Goal: Task Accomplishment & Management: Complete application form

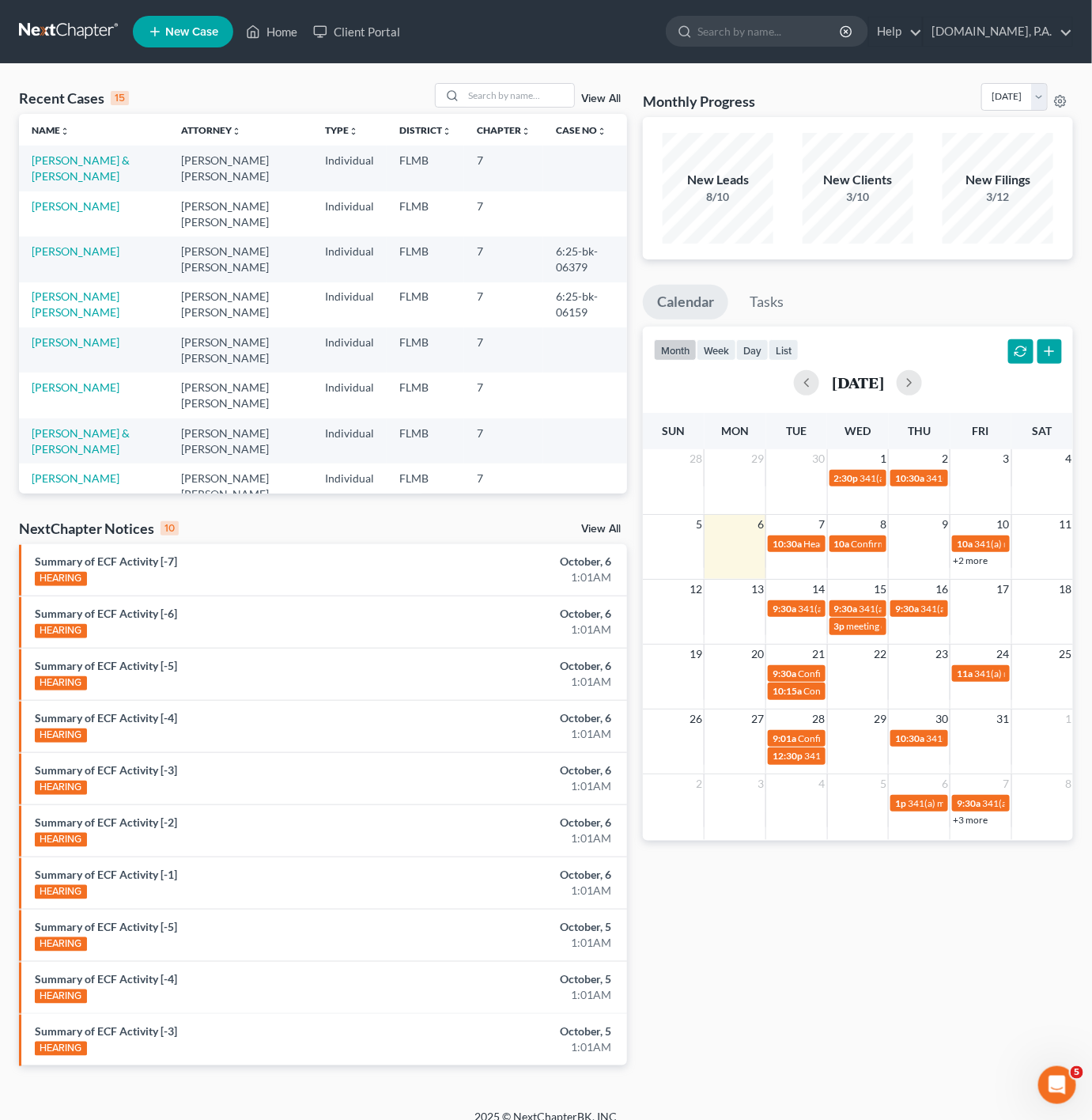
click at [586, 87] on div "View All" at bounding box center [531, 95] width 193 height 25
click at [539, 84] on input "search" at bounding box center [519, 95] width 110 height 23
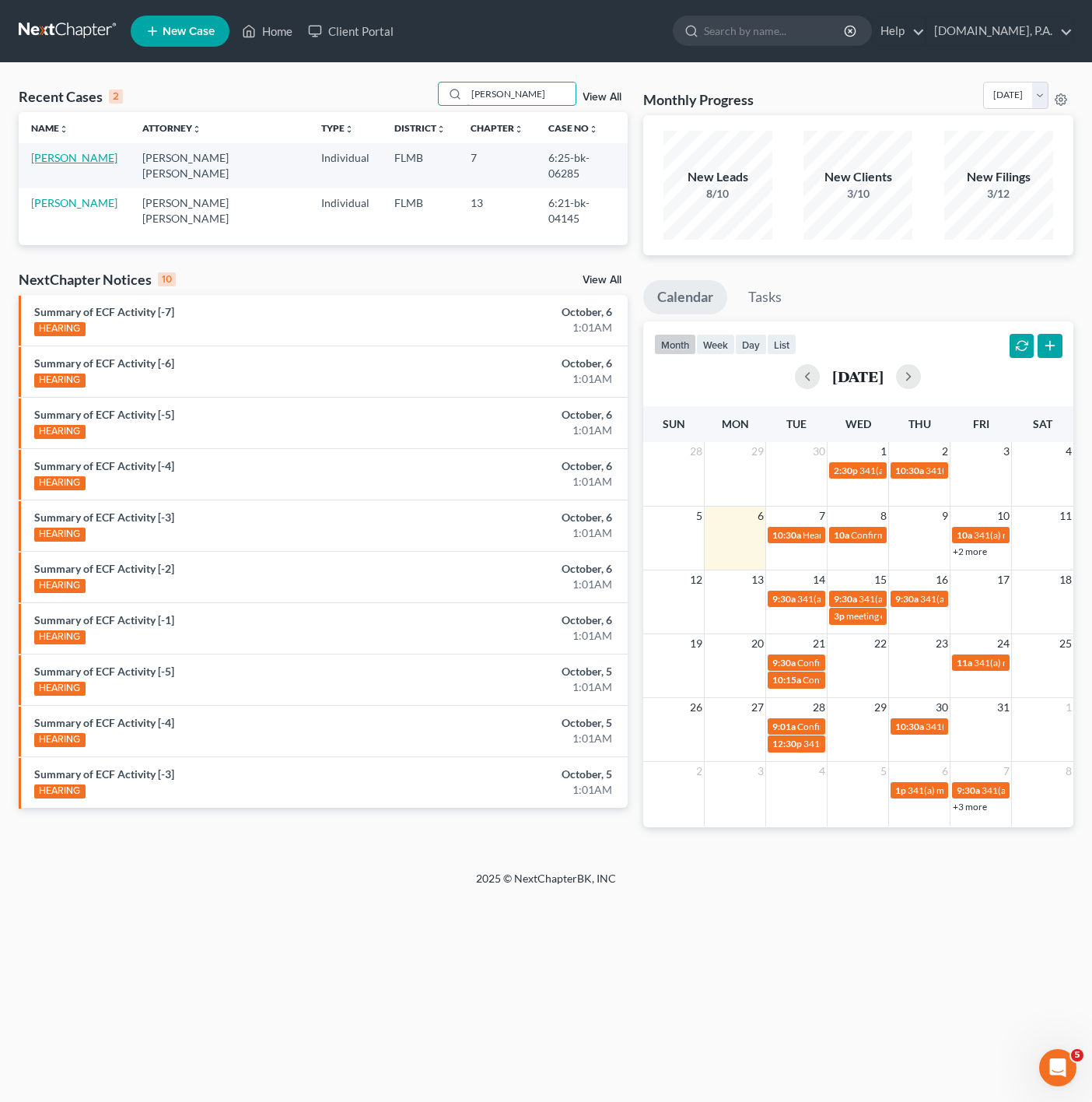
type input "meyer"
click at [77, 154] on link "[PERSON_NAME]" at bounding box center [74, 157] width 86 height 13
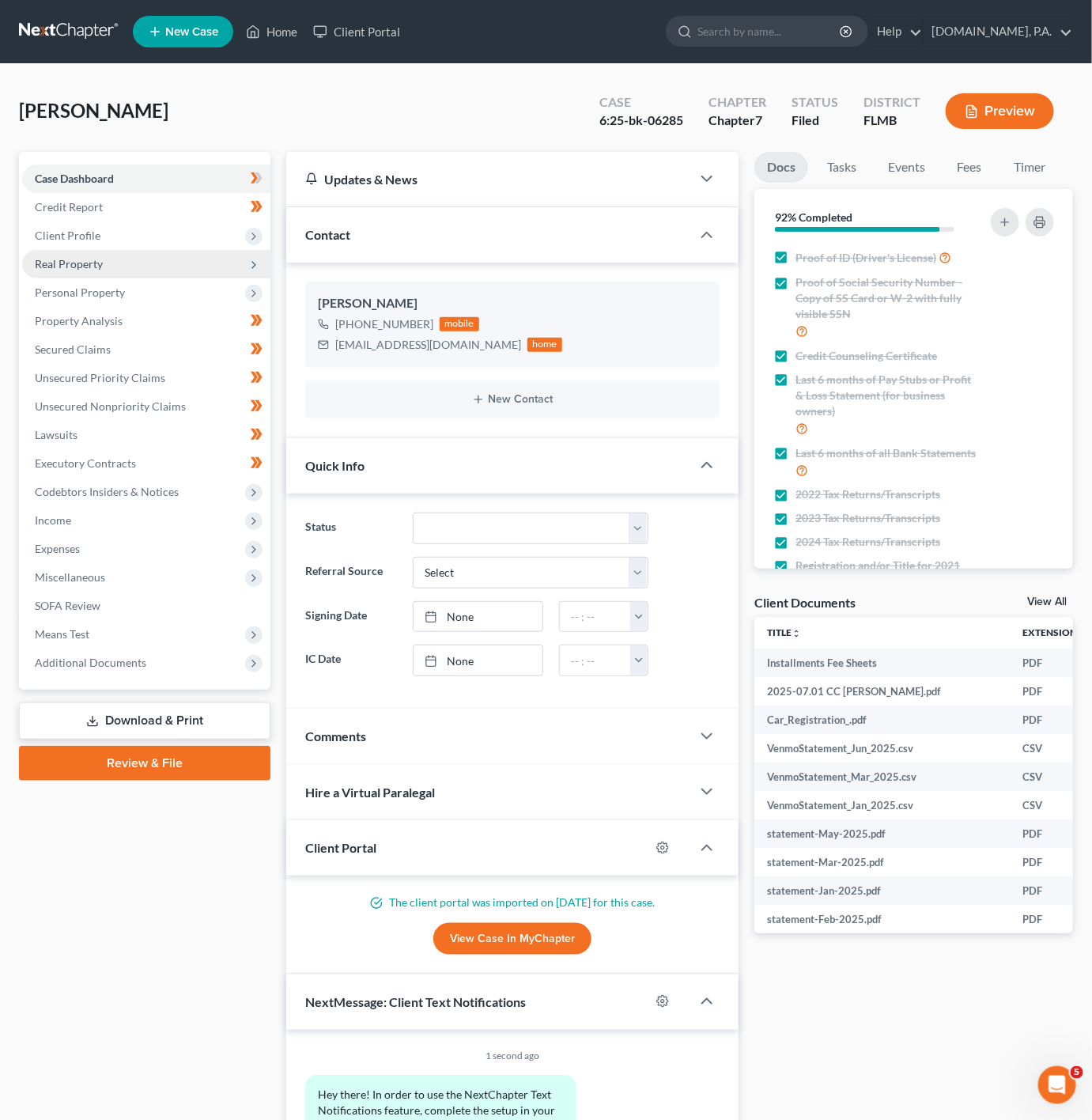
click at [233, 261] on span "Real Property" at bounding box center [146, 264] width 248 height 28
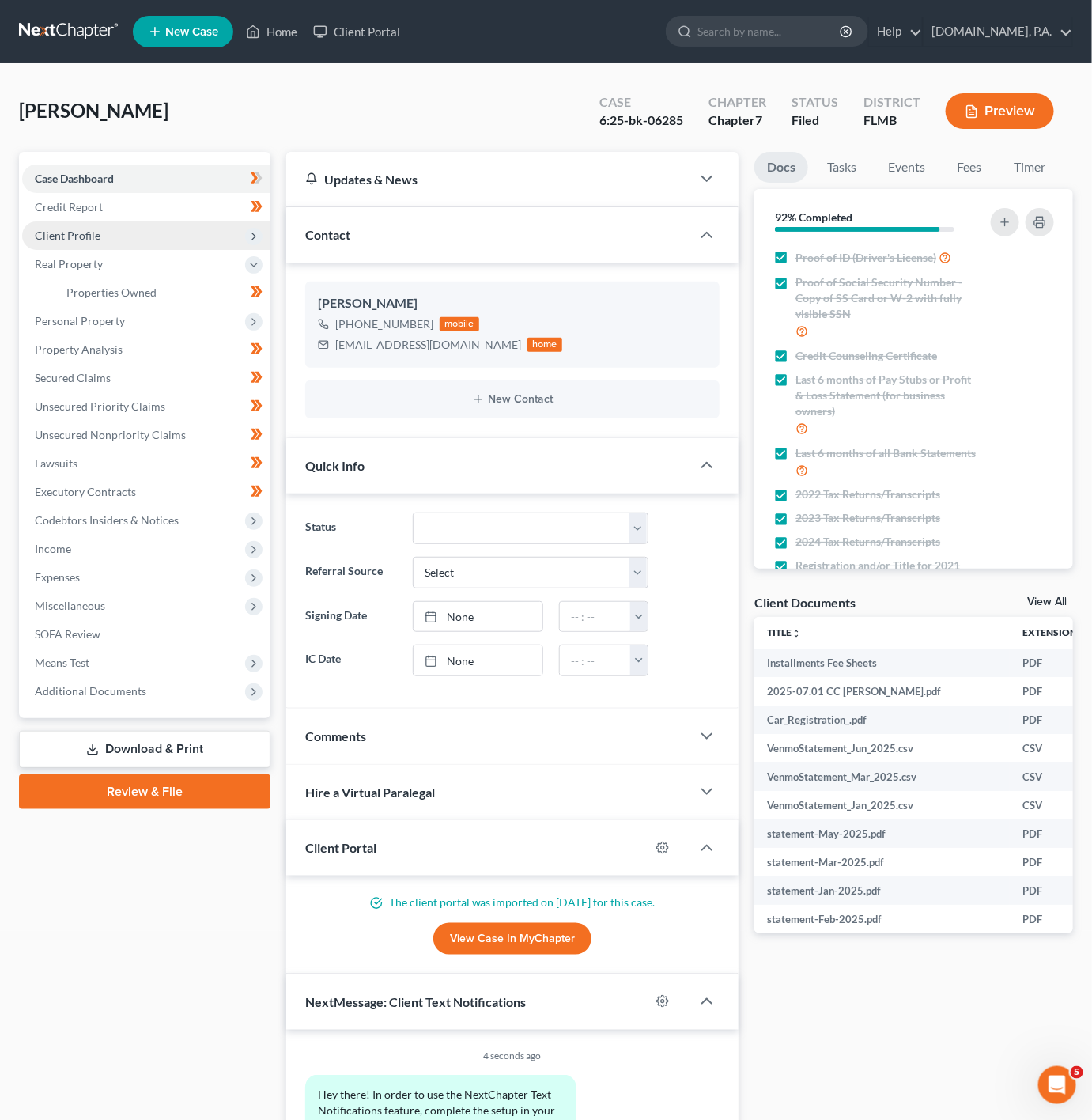
click at [167, 246] on span "Client Profile" at bounding box center [146, 236] width 248 height 28
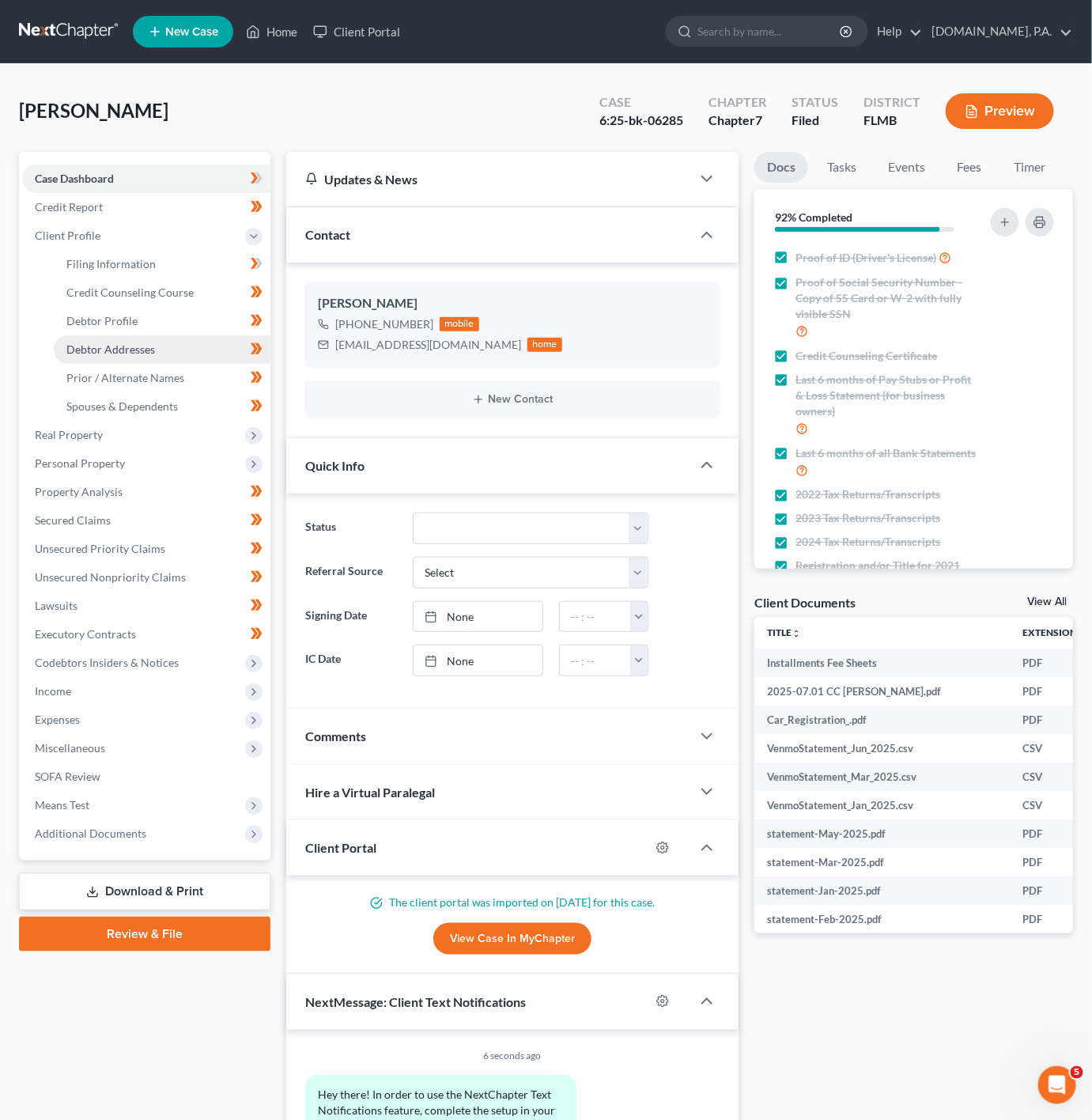
click at [163, 346] on link "Debtor Addresses" at bounding box center [162, 350] width 216 height 28
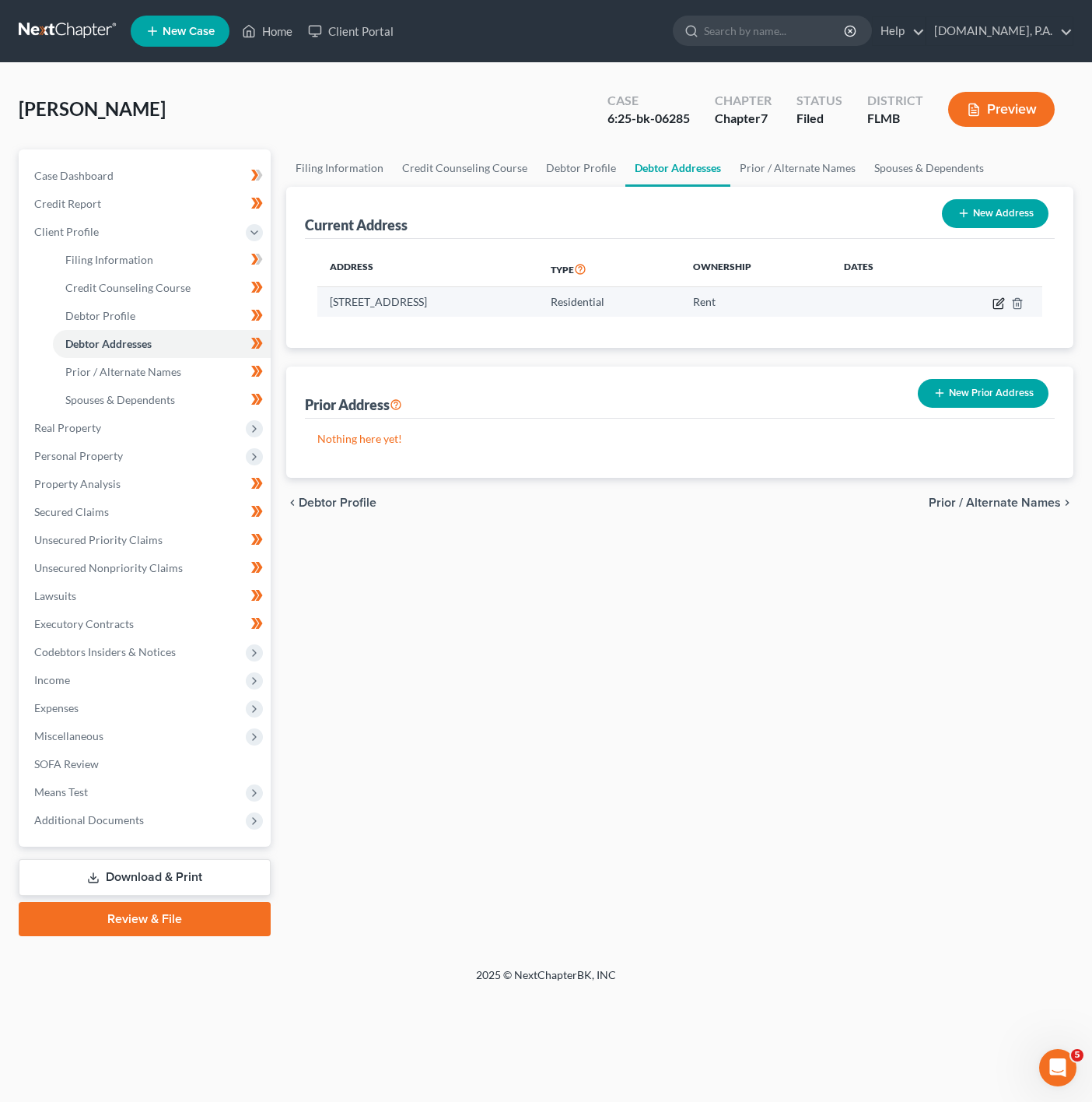
click at [998, 302] on icon "button" at bounding box center [1000, 302] width 7 height 7
select select "9"
select select "47"
select select "0"
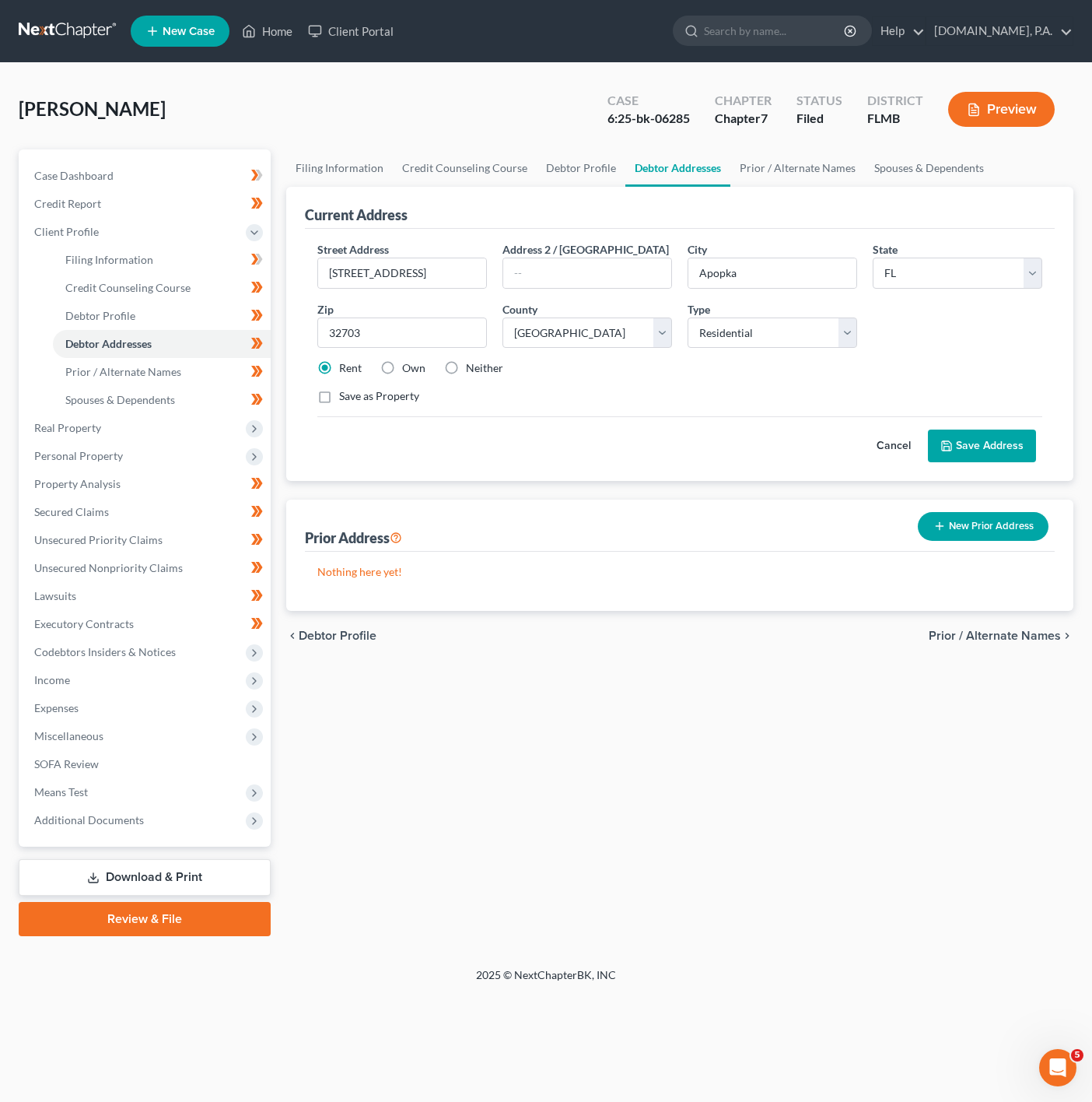
click at [890, 440] on button "Cancel" at bounding box center [893, 446] width 69 height 31
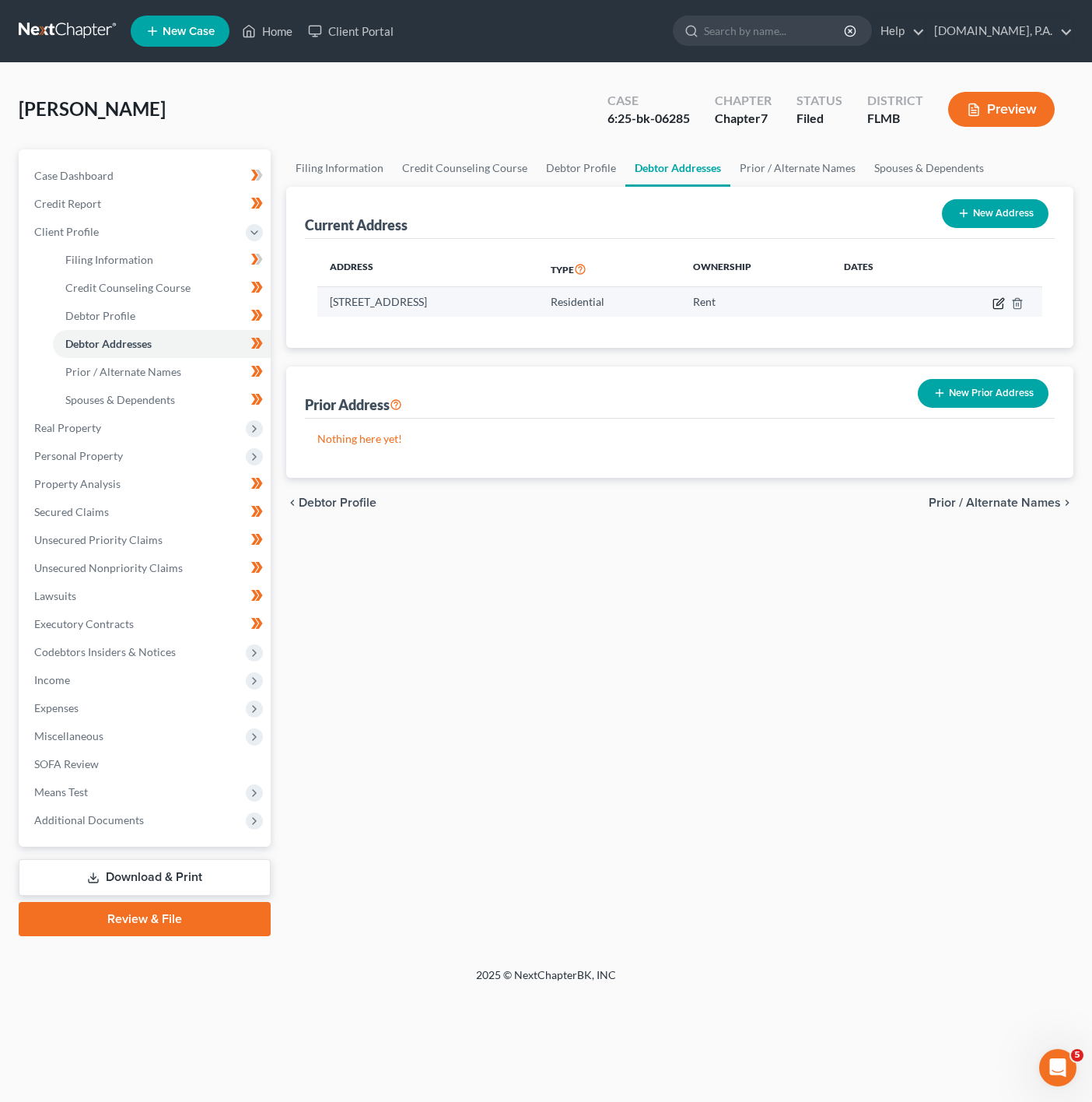
click at [1002, 303] on icon "button" at bounding box center [998, 303] width 12 height 12
select select "9"
select select "47"
select select "0"
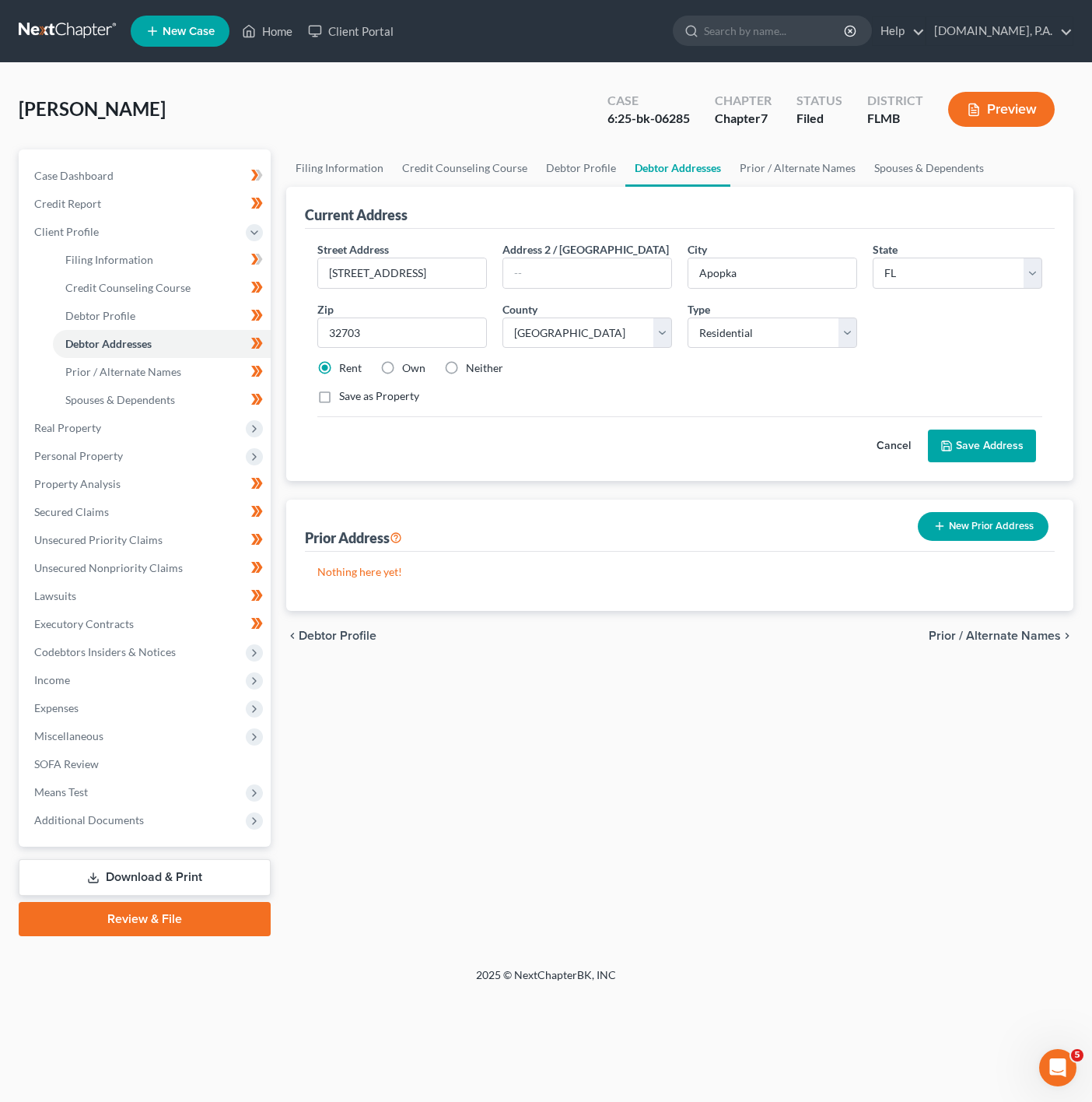
click at [865, 444] on button "Cancel" at bounding box center [893, 446] width 69 height 31
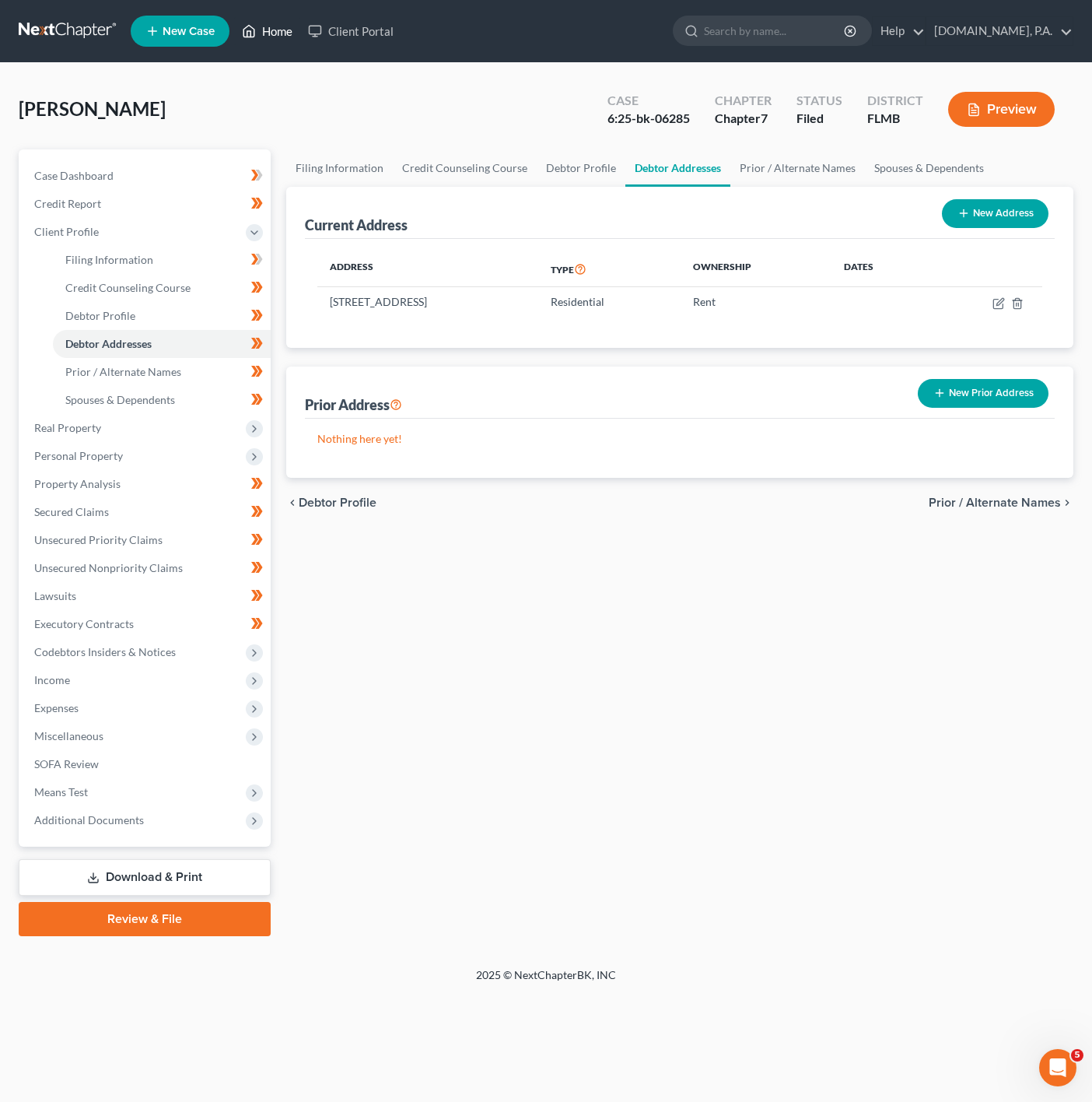
click at [266, 42] on link "Home" at bounding box center [267, 31] width 66 height 28
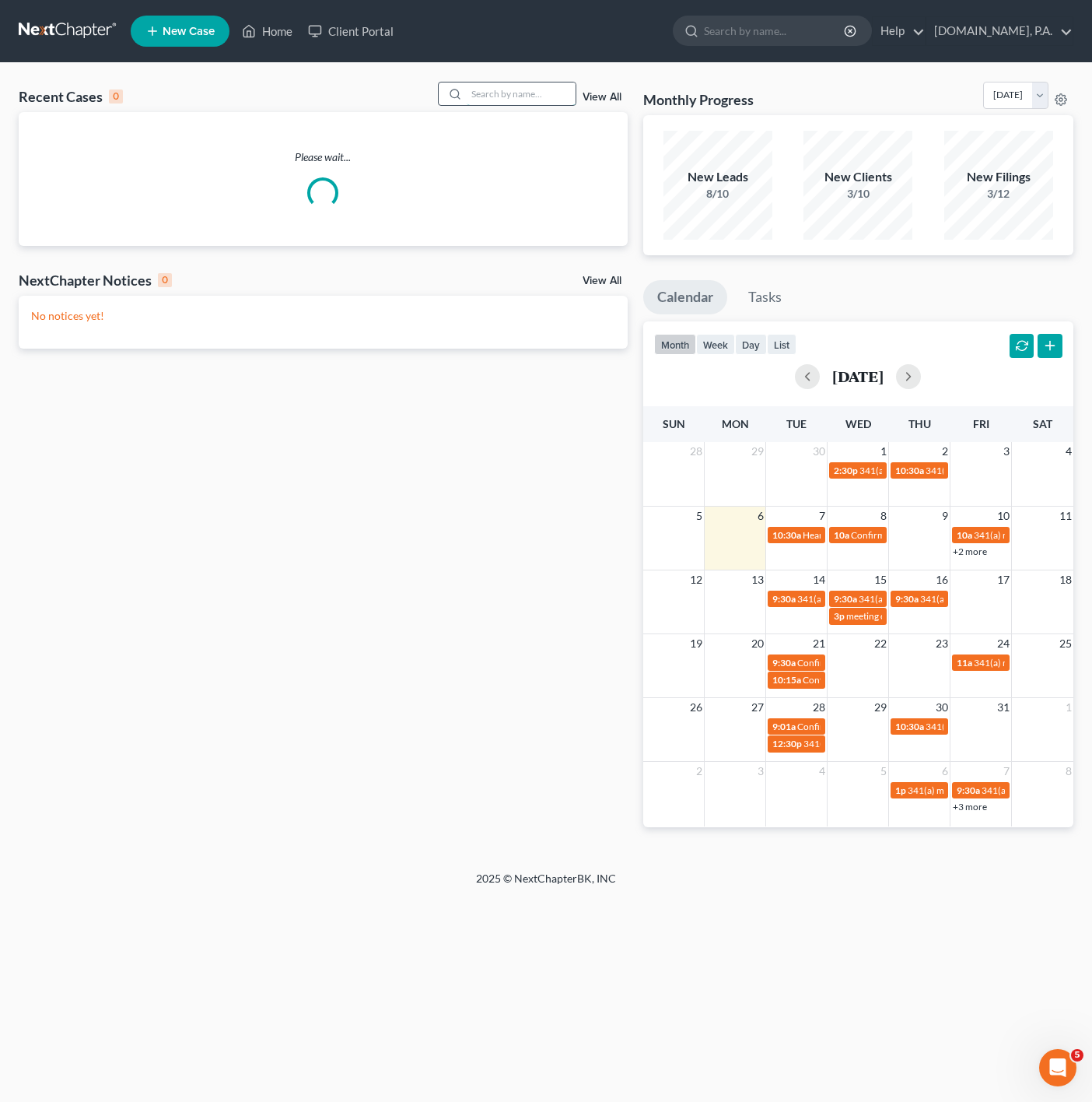
click at [470, 105] on input "search" at bounding box center [520, 94] width 109 height 23
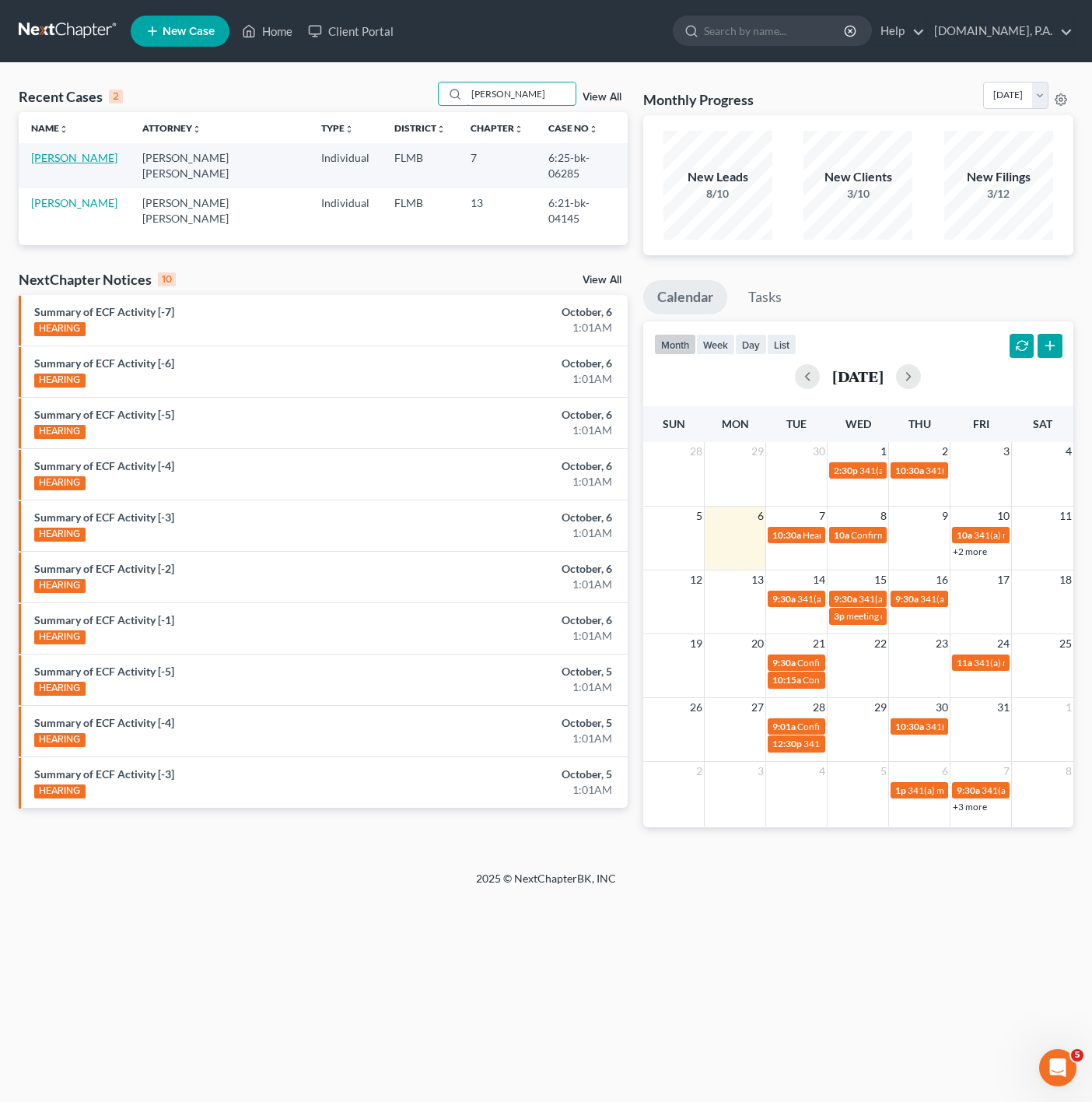
type input "meyer"
click at [69, 163] on link "[PERSON_NAME]" at bounding box center [74, 157] width 86 height 13
select select "2"
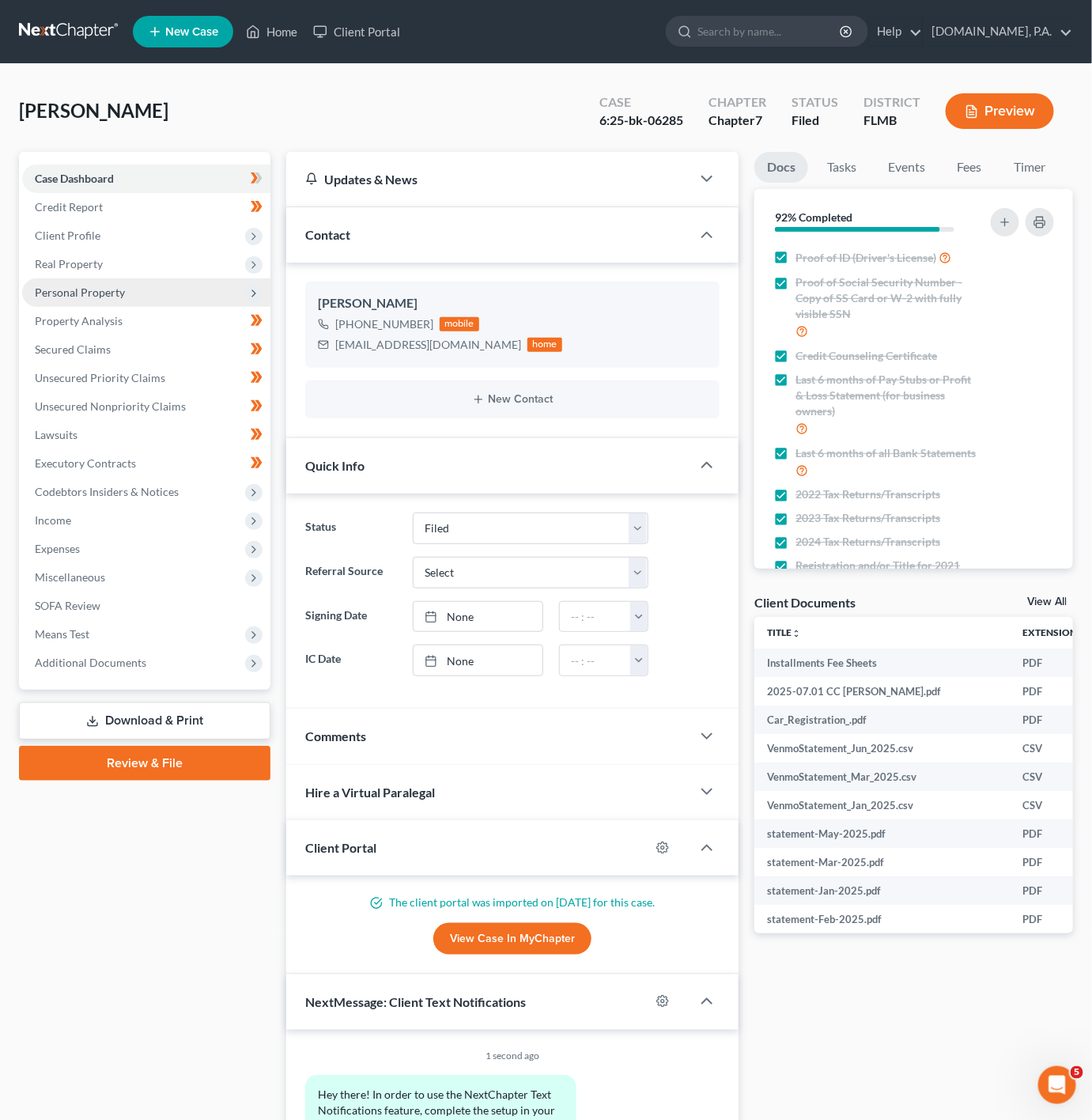
click at [205, 299] on span "Personal Property" at bounding box center [146, 292] width 248 height 28
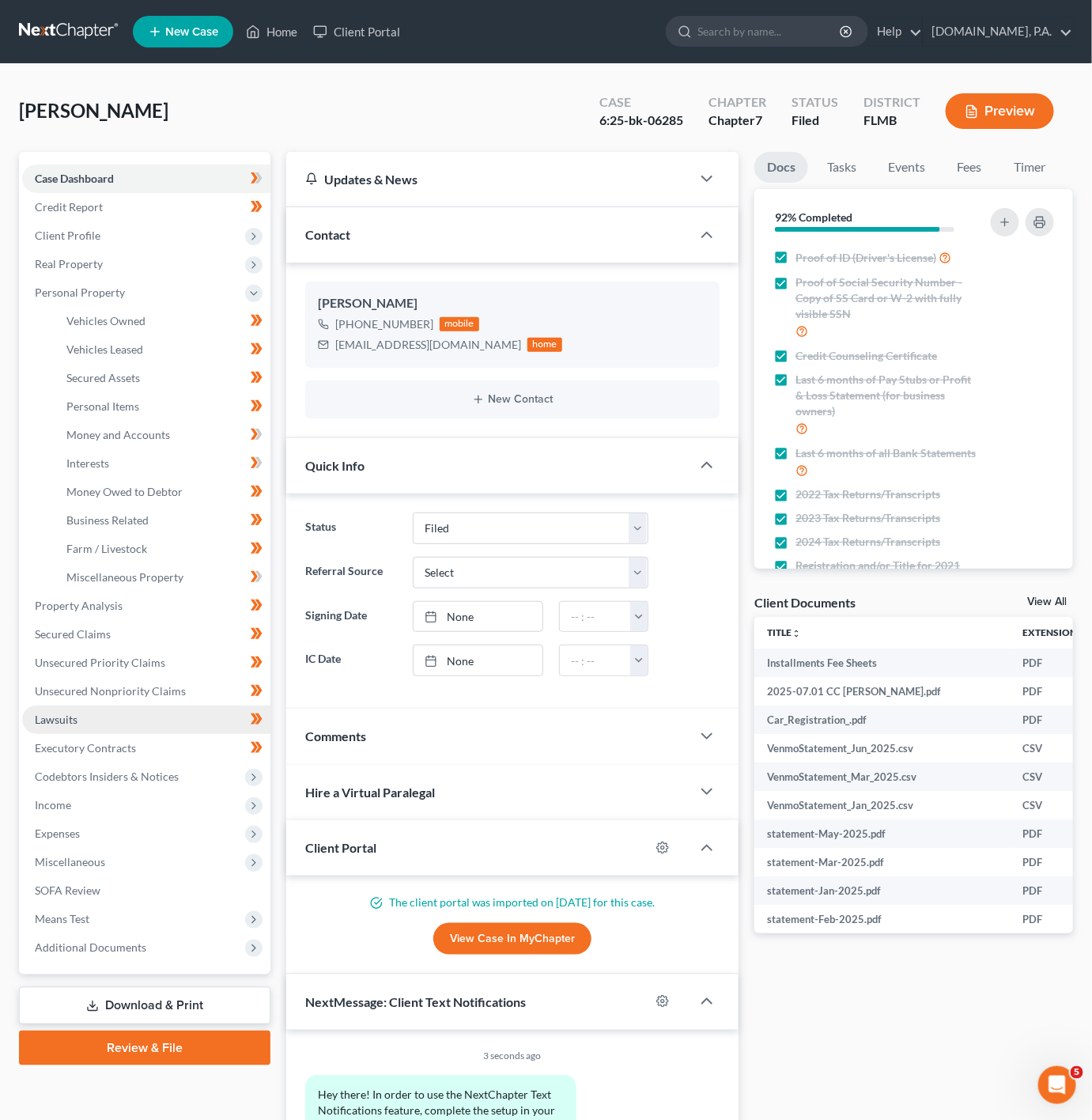
click at [148, 716] on link "Lawsuits" at bounding box center [146, 720] width 248 height 28
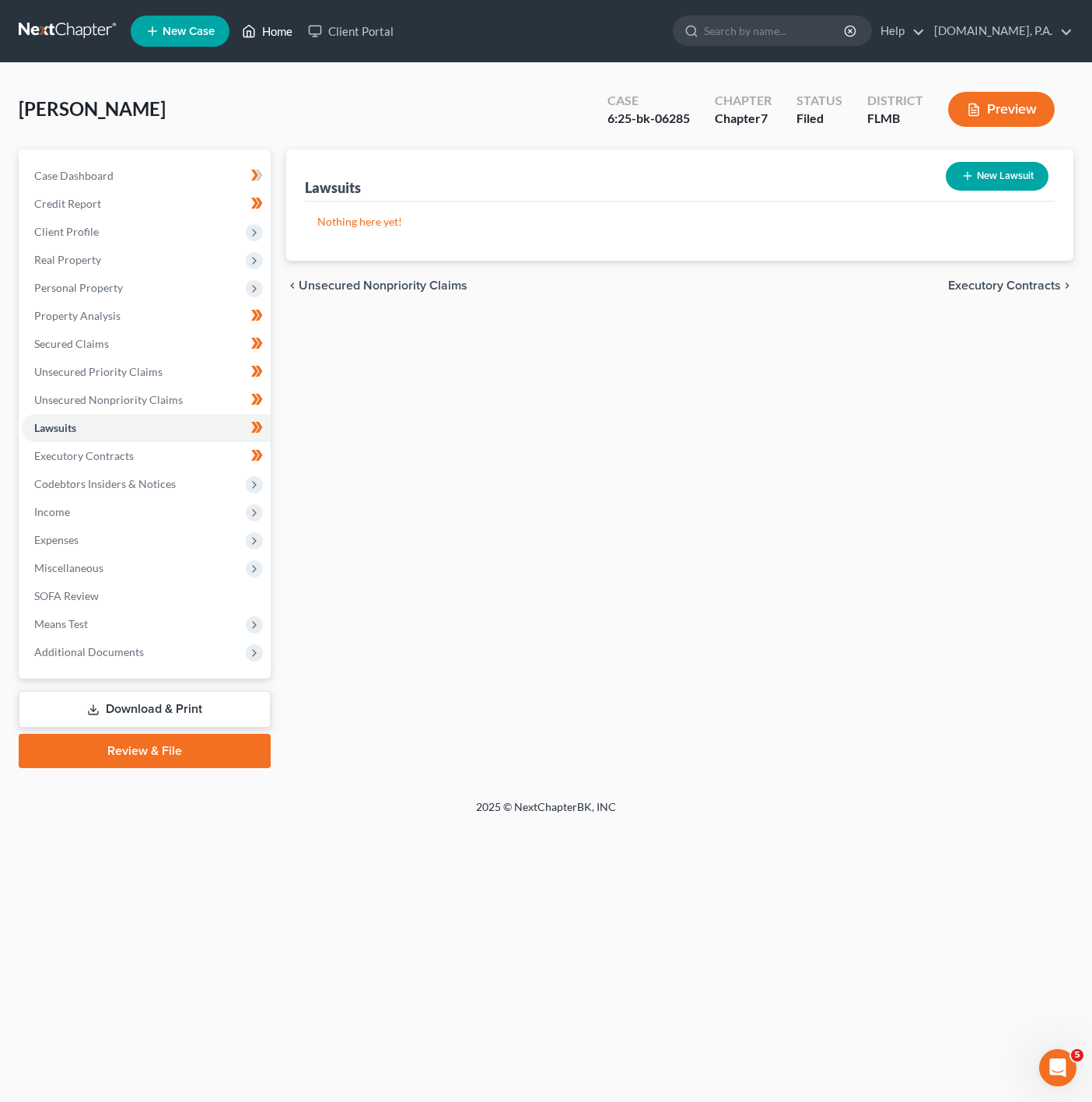
click at [252, 22] on icon at bounding box center [248, 30] width 14 height 18
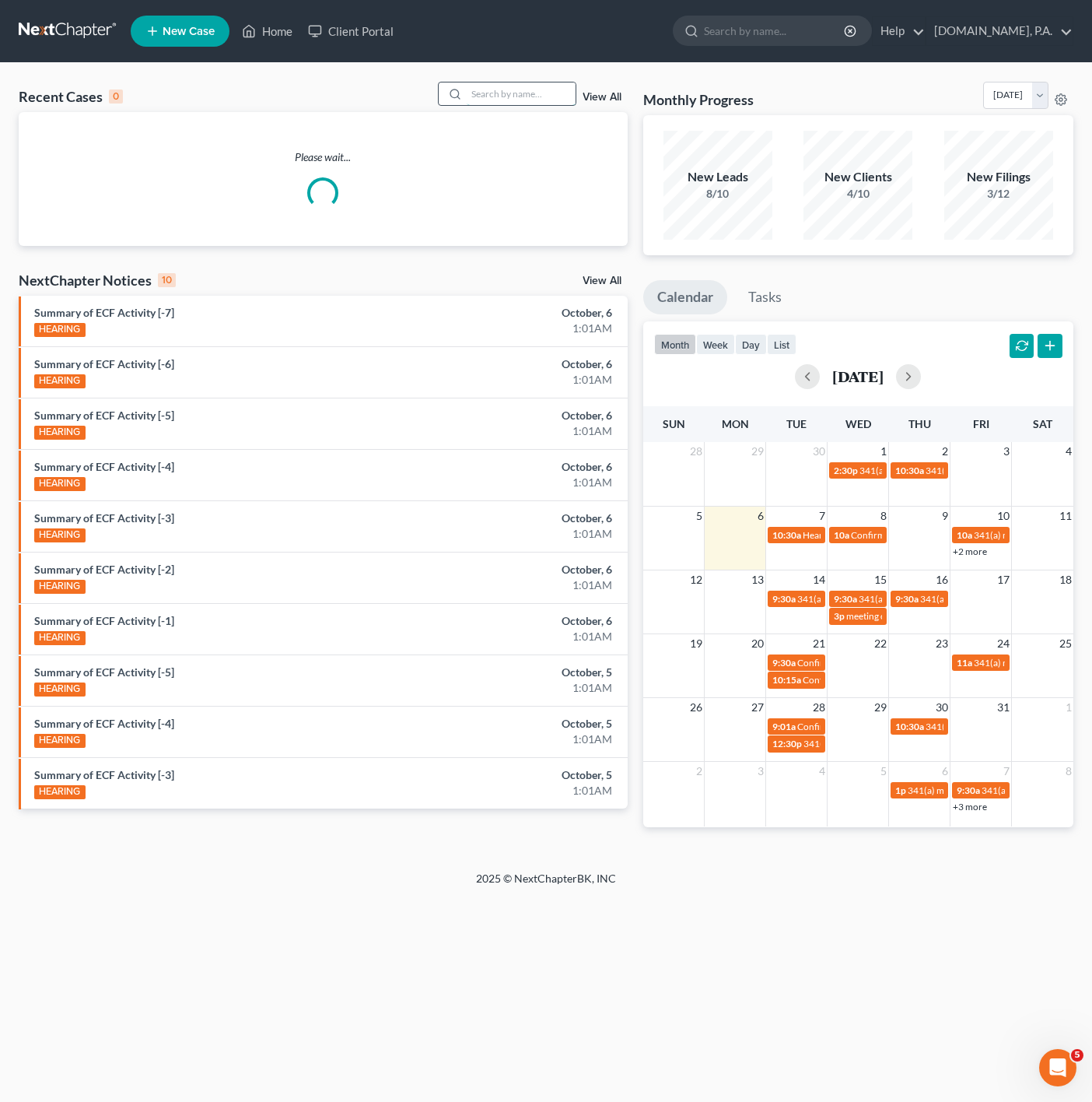
click at [526, 105] on input "search" at bounding box center [520, 94] width 109 height 23
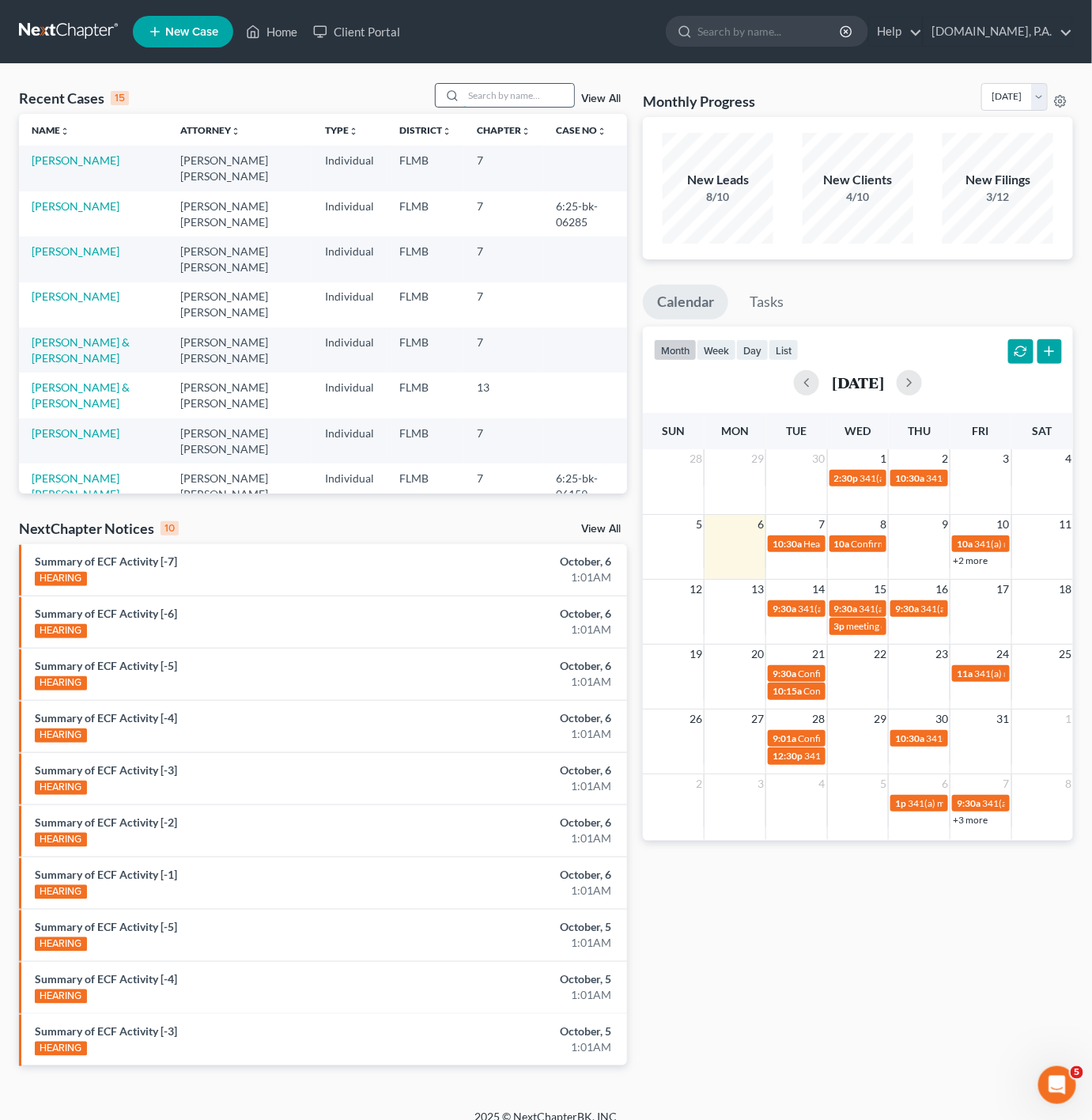
type input "r"
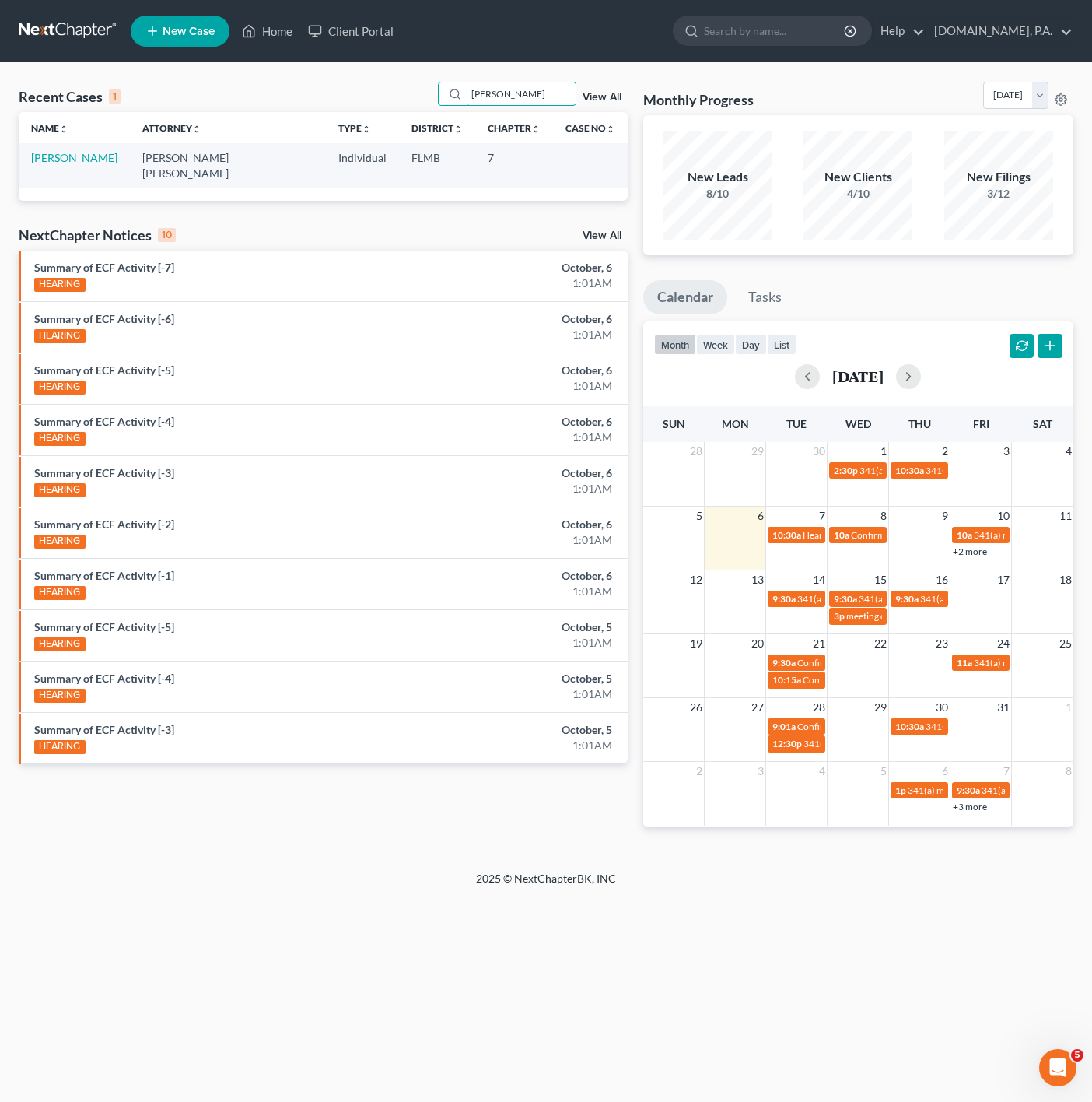
type input "toyia"
click at [62, 166] on td "[PERSON_NAME]" at bounding box center [74, 165] width 111 height 44
click at [63, 163] on link "[PERSON_NAME]" at bounding box center [74, 157] width 86 height 13
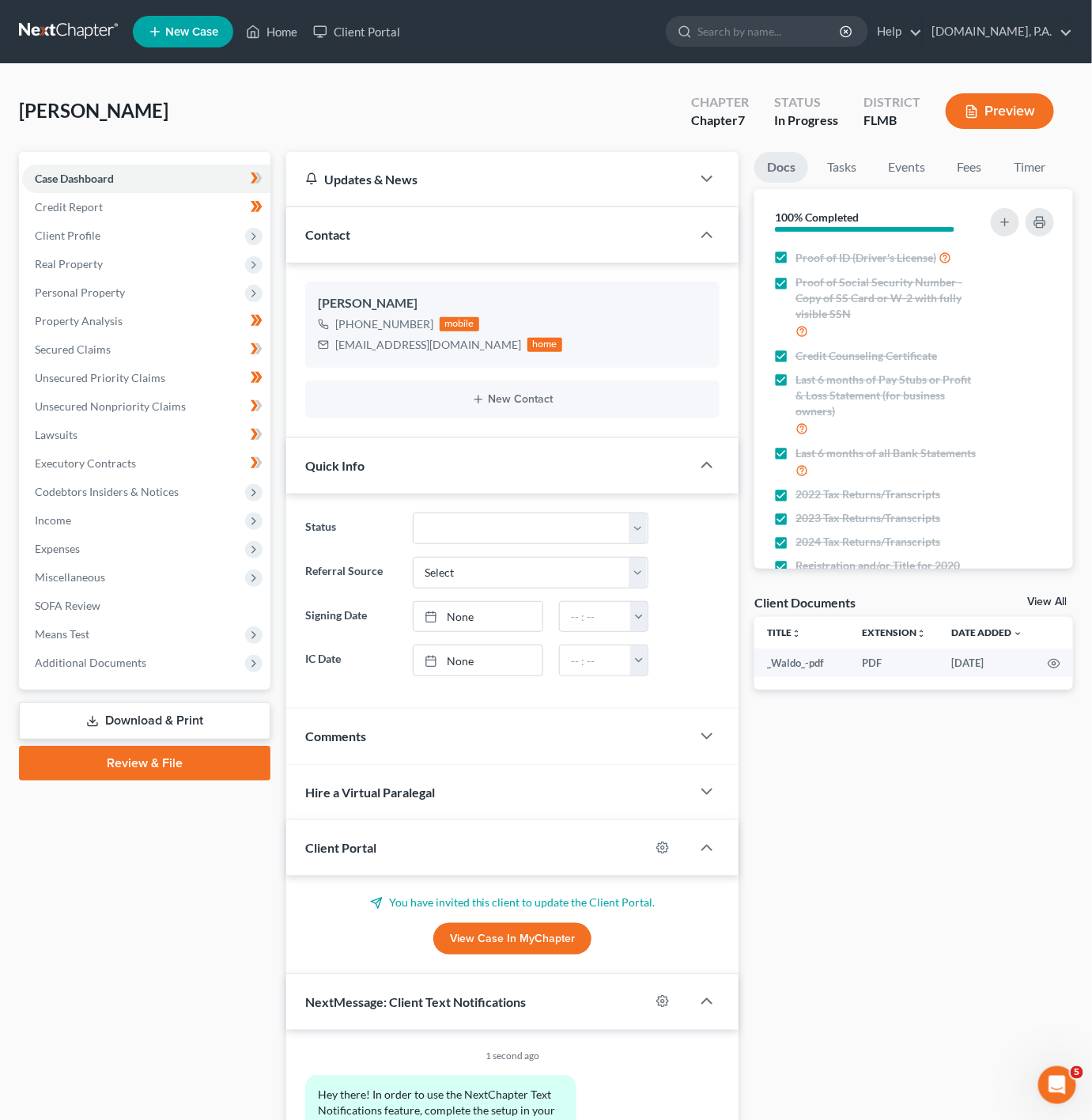
click at [184, 703] on link "Download & Print" at bounding box center [144, 721] width 252 height 37
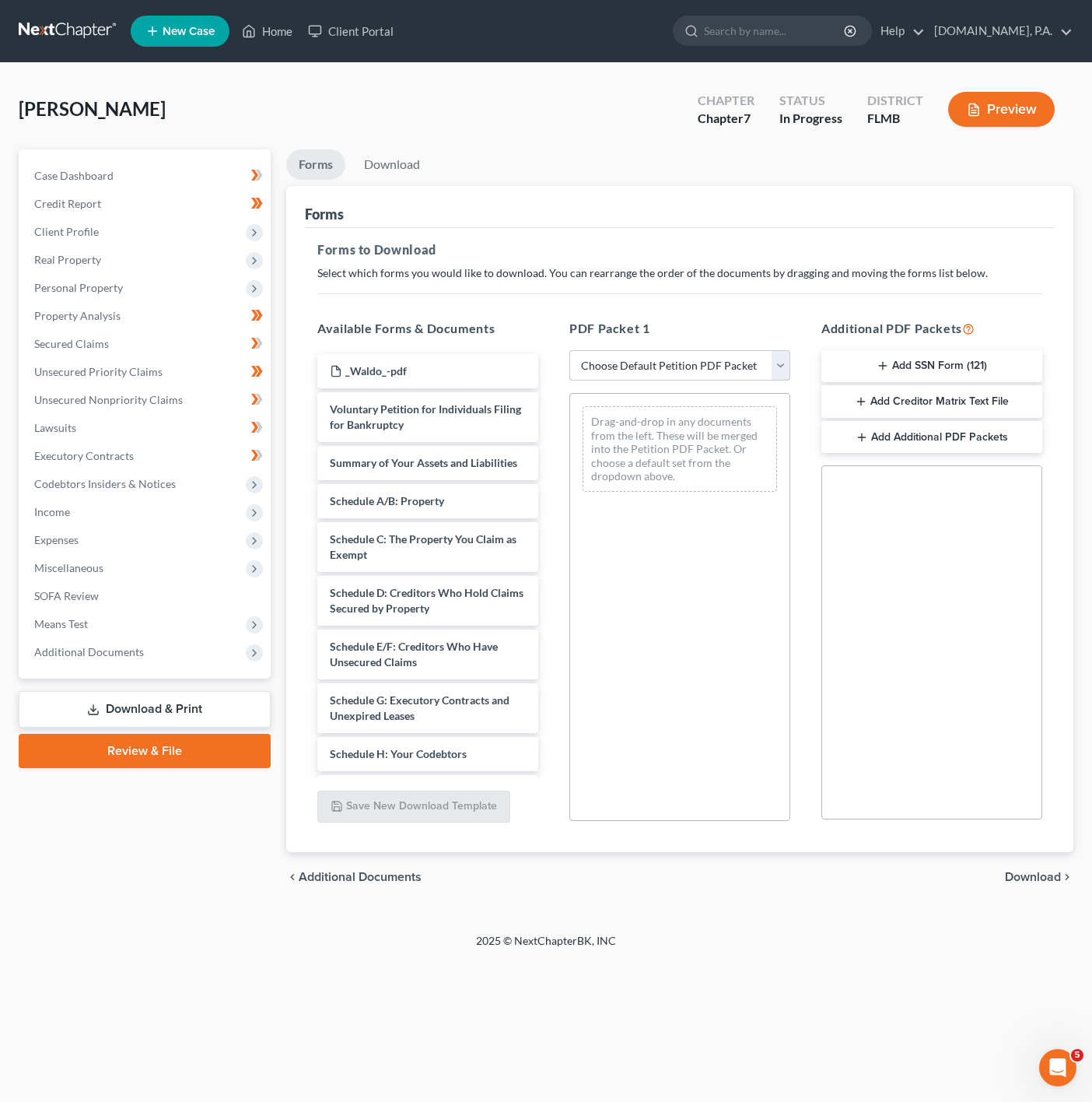
drag, startPoint x: 677, startPoint y: 357, endPoint x: 677, endPoint y: 379, distance: 22.0
click at [677, 357] on select "Choose Default Petition PDF Packet Complete Bankruptcy Petition (all forms and …" at bounding box center [679, 366] width 221 height 31
select select "0"
click at [569, 350] on select "Choose Default Petition PDF Packet Complete Bankruptcy Petition (all forms and …" at bounding box center [679, 366] width 221 height 31
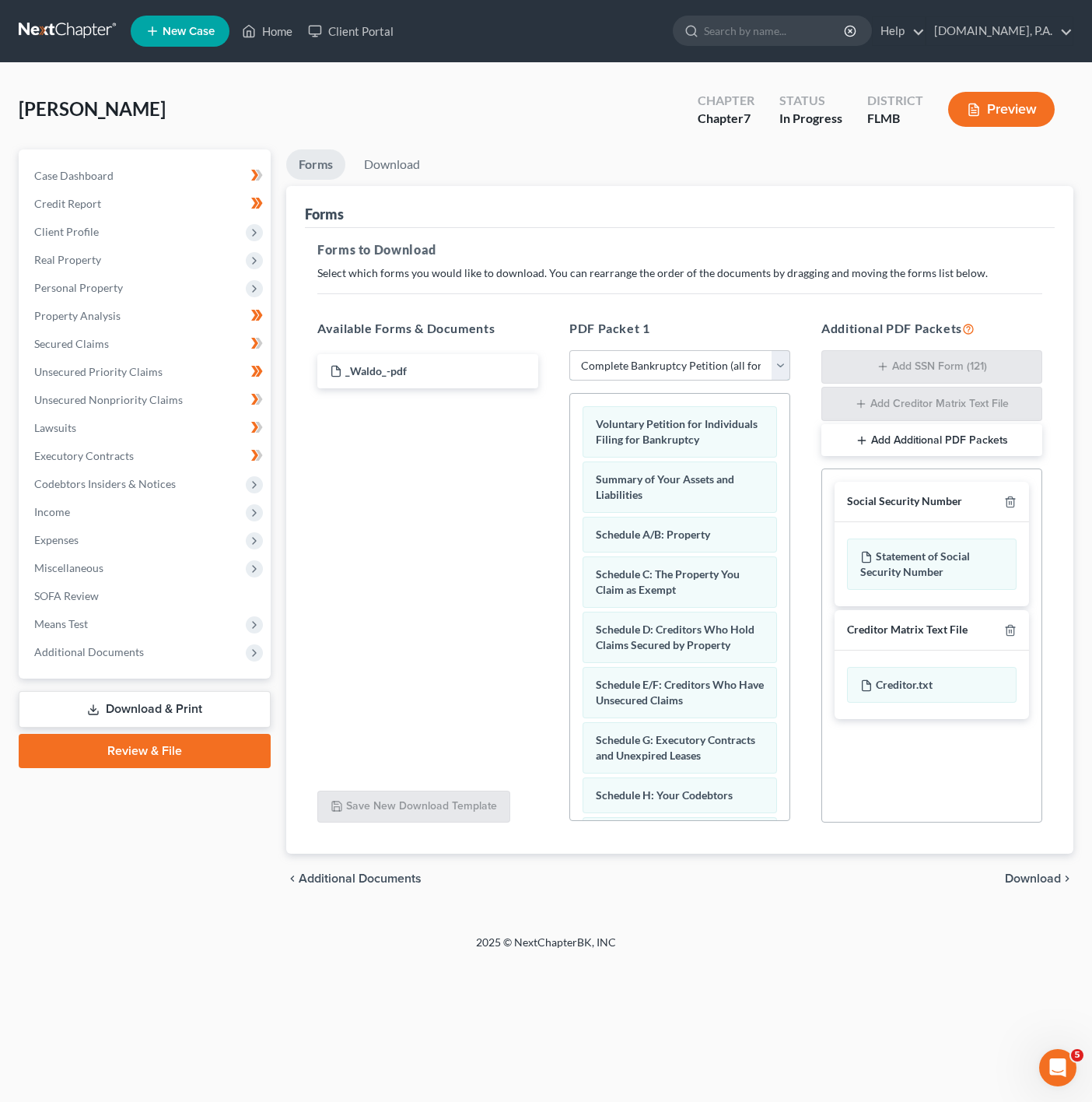
click at [721, 371] on select "Choose Default Petition PDF Packet Complete Bankruptcy Petition (all forms and …" at bounding box center [679, 366] width 221 height 31
click at [569, 350] on select "Choose Default Petition PDF Packet Complete Bankruptcy Petition (all forms and …" at bounding box center [679, 366] width 221 height 31
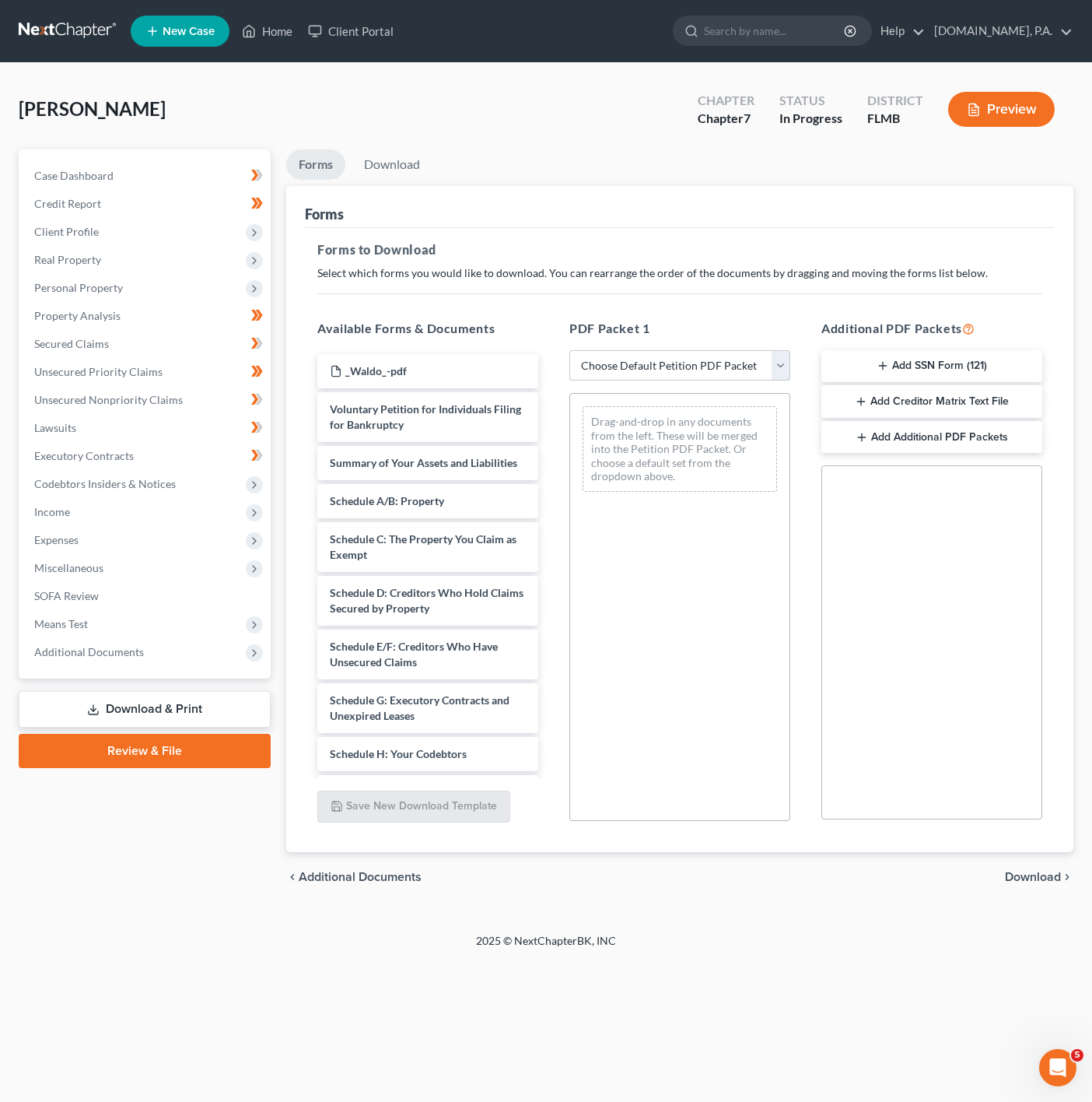
click at [735, 375] on select "Choose Default Petition PDF Packet Complete Bankruptcy Petition (all forms and …" at bounding box center [679, 366] width 221 height 31
click at [569, 350] on select "Choose Default Petition PDF Packet Complete Bankruptcy Petition (all forms and …" at bounding box center [679, 366] width 221 height 31
click at [707, 367] on select "Choose Default Petition PDF Packet Complete Bankruptcy Petition (all forms and …" at bounding box center [679, 366] width 221 height 31
select select "0"
click at [569, 350] on select "Choose Default Petition PDF Packet Complete Bankruptcy Petition (all forms and …" at bounding box center [679, 366] width 221 height 31
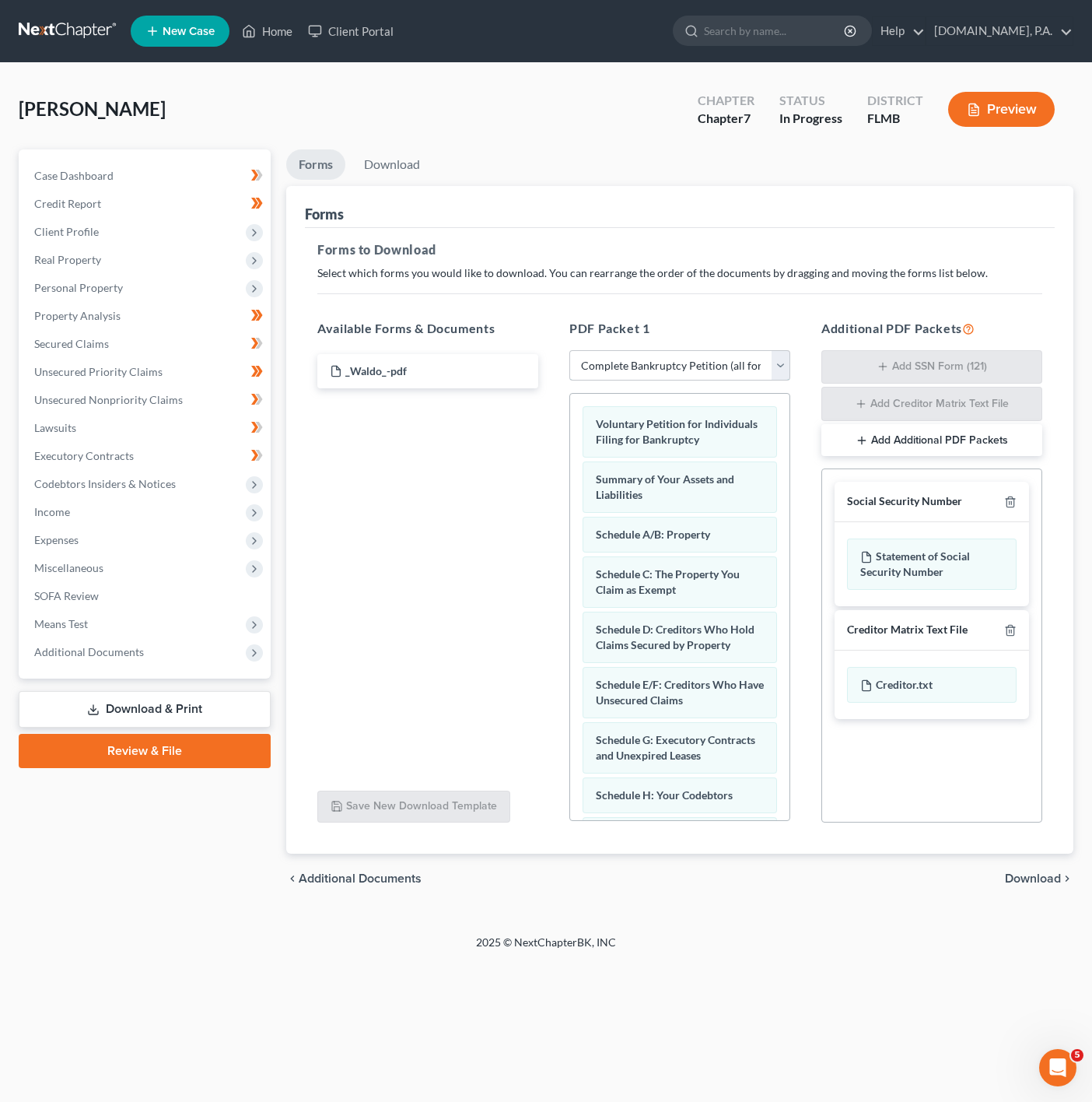
drag, startPoint x: 703, startPoint y: 374, endPoint x: 688, endPoint y: 375, distance: 15.0
click at [703, 374] on select "Choose Default Petition PDF Packet Complete Bankruptcy Petition (all forms and …" at bounding box center [679, 366] width 221 height 31
drag, startPoint x: 141, startPoint y: 740, endPoint x: 152, endPoint y: 740, distance: 11.0
click at [141, 740] on link "Review & File" at bounding box center [144, 750] width 252 height 34
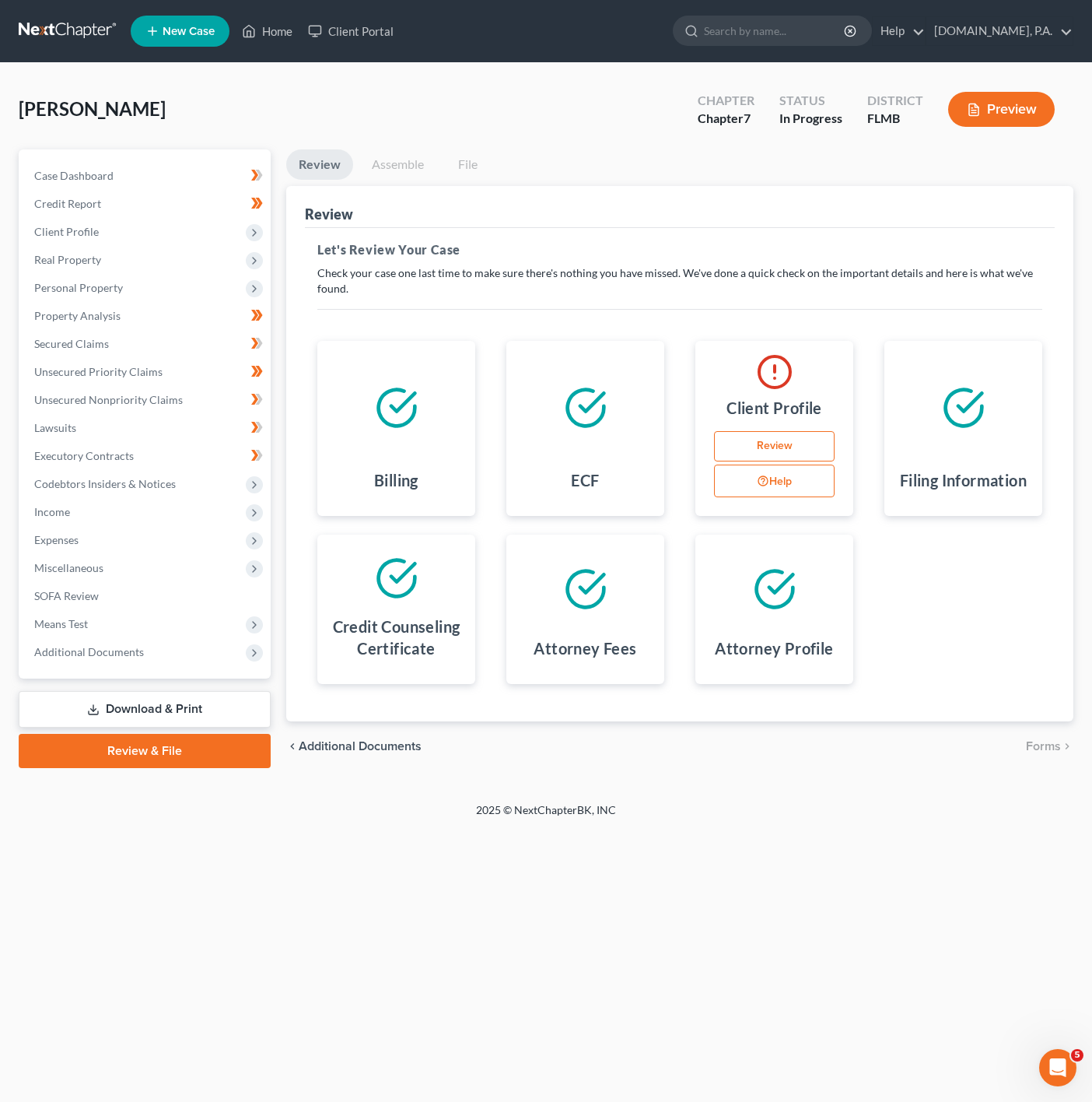
click at [149, 712] on link "Download & Print" at bounding box center [144, 709] width 252 height 37
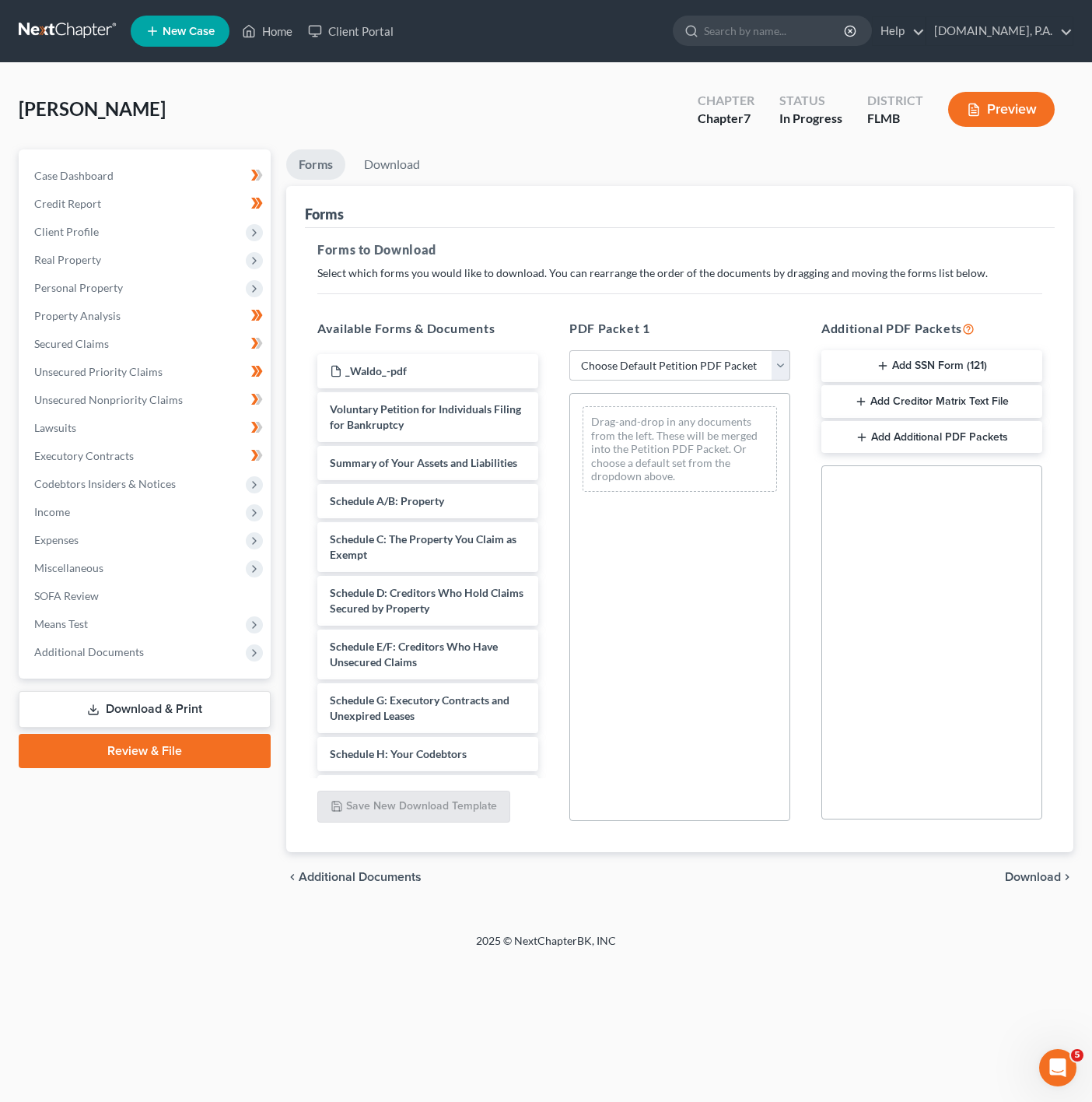
click at [895, 400] on button "Add Creditor Matrix Text File" at bounding box center [931, 402] width 221 height 33
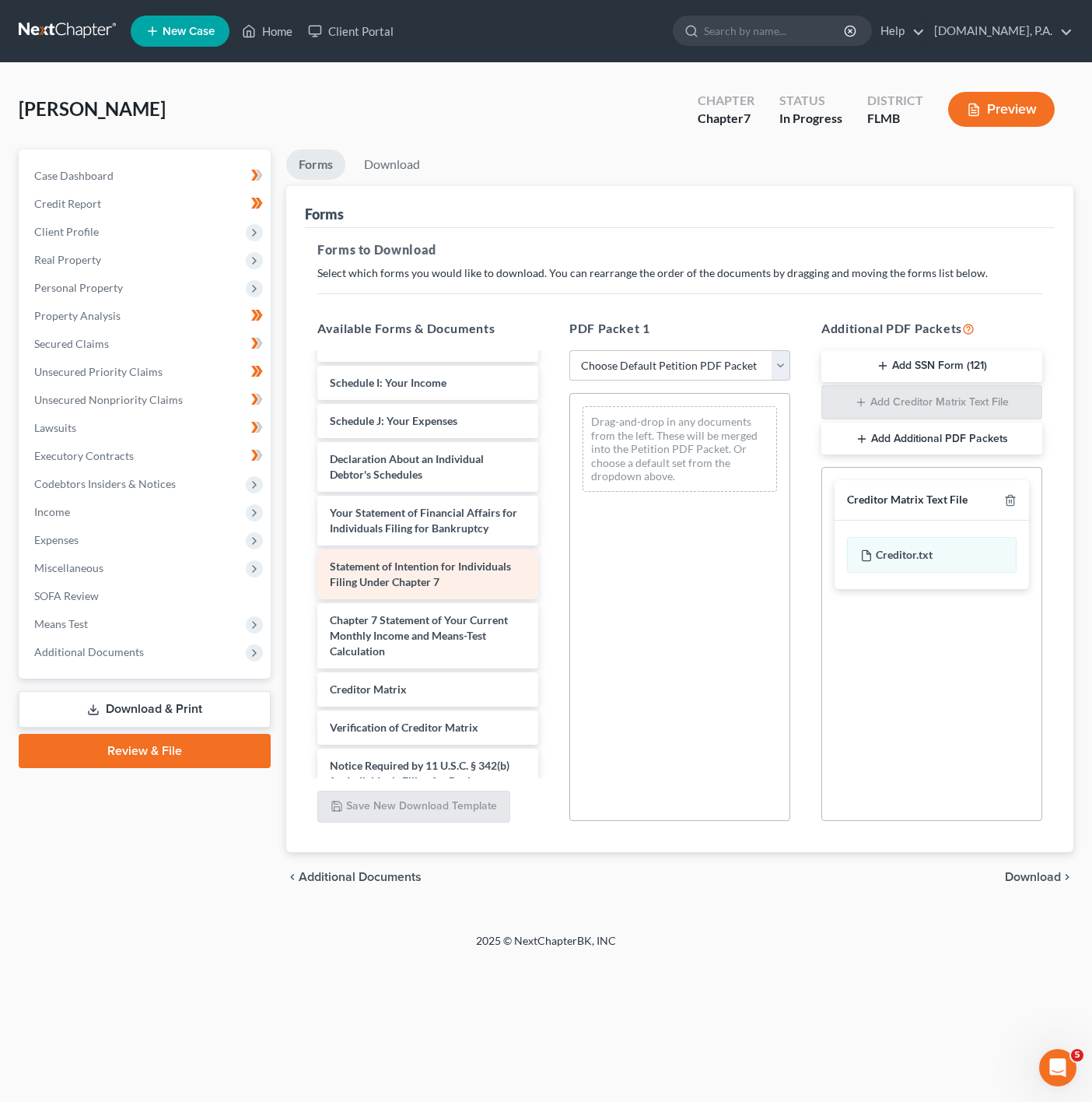
scroll to position [516, 0]
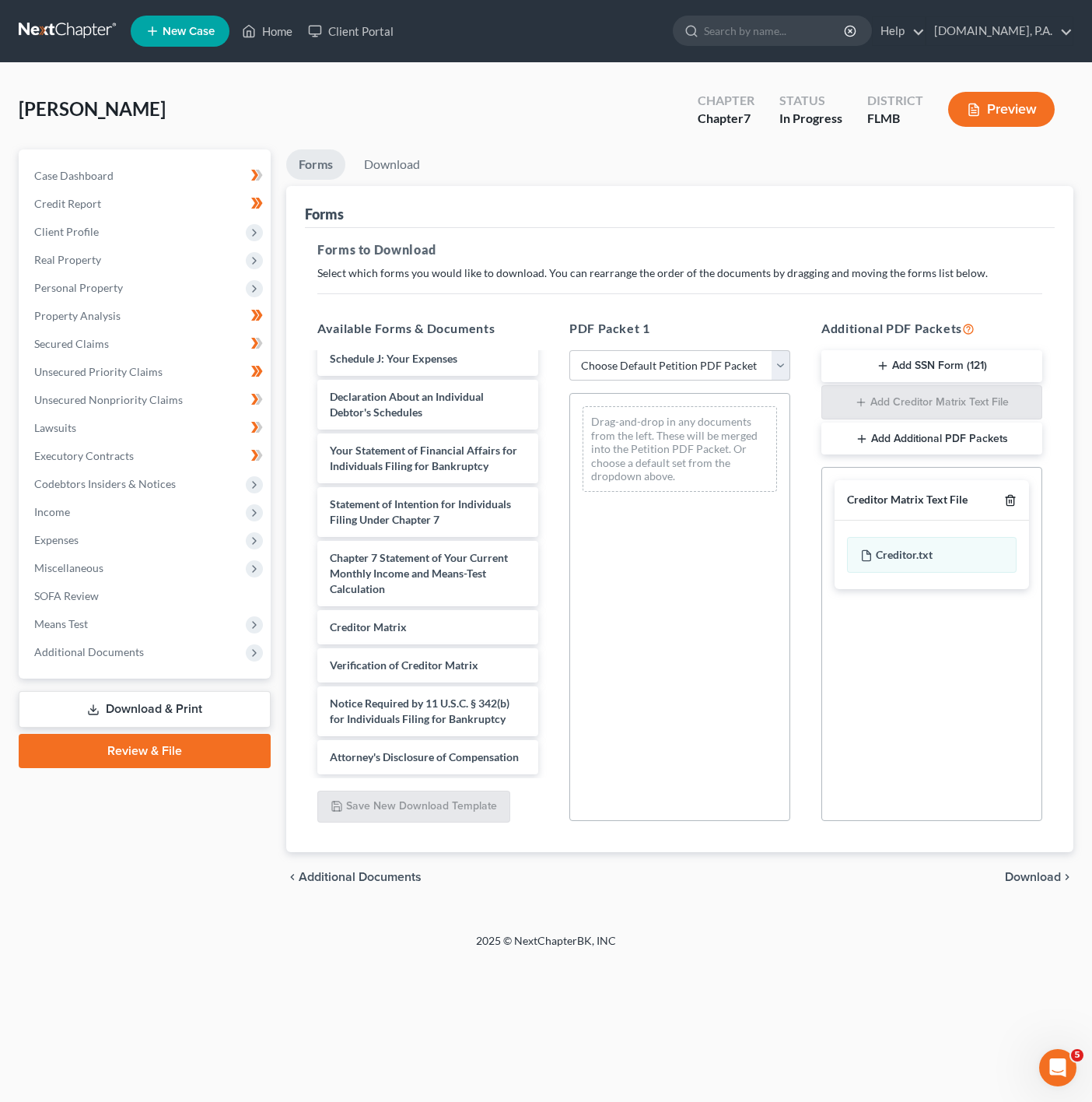
click at [1009, 501] on line "button" at bounding box center [1009, 502] width 0 height 3
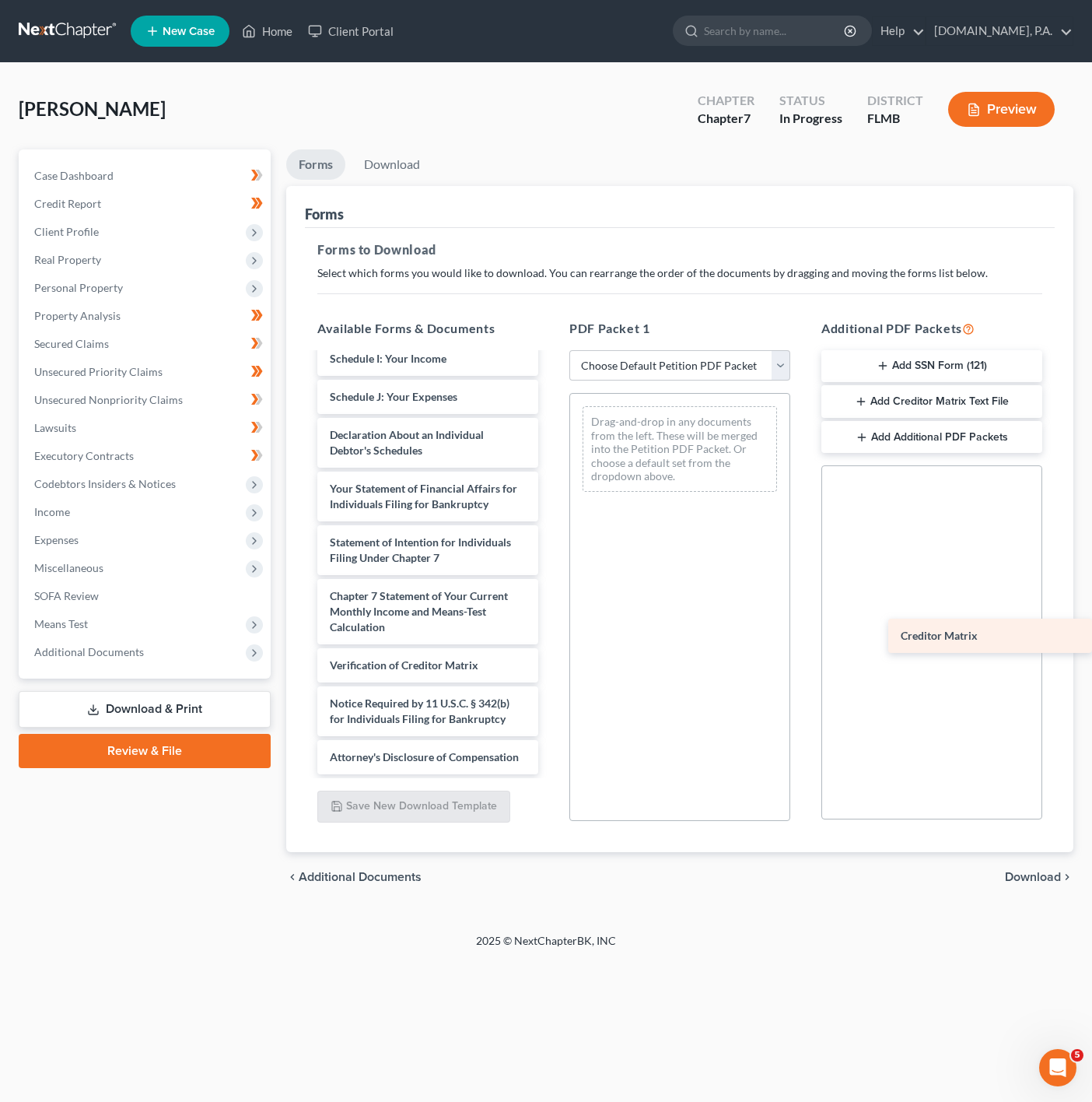
scroll to position [479, 0]
drag, startPoint x: 387, startPoint y: 598, endPoint x: 693, endPoint y: 624, distance: 307.1
click at [551, 624] on div "Creditor Matrix _Waldo_-pdf Voluntary Petition for Individuals Filing for Bankr…" at bounding box center [427, 348] width 246 height 853
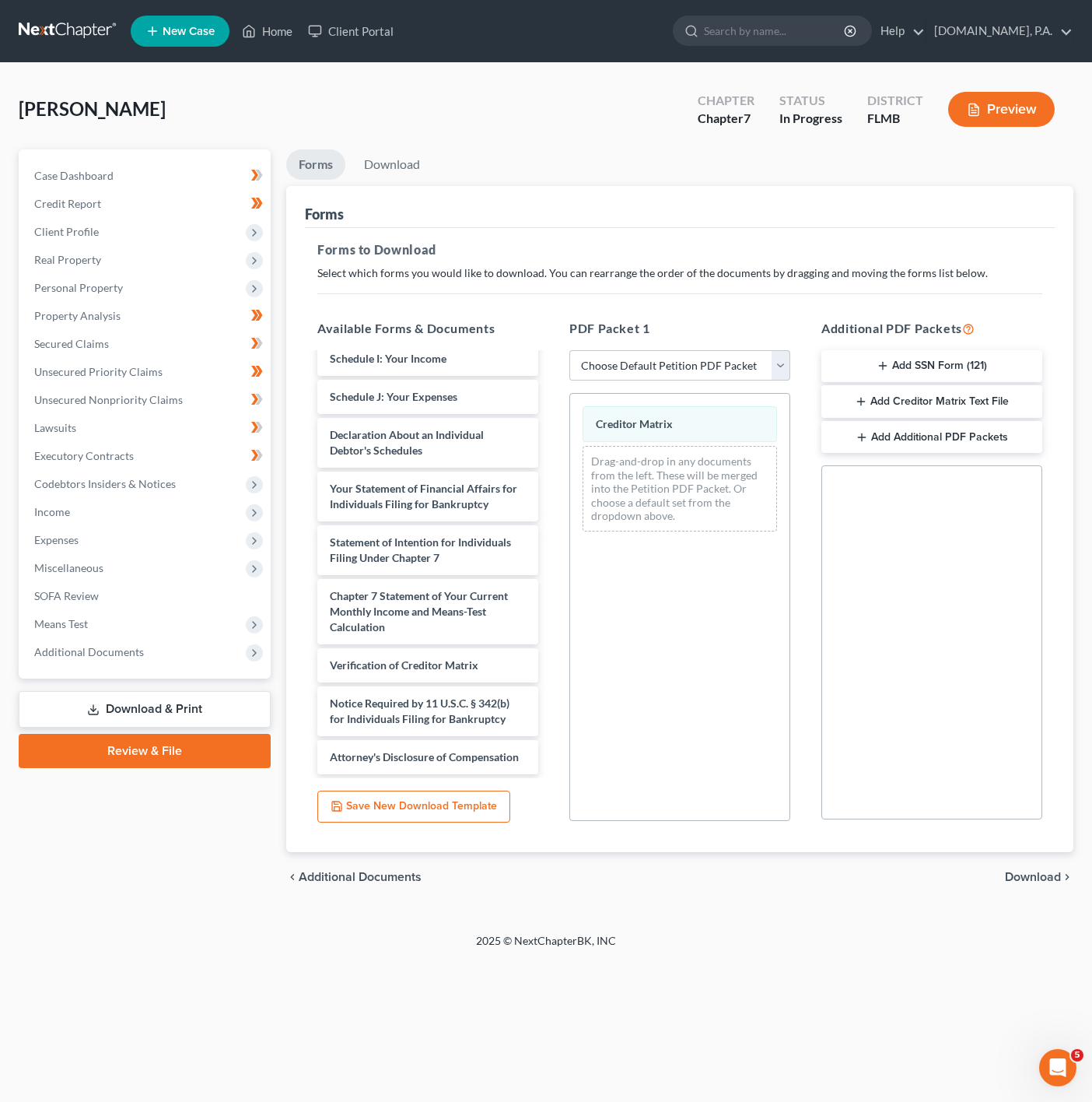
click at [1015, 876] on span "Download" at bounding box center [1033, 877] width 56 height 12
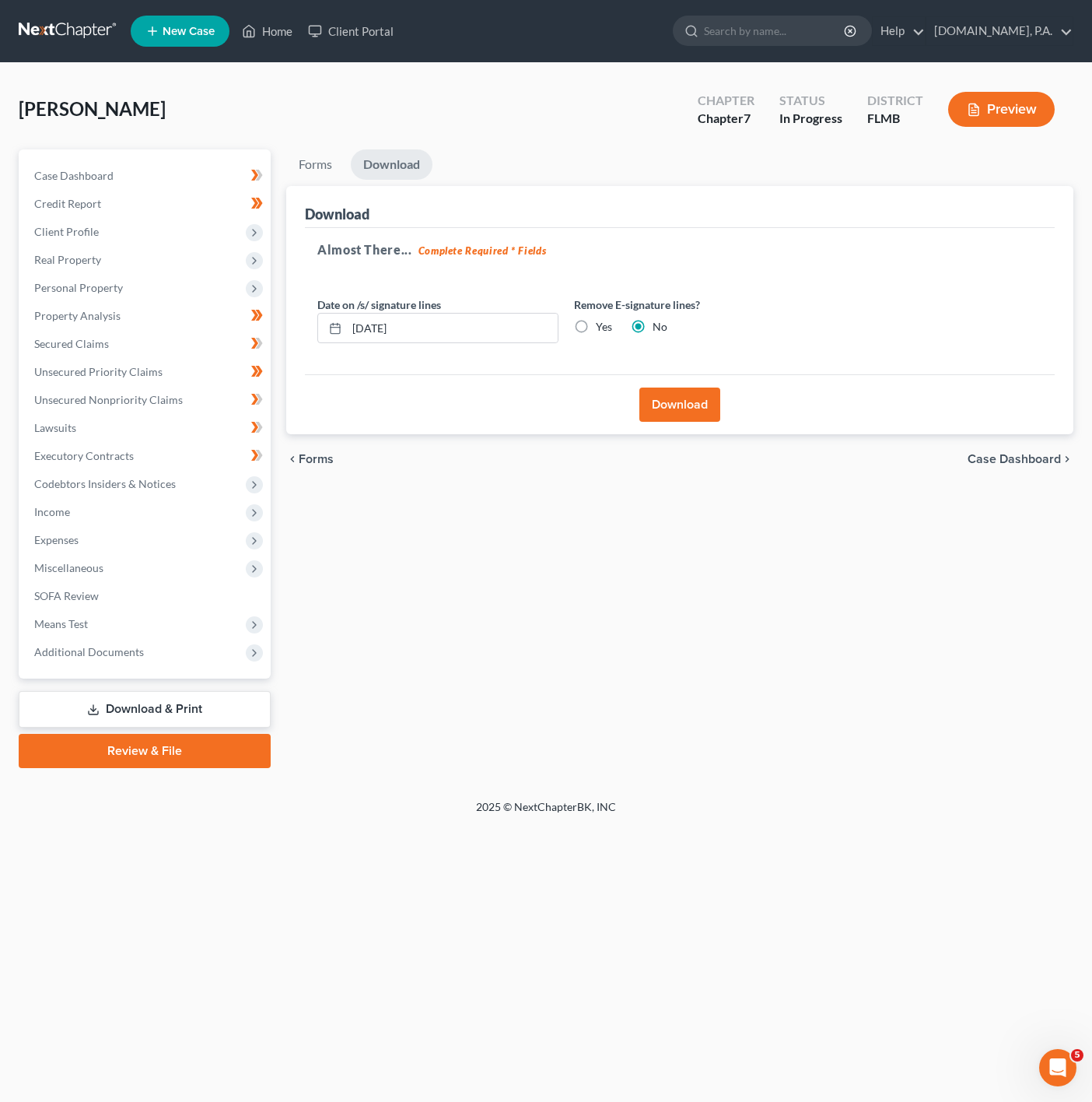
click at [494, 351] on div "Date on /s/ signature lines 10/06/2025 Remove E-signature lines? Yes No" at bounding box center [566, 326] width 513 height 60
click at [709, 393] on button "Download" at bounding box center [679, 404] width 81 height 34
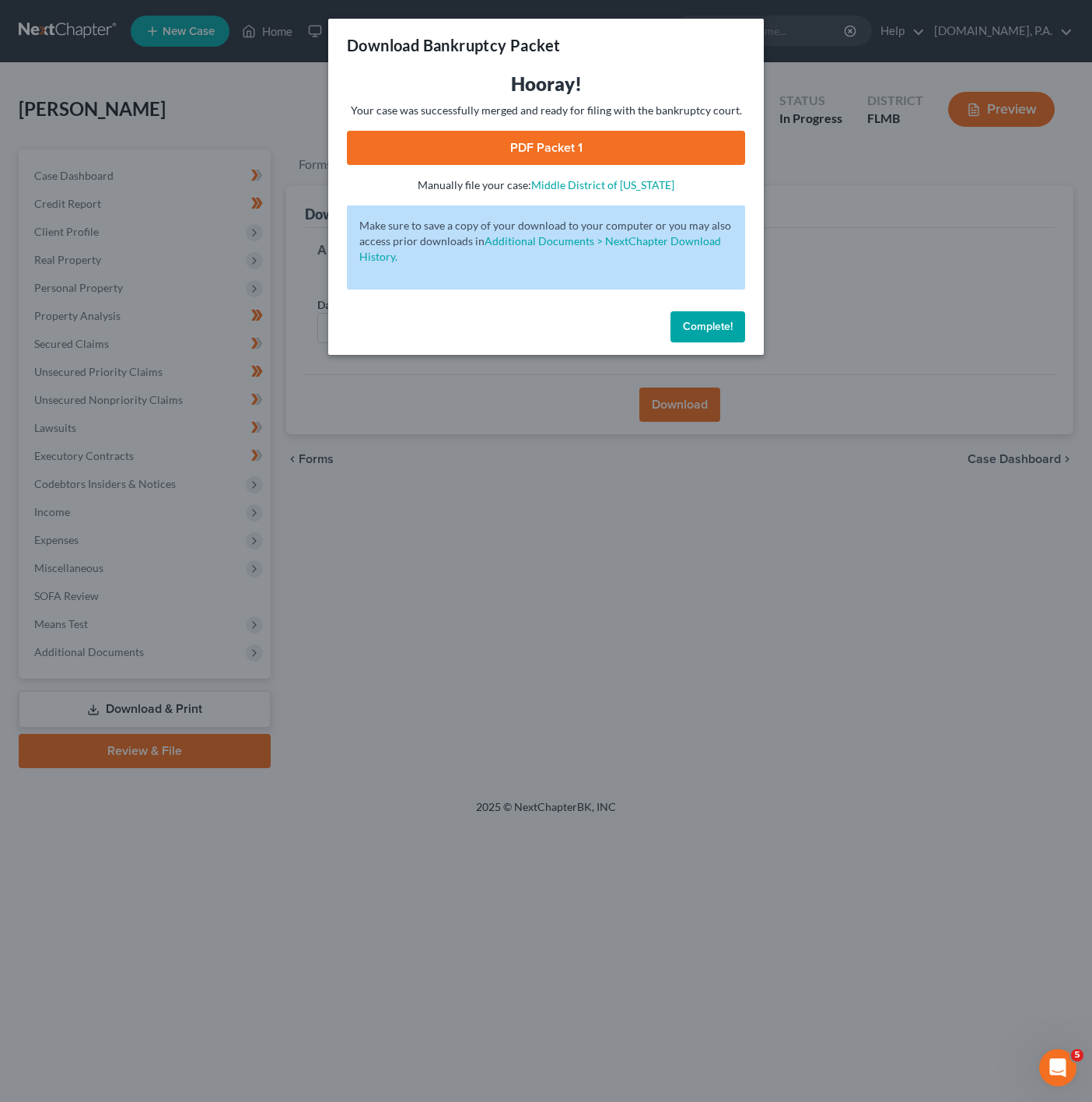
click at [633, 157] on link "PDF Packet 1" at bounding box center [546, 147] width 398 height 34
click at [912, 322] on div "Download Bankruptcy Packet Hooray! Your case was successfully merged and ready …" at bounding box center [546, 551] width 1092 height 1102
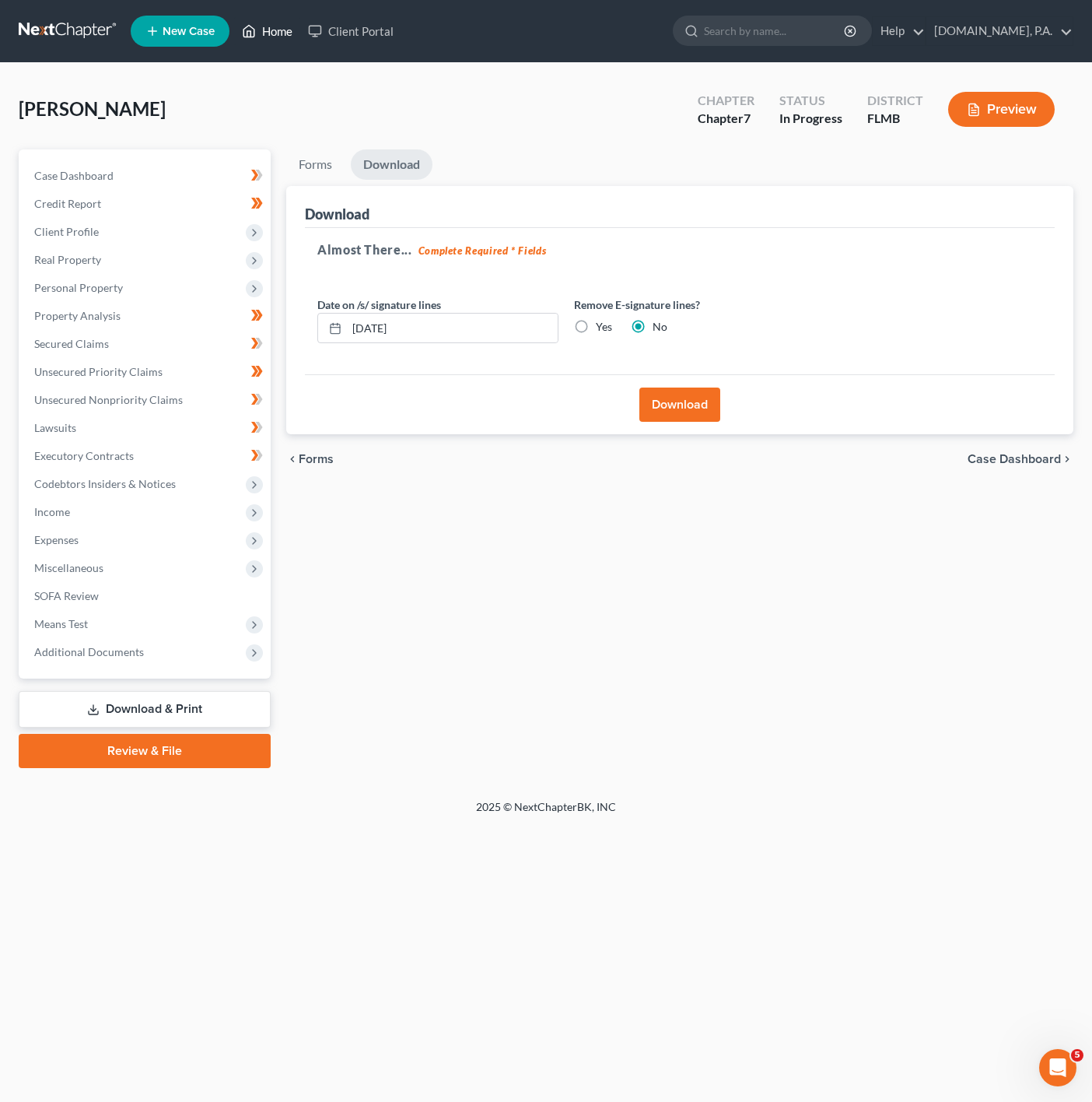
click at [264, 30] on link "Home" at bounding box center [267, 31] width 66 height 28
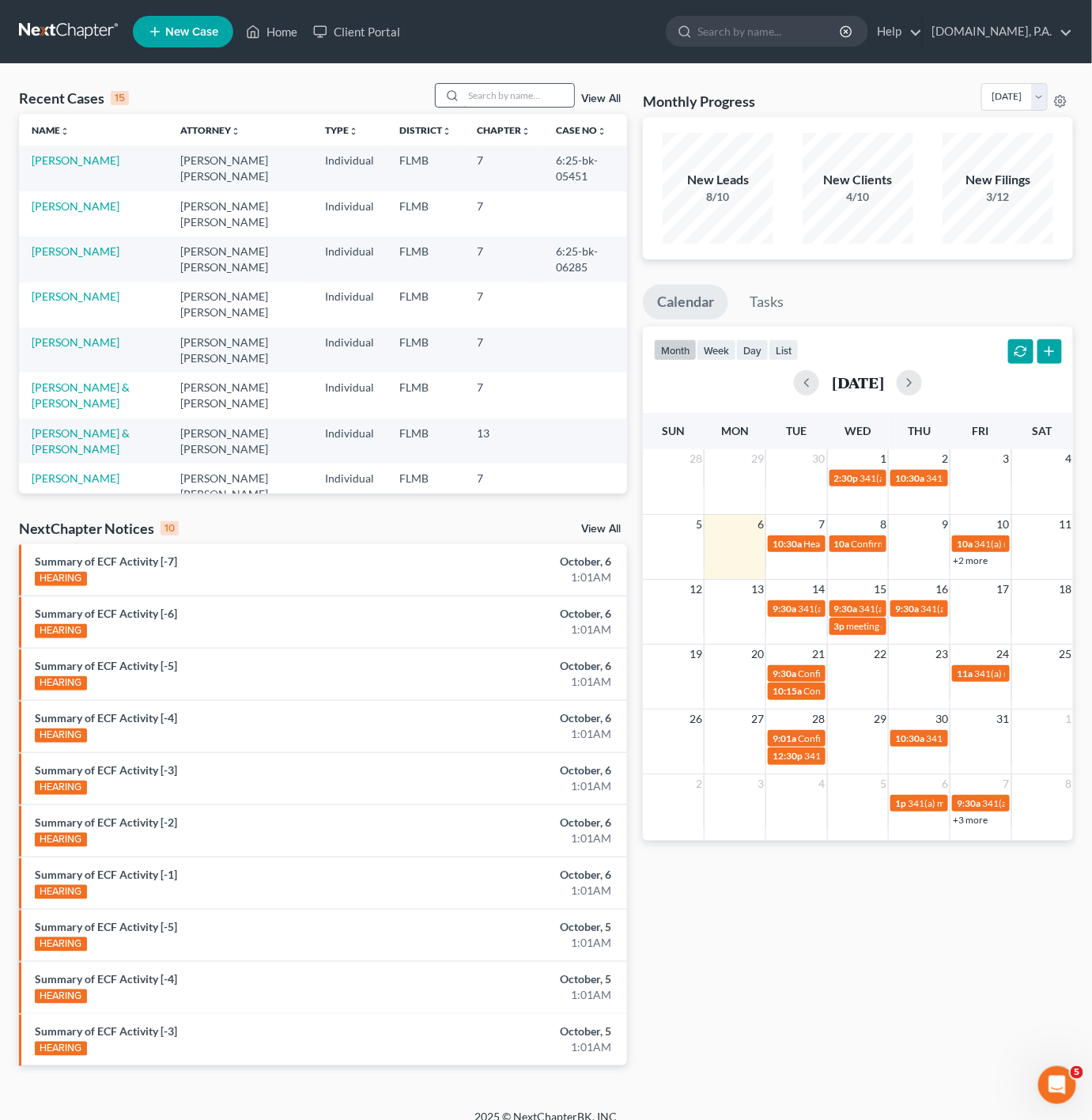
click at [468, 101] on input "search" at bounding box center [519, 95] width 110 height 23
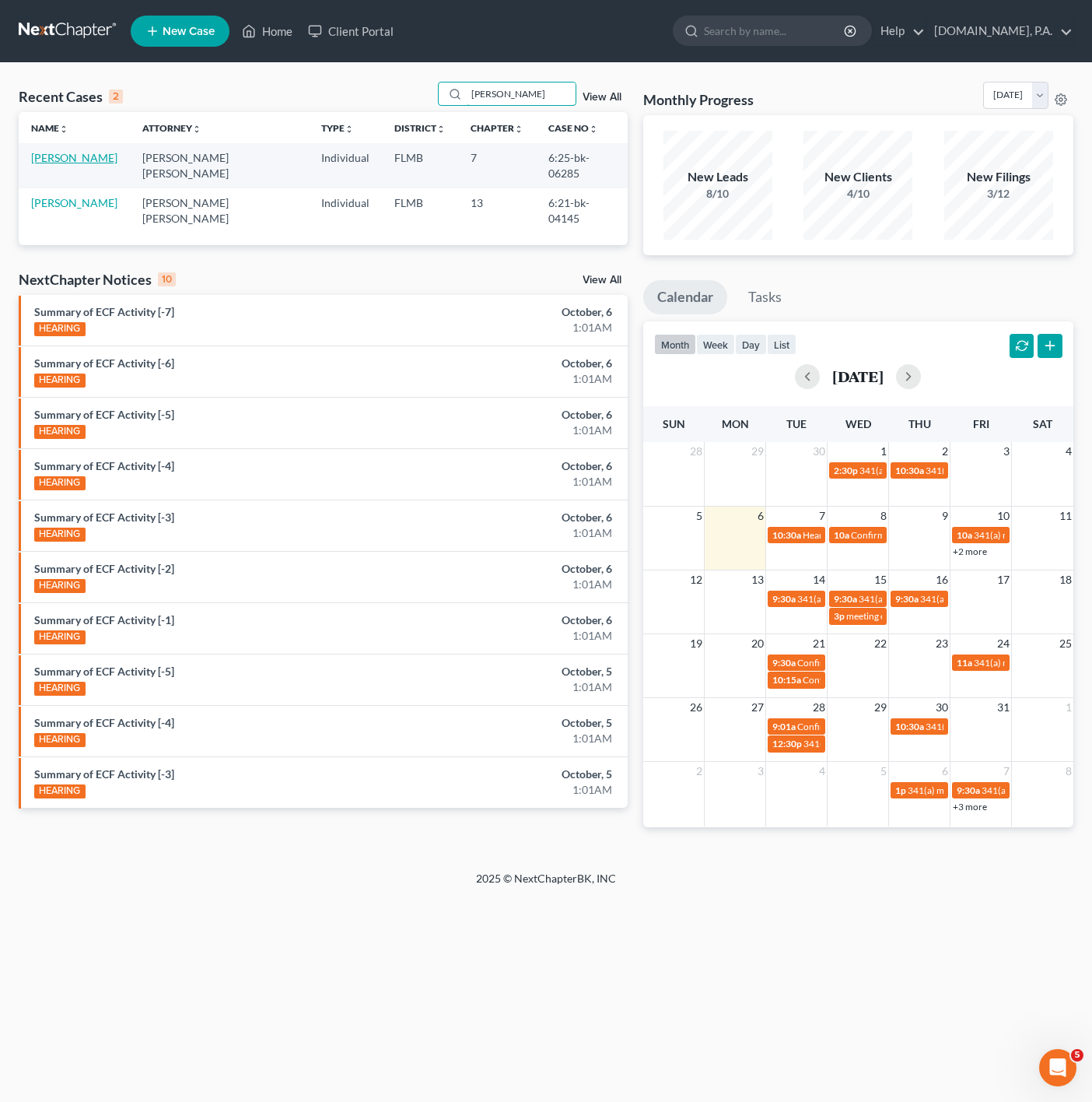
type input "meyer"
click at [73, 154] on link "[PERSON_NAME]" at bounding box center [74, 157] width 86 height 13
select select "2"
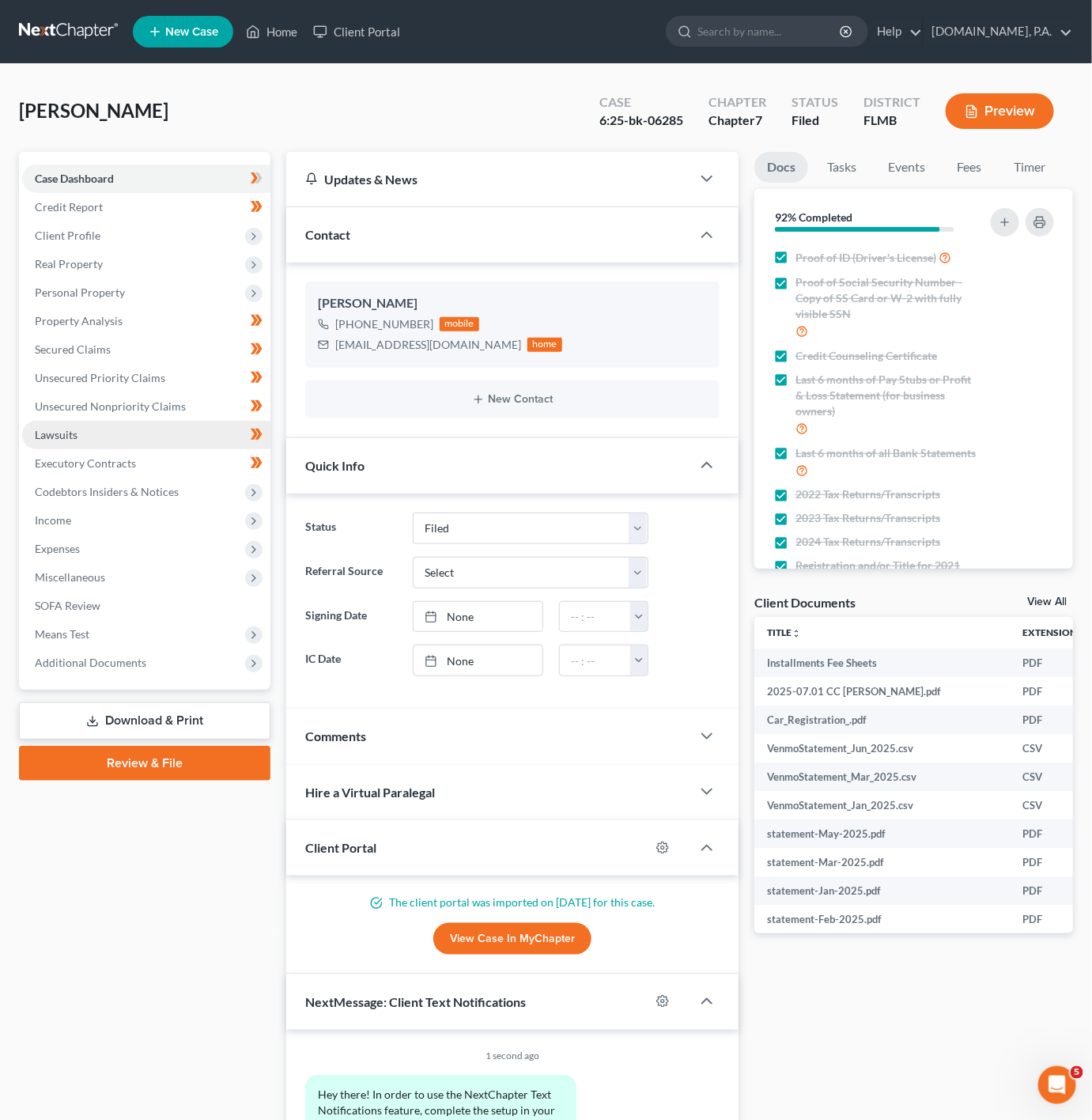
click at [100, 434] on link "Lawsuits" at bounding box center [146, 435] width 248 height 28
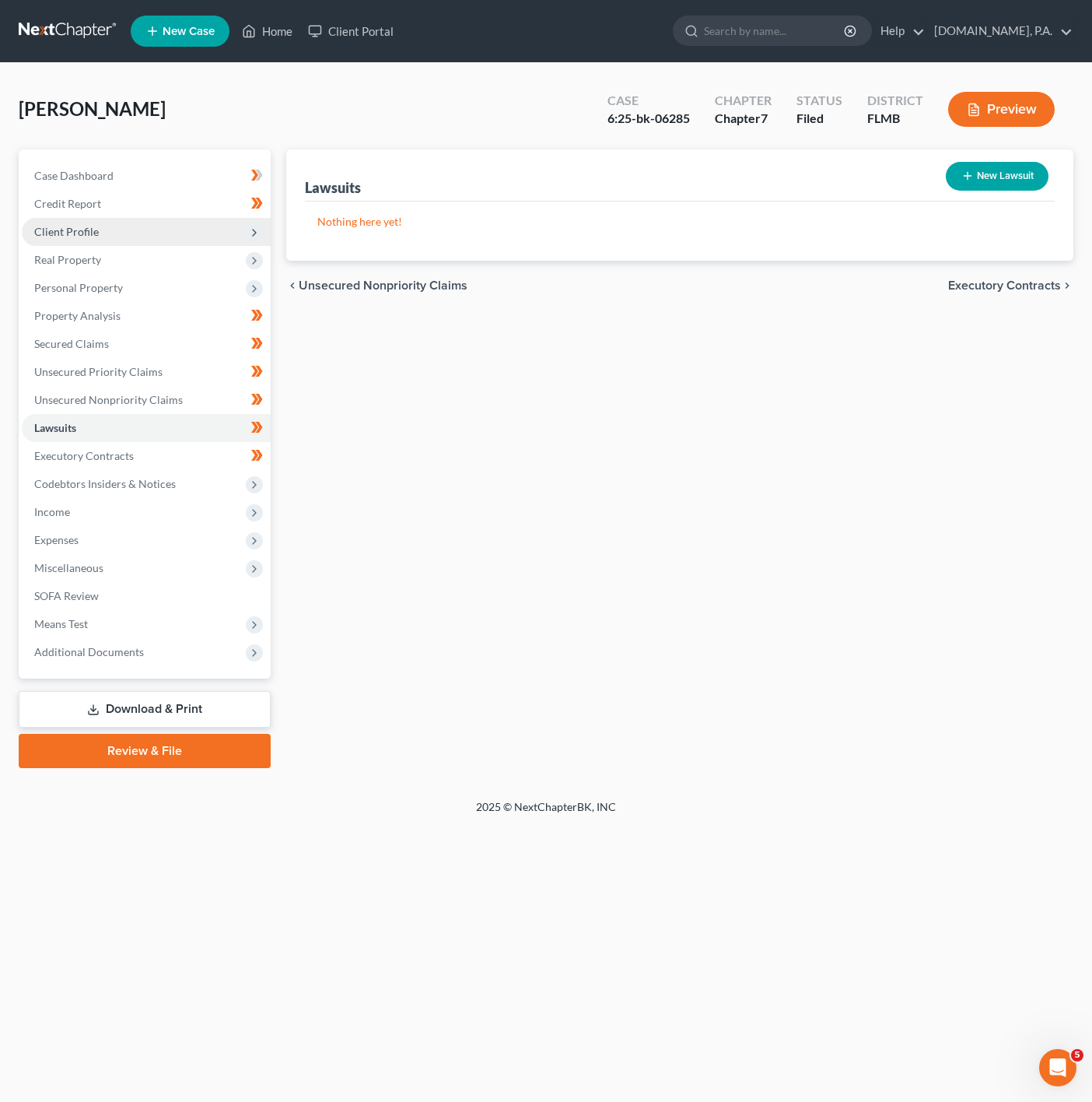
click at [184, 234] on span "Client Profile" at bounding box center [146, 232] width 248 height 28
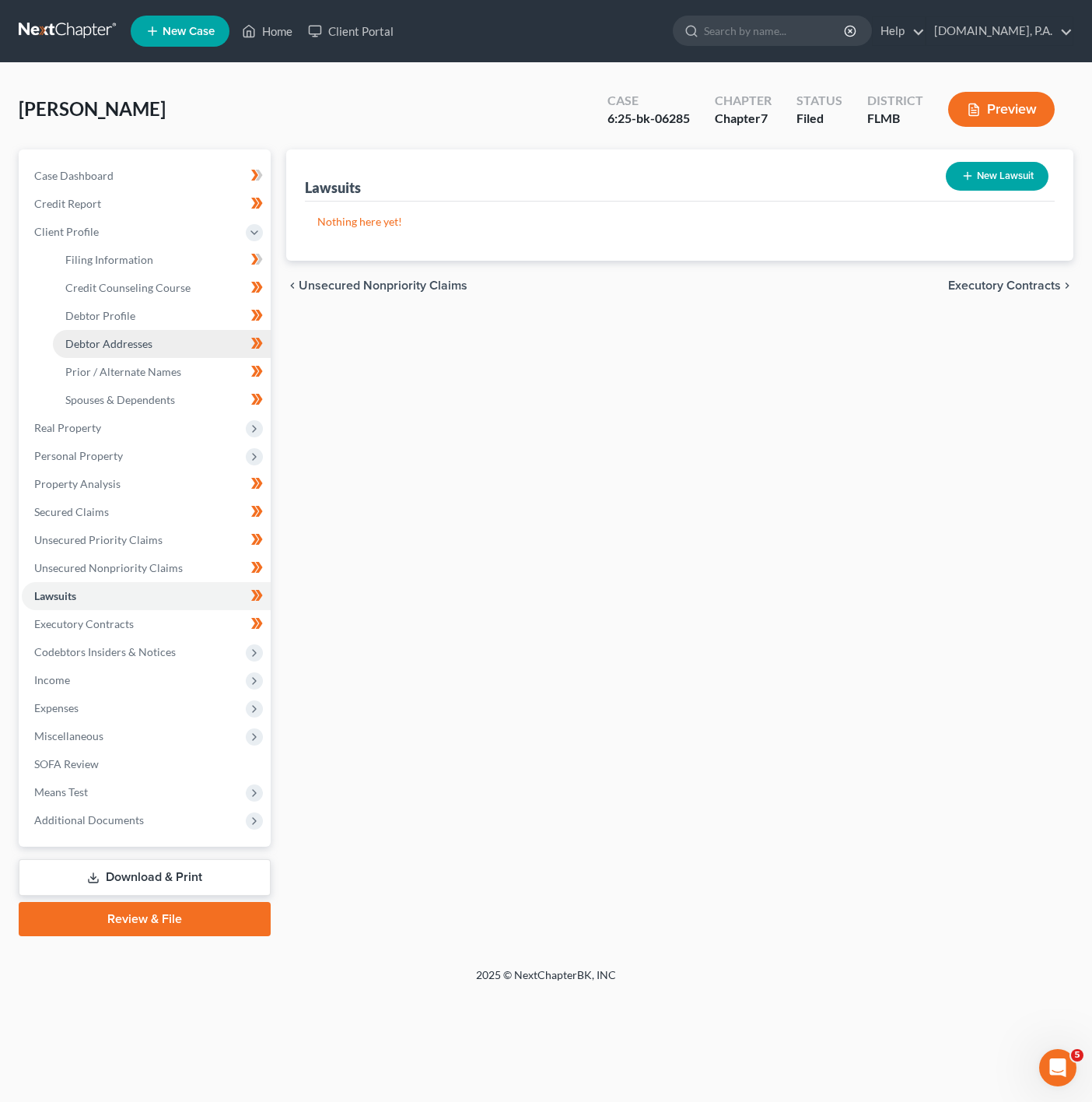
click at [156, 330] on link "Debtor Addresses" at bounding box center [162, 344] width 218 height 28
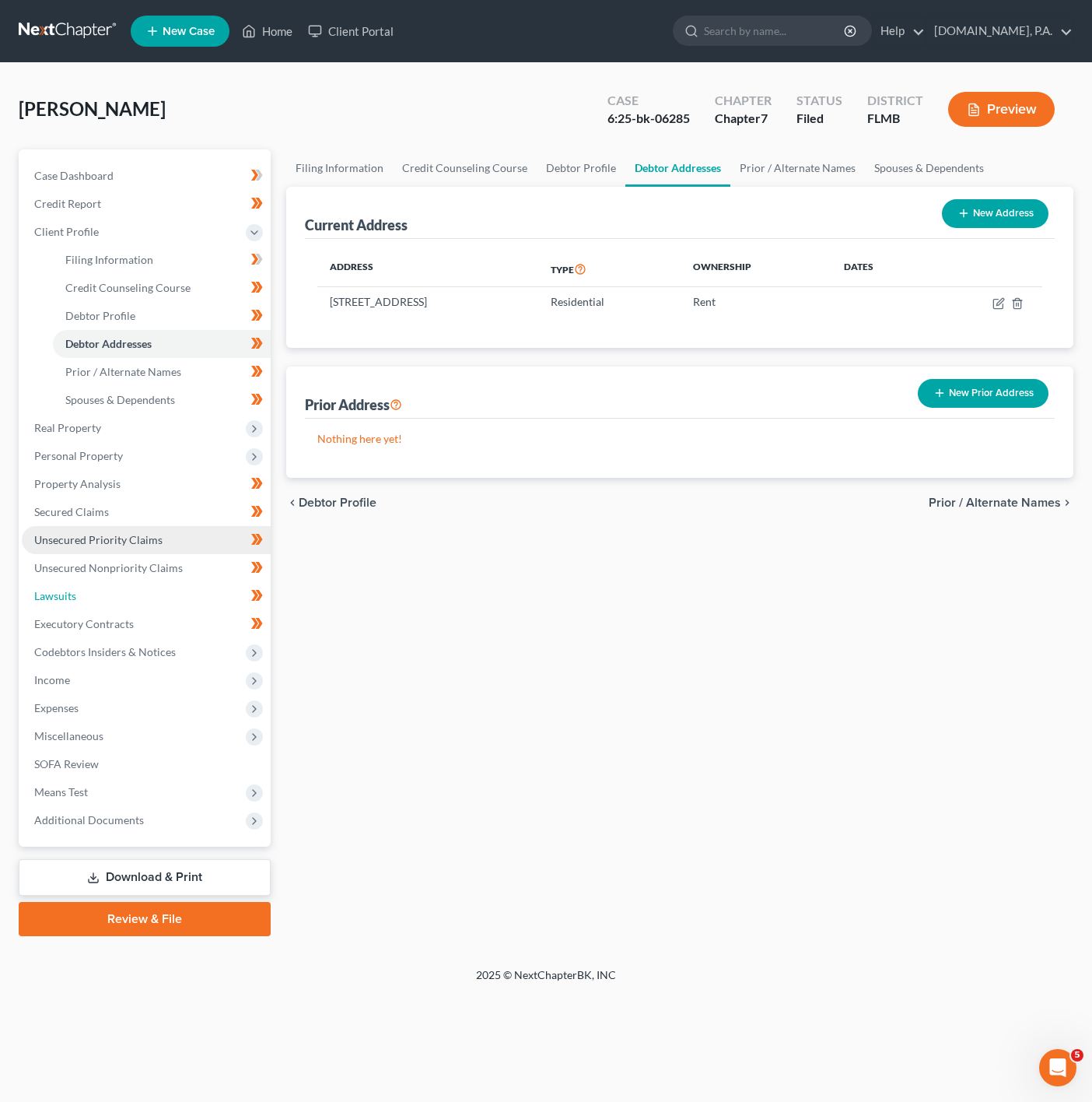
drag, startPoint x: 117, startPoint y: 591, endPoint x: 234, endPoint y: 548, distance: 124.7
click at [117, 591] on link "Lawsuits" at bounding box center [146, 596] width 248 height 28
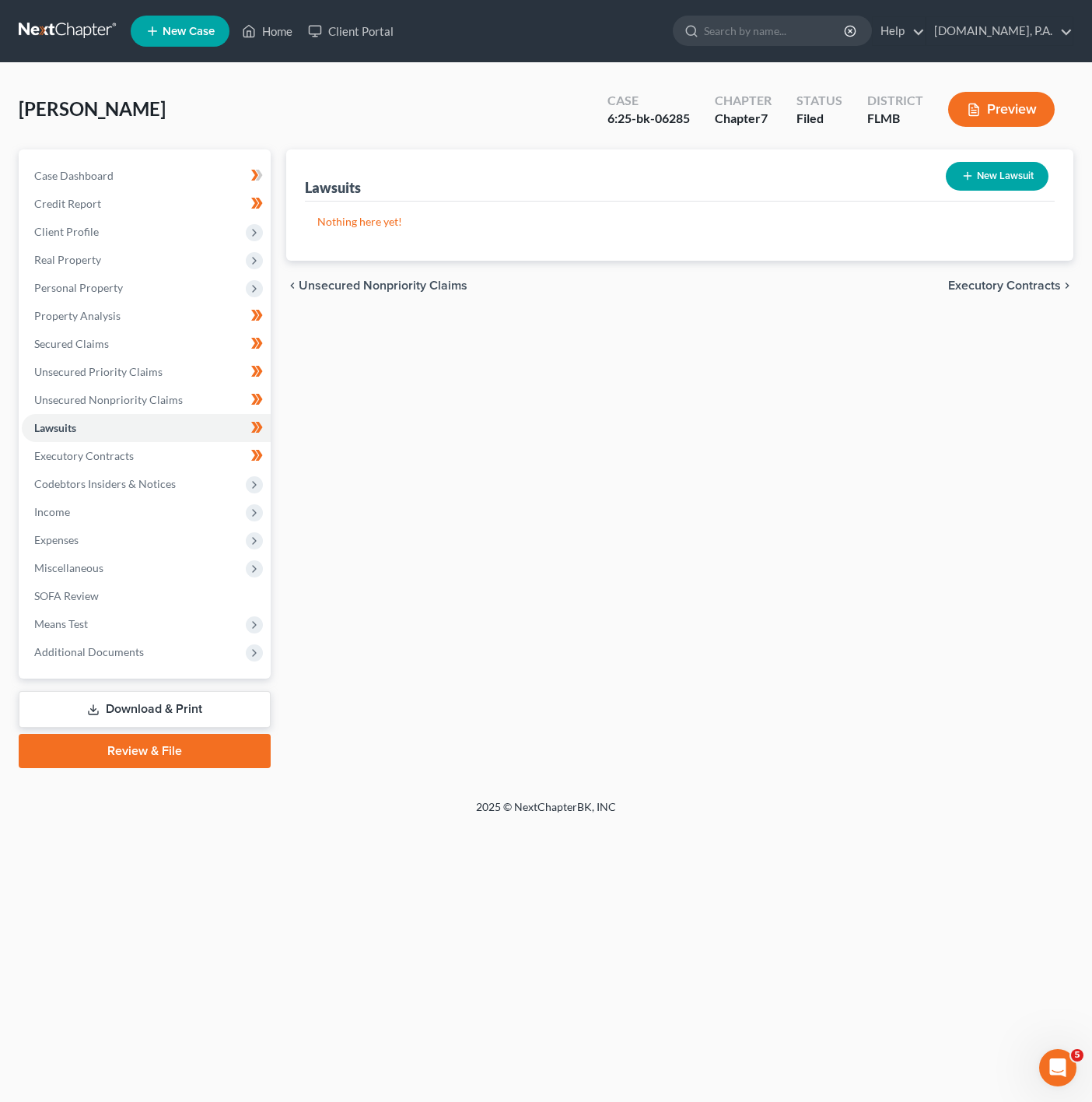
click at [1008, 174] on button "New Lawsuit" at bounding box center [997, 176] width 103 height 29
select select "0"
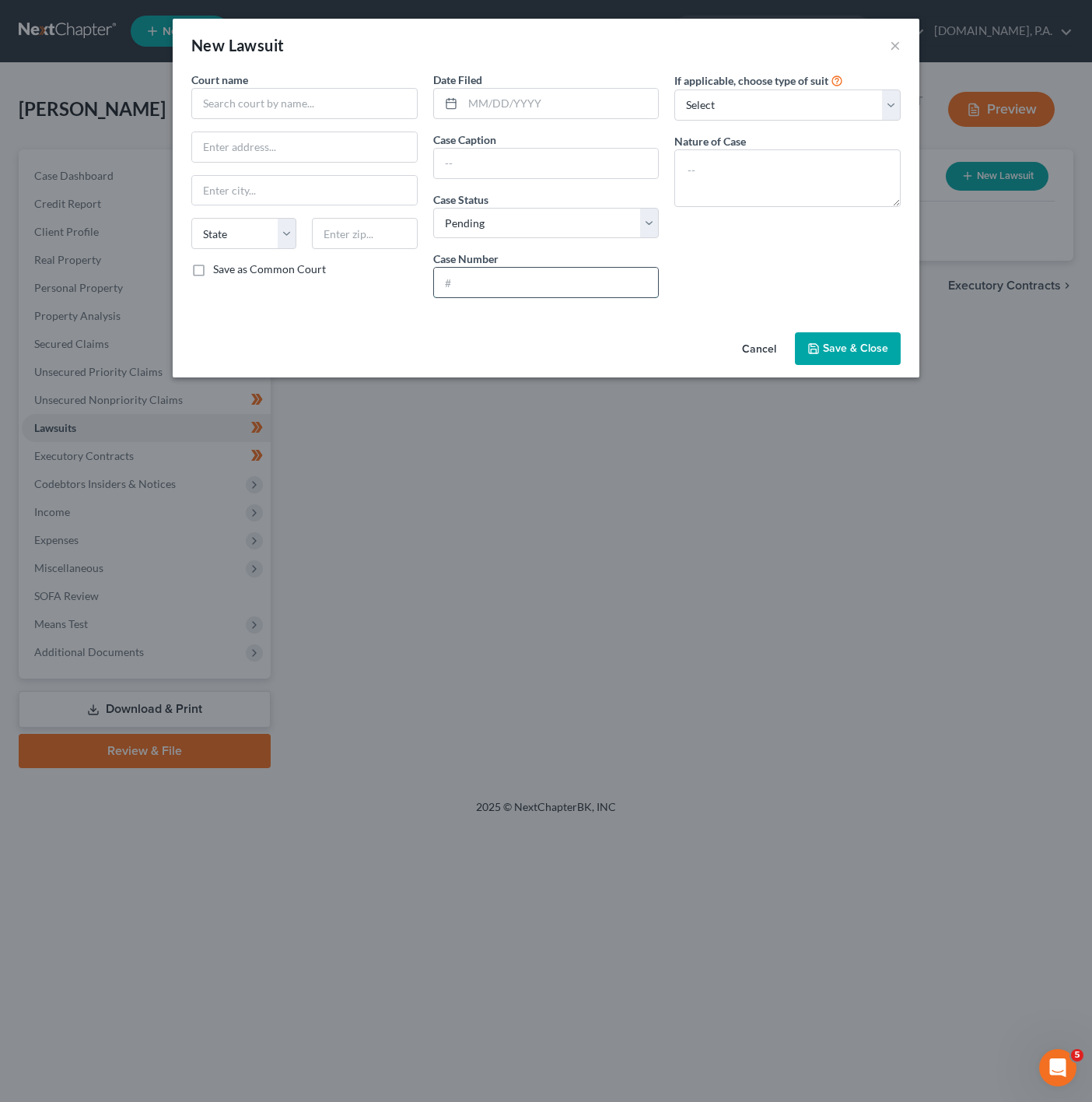
click at [518, 276] on input "text" at bounding box center [546, 282] width 225 height 30
paste input "2025-SC-030246-O"
type input "2025-SC-030246-O"
click at [493, 166] on input "text" at bounding box center [546, 163] width 225 height 30
paste input "GALAXY INTERNATIONAL PURCHASING, LLCvs.JENNIFER MEYER"
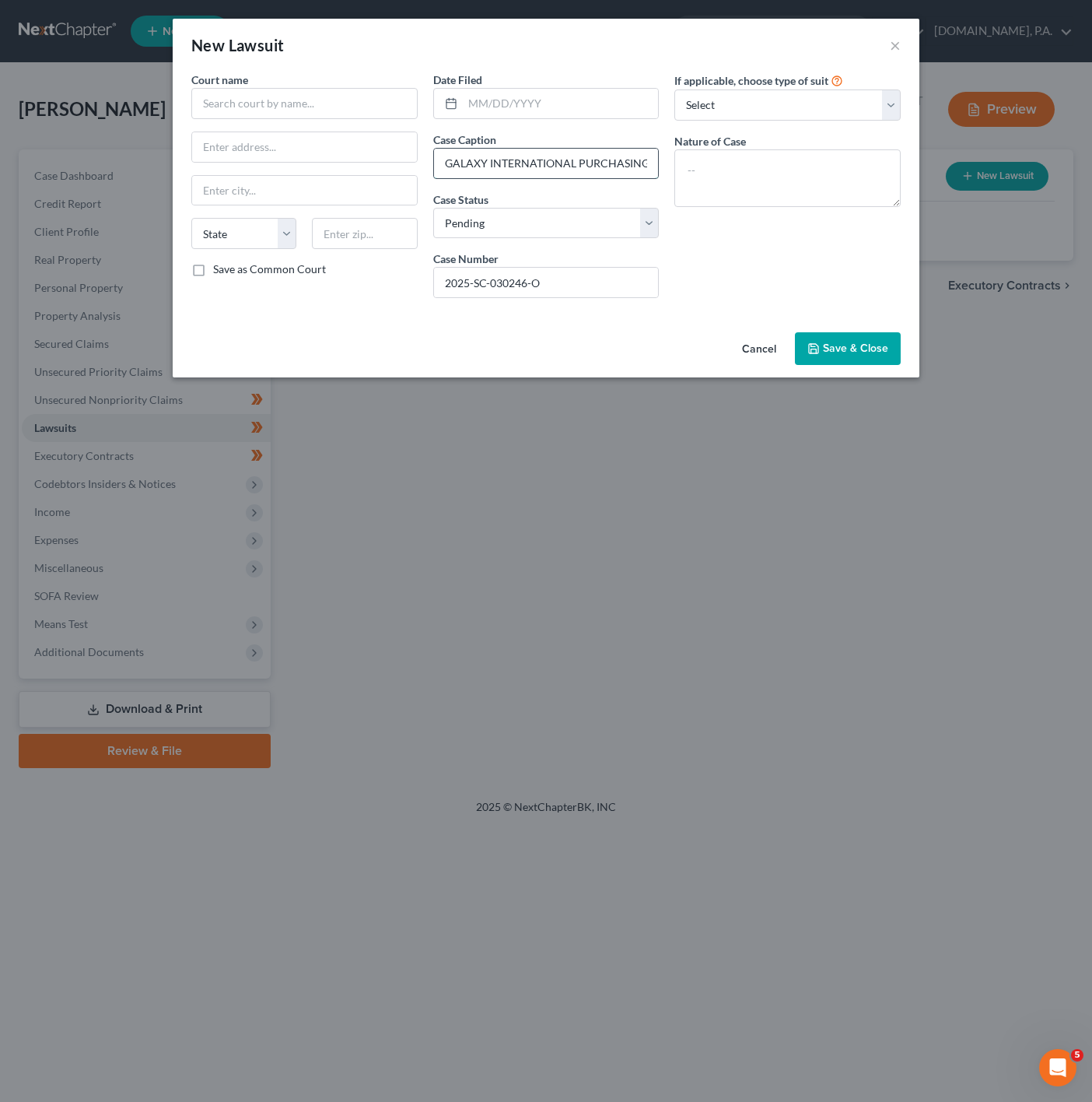
scroll to position [0, 123]
type input "GALAXY INTERNATIONAL PURCHASING, LLCvs.JENNIFER MEYER"
click at [743, 260] on div "If applicable, choose type of suit Select Repossession Garnishment Foreclosure …" at bounding box center [787, 190] width 242 height 239
click at [539, 96] on input "text" at bounding box center [561, 103] width 196 height 30
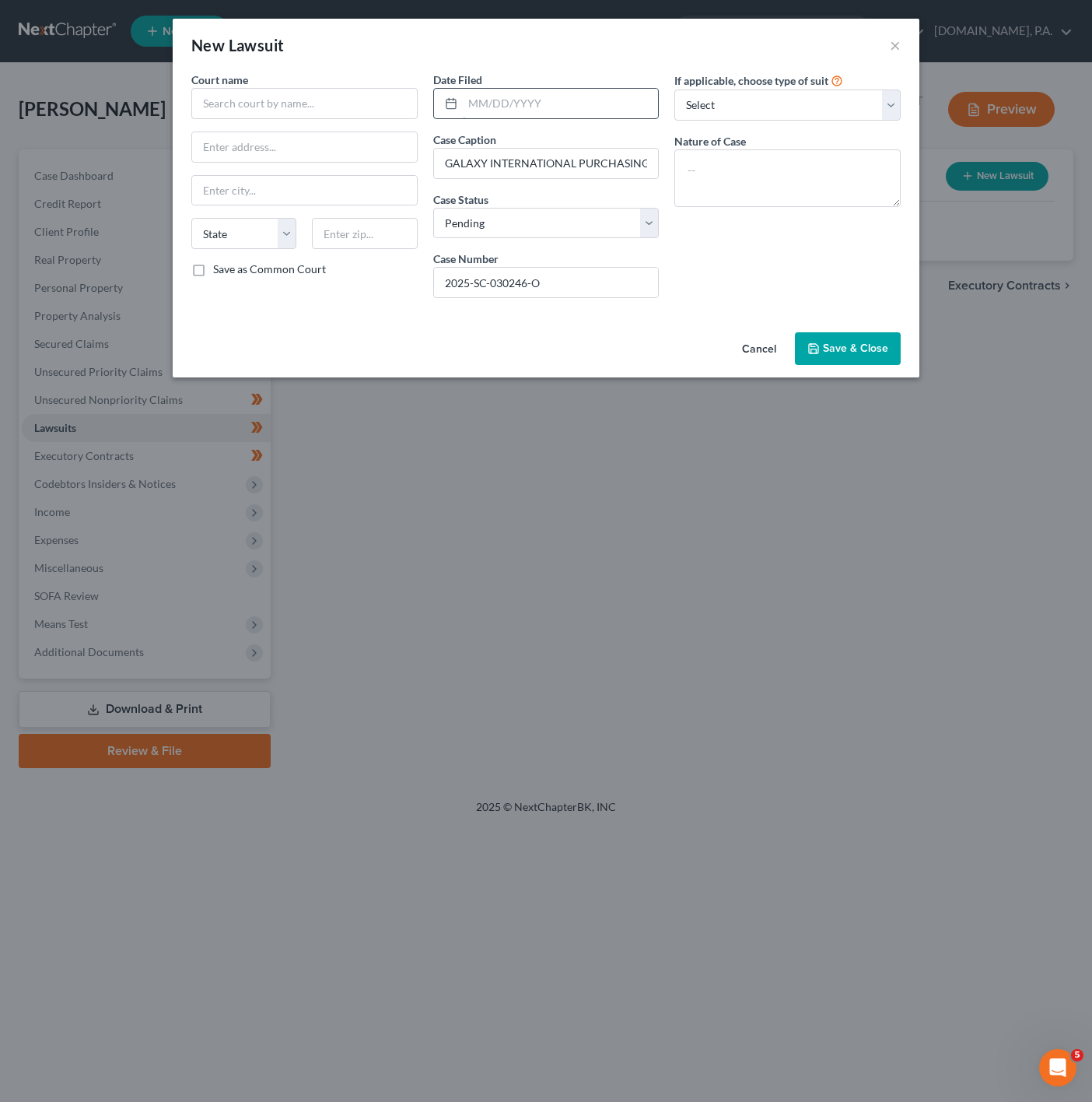
paste input "09/27/2025"
type input "09/27/2025"
click at [688, 276] on div "If applicable, choose type of suit Select Repossession Garnishment Foreclosure …" at bounding box center [787, 190] width 242 height 239
click at [285, 110] on input "text" at bounding box center [304, 103] width 227 height 31
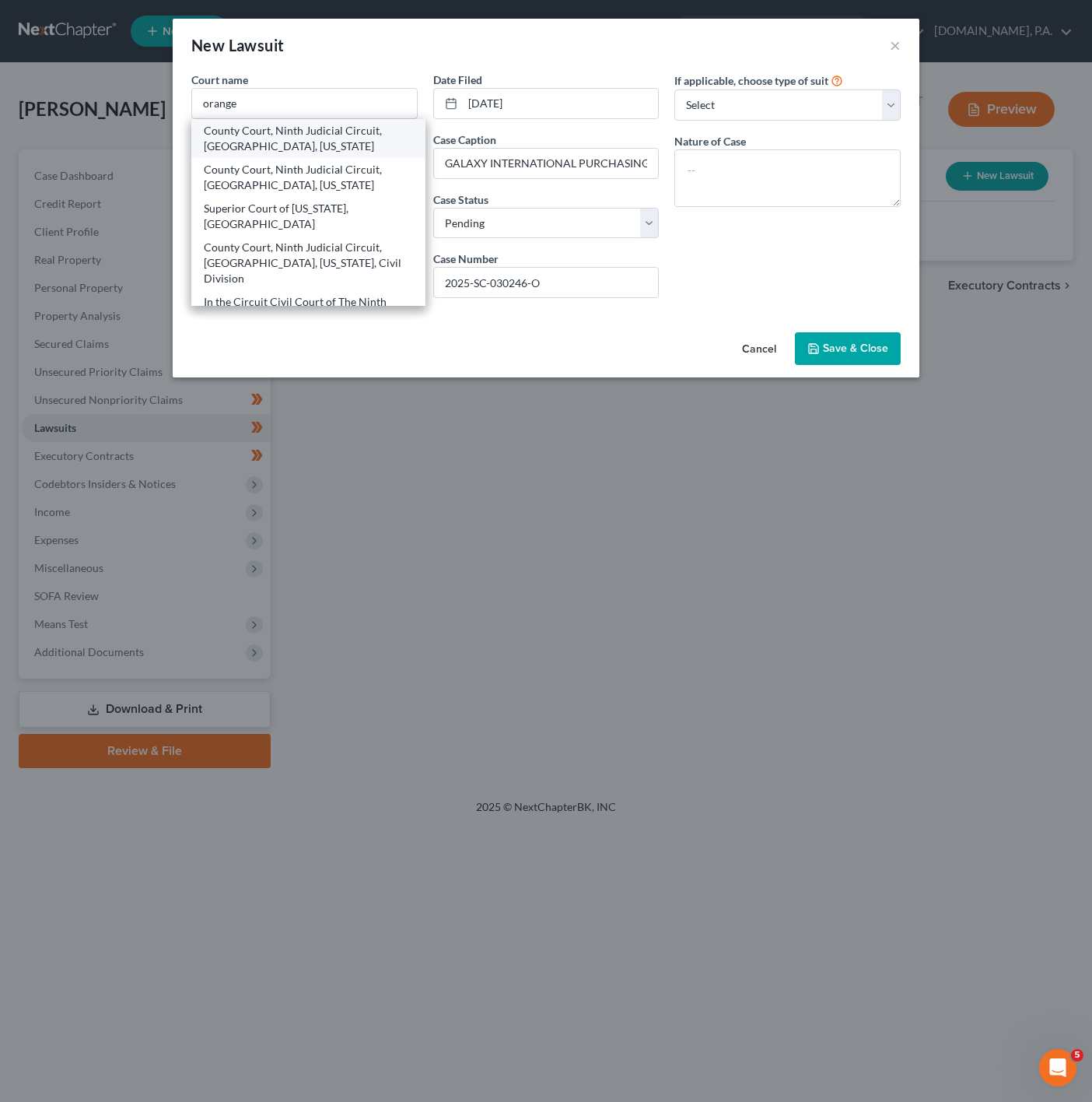
click at [317, 122] on div "County Court, Ninth Judicial Circuit, Orange County, Florida" at bounding box center [308, 138] width 234 height 39
type input "County Court, Ninth Judicial Circuit, Orange County, Florida"
type input "425 N. Orange Ave"
type input "Orlando"
select select "9"
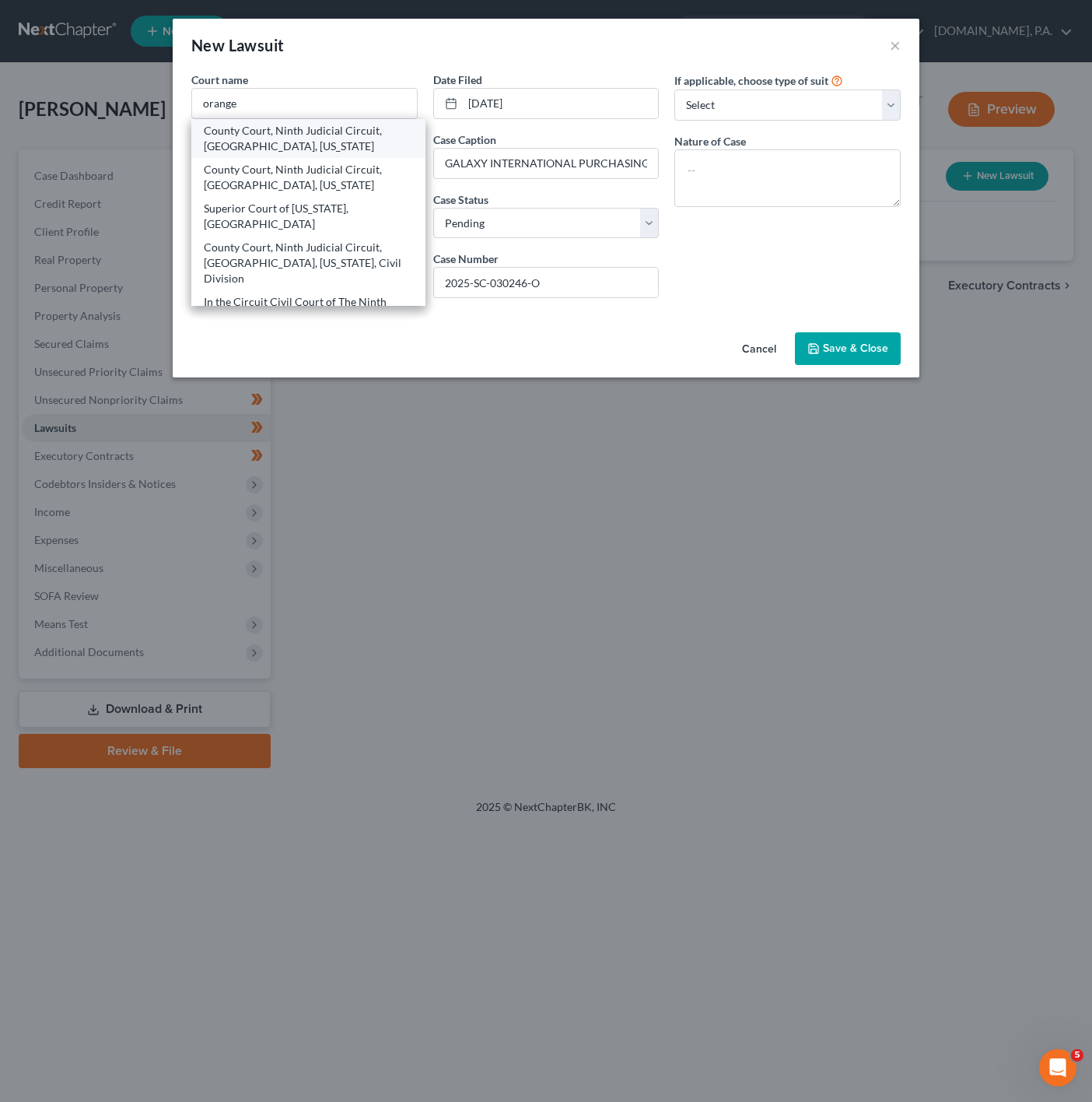
type input "32801"
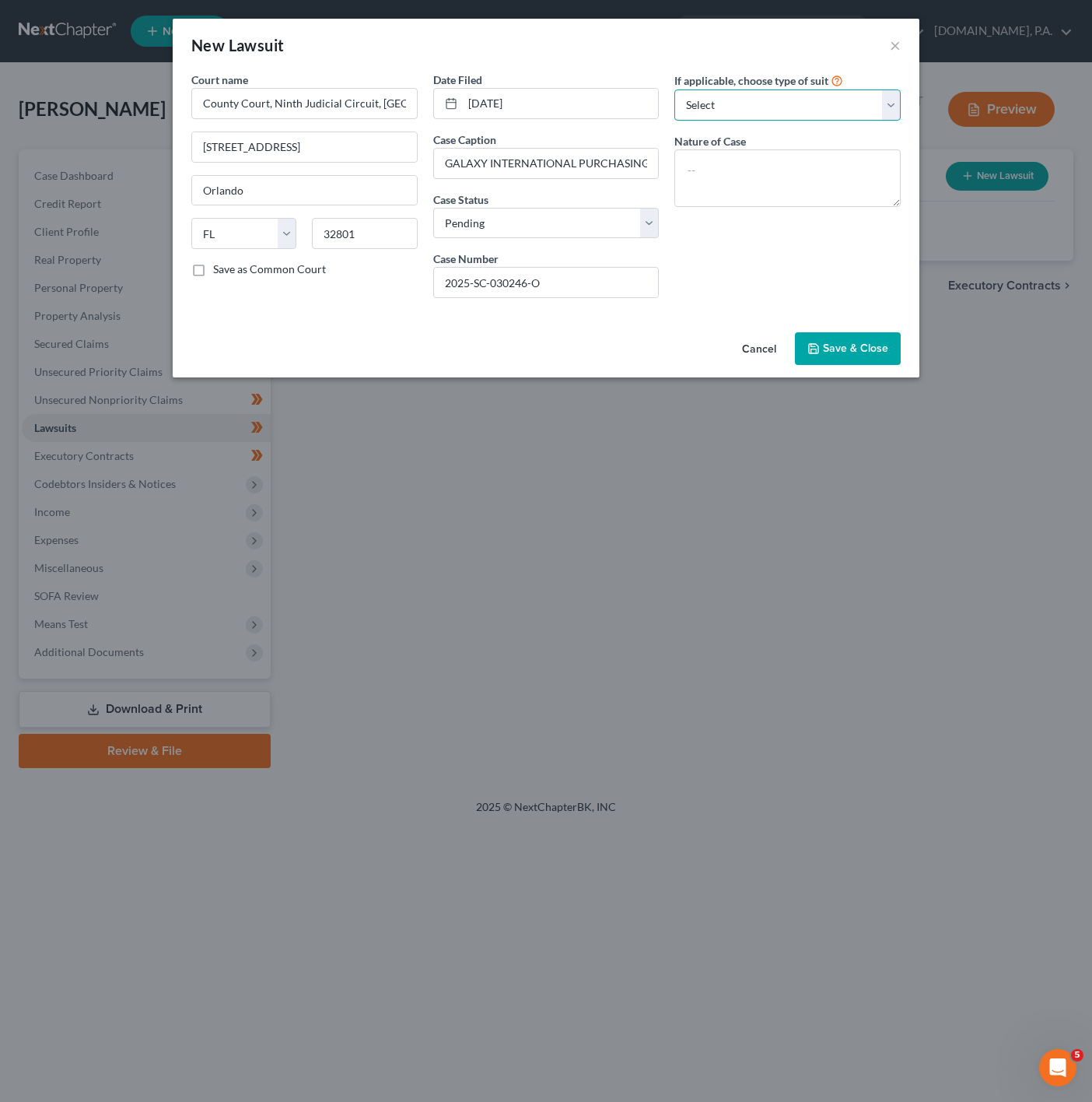
click at [800, 103] on select "Select Repossession Garnishment Foreclosure Attached, Seized, Or Levied Other" at bounding box center [787, 105] width 227 height 31
select select "4"
click at [674, 90] on select "Select Repossession Garnishment Foreclosure Attached, Seized, Or Levied Other" at bounding box center [787, 105] width 227 height 31
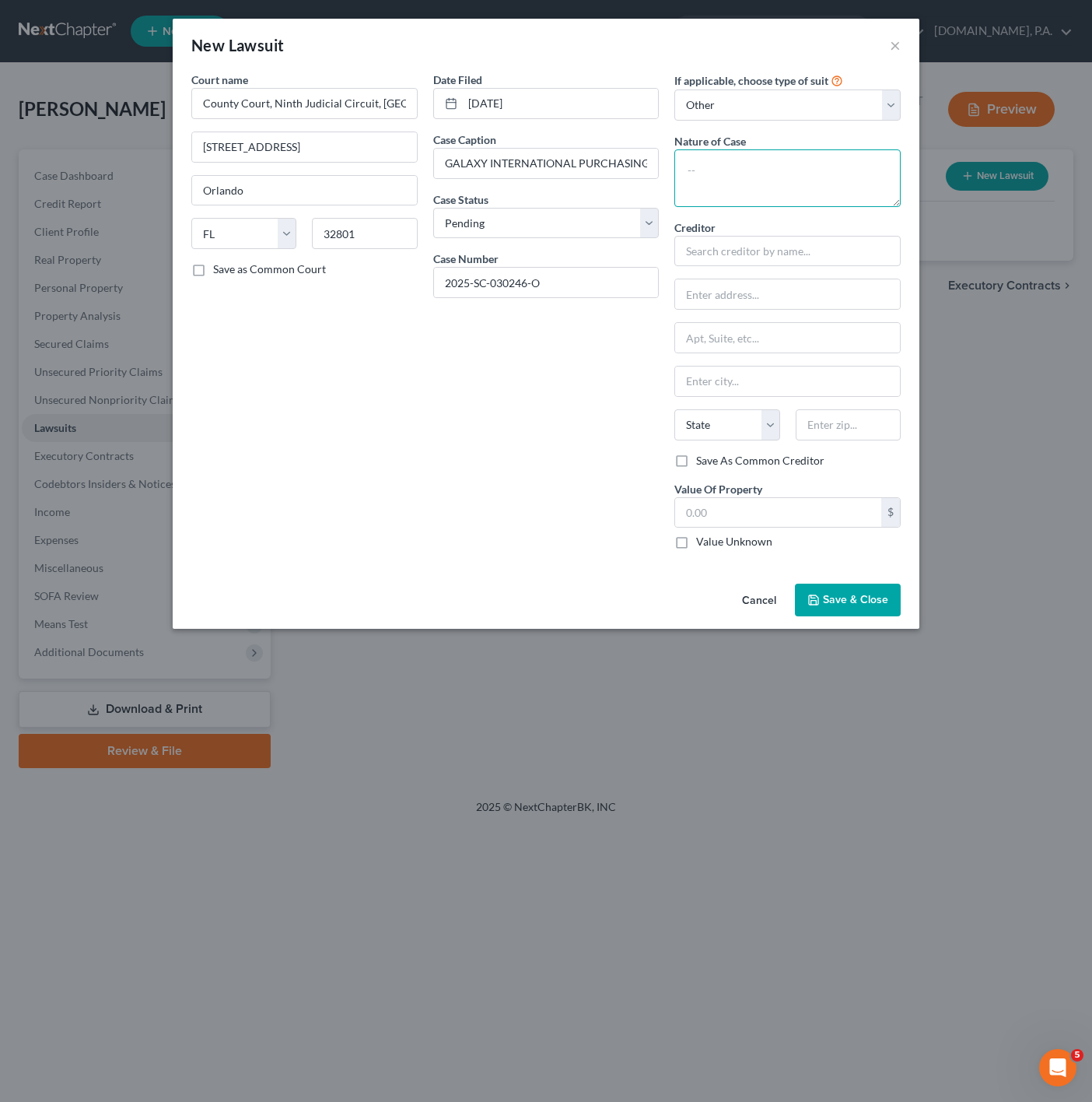
click at [753, 169] on textarea at bounding box center [787, 178] width 227 height 57
click at [747, 234] on div "Creditor *" at bounding box center [787, 242] width 227 height 48
click at [747, 248] on input "text" at bounding box center [787, 251] width 227 height 31
click at [610, 397] on div "Date Filed 09/27/2025 Case Caption GALAXY INTERNATIONAL PURCHASING, LLCvs.JENNI…" at bounding box center [546, 316] width 242 height 490
drag, startPoint x: 784, startPoint y: 147, endPoint x: 782, endPoint y: 166, distance: 19.1
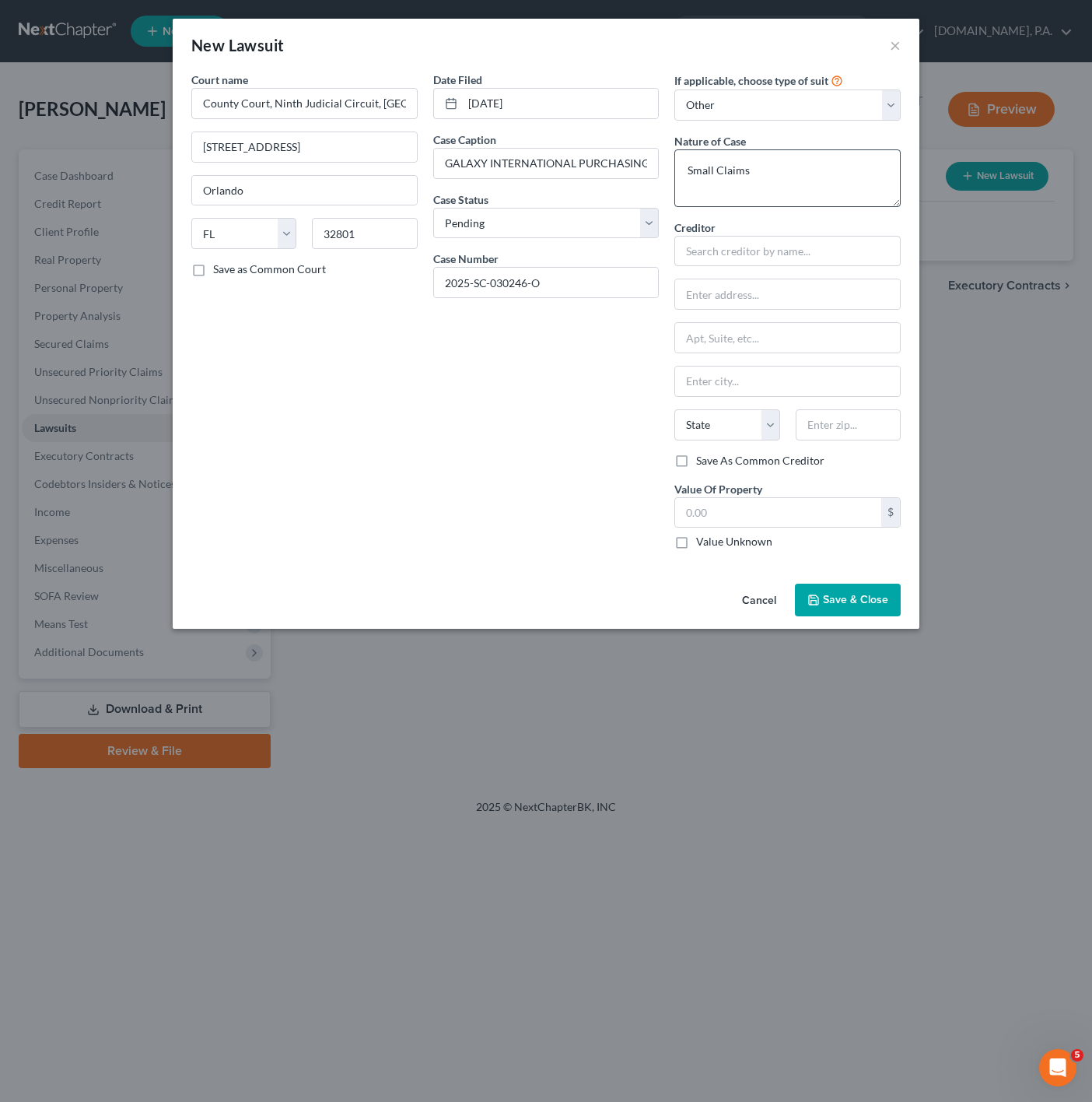
click at [783, 152] on div "Nature of Case Small Claims" at bounding box center [787, 169] width 227 height 74
drag, startPoint x: 782, startPoint y: 166, endPoint x: 686, endPoint y: 177, distance: 96.6
click at [686, 177] on textarea "Small Claims" at bounding box center [787, 178] width 227 height 57
paste textarea "C - Small Claims $2,501 - $5,000"
type textarea "SC - Small Claims $2,501 - $5,000"
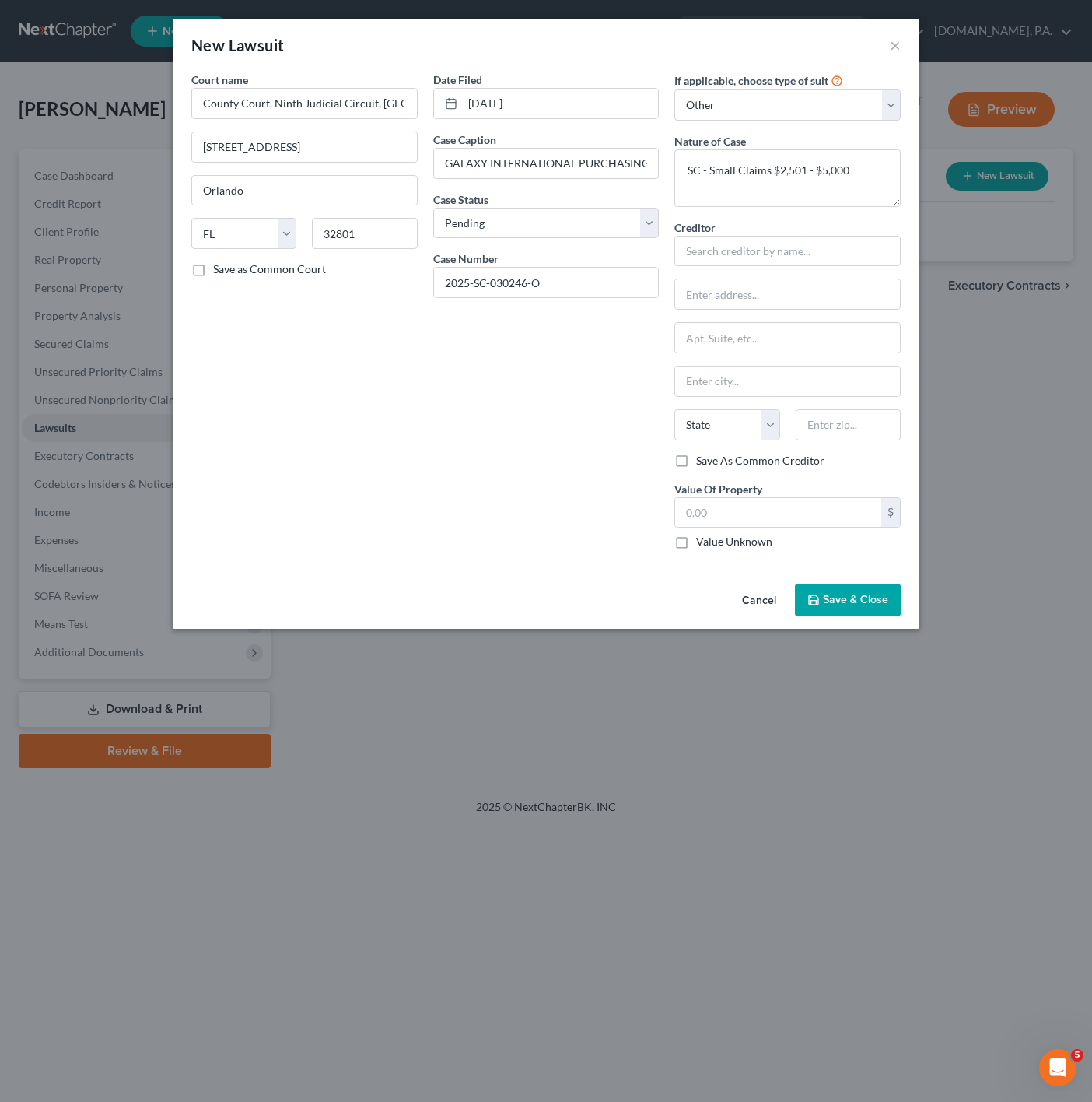
click at [555, 425] on div "Date Filed 09/27/2025 Case Caption GALAXY INTERNATIONAL PURCHASING, LLCvs.JENNI…" at bounding box center [546, 316] width 242 height 490
click at [747, 418] on select "State AL AK AR AZ CA CO CT DE DC FL GA GU HI ID IL IN IA KS KY LA ME MD MA MI M…" at bounding box center [726, 425] width 105 height 31
click at [855, 616] on button "Save & Close" at bounding box center [848, 600] width 106 height 33
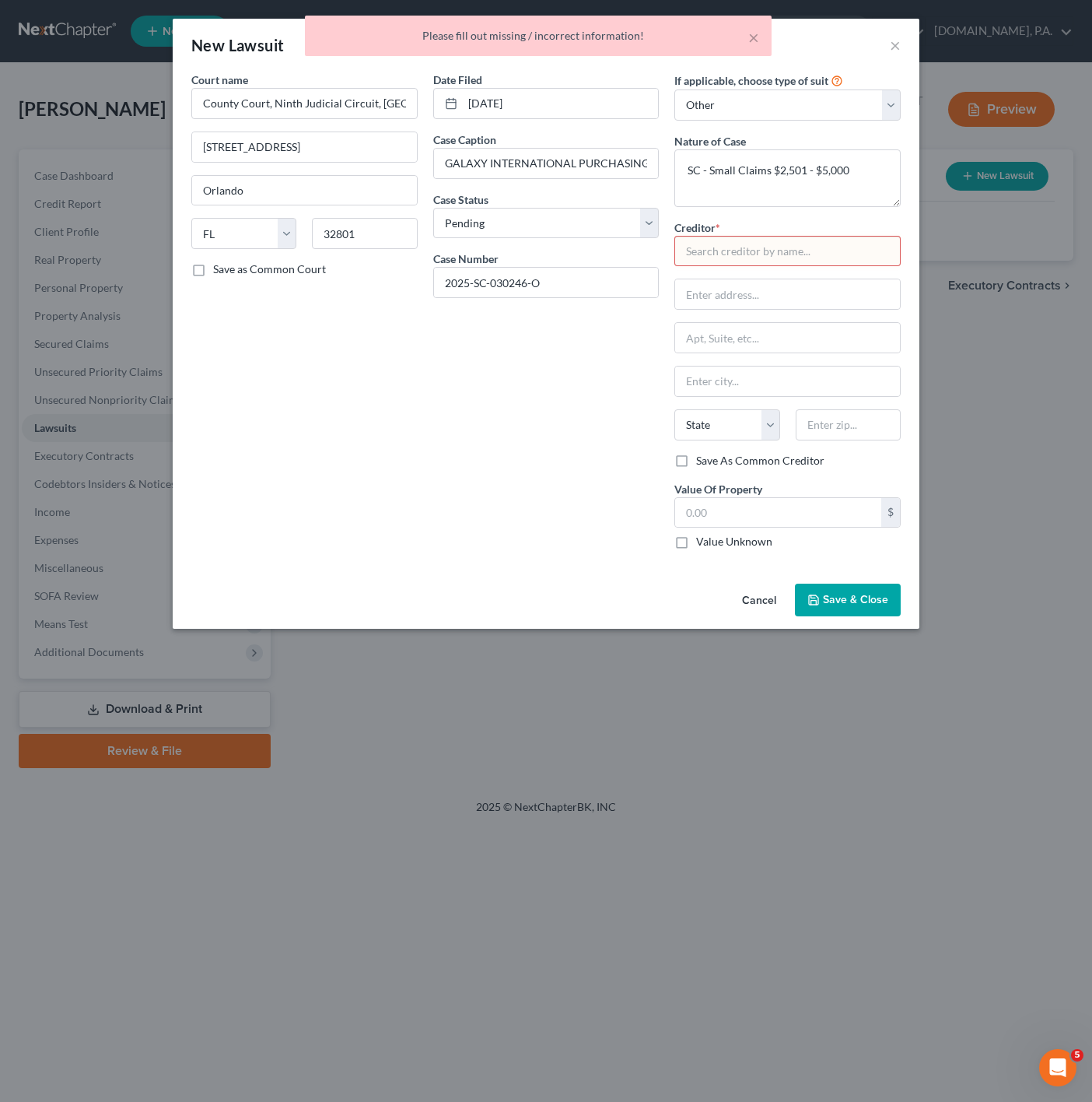
click at [796, 248] on input "text" at bounding box center [787, 251] width 227 height 31
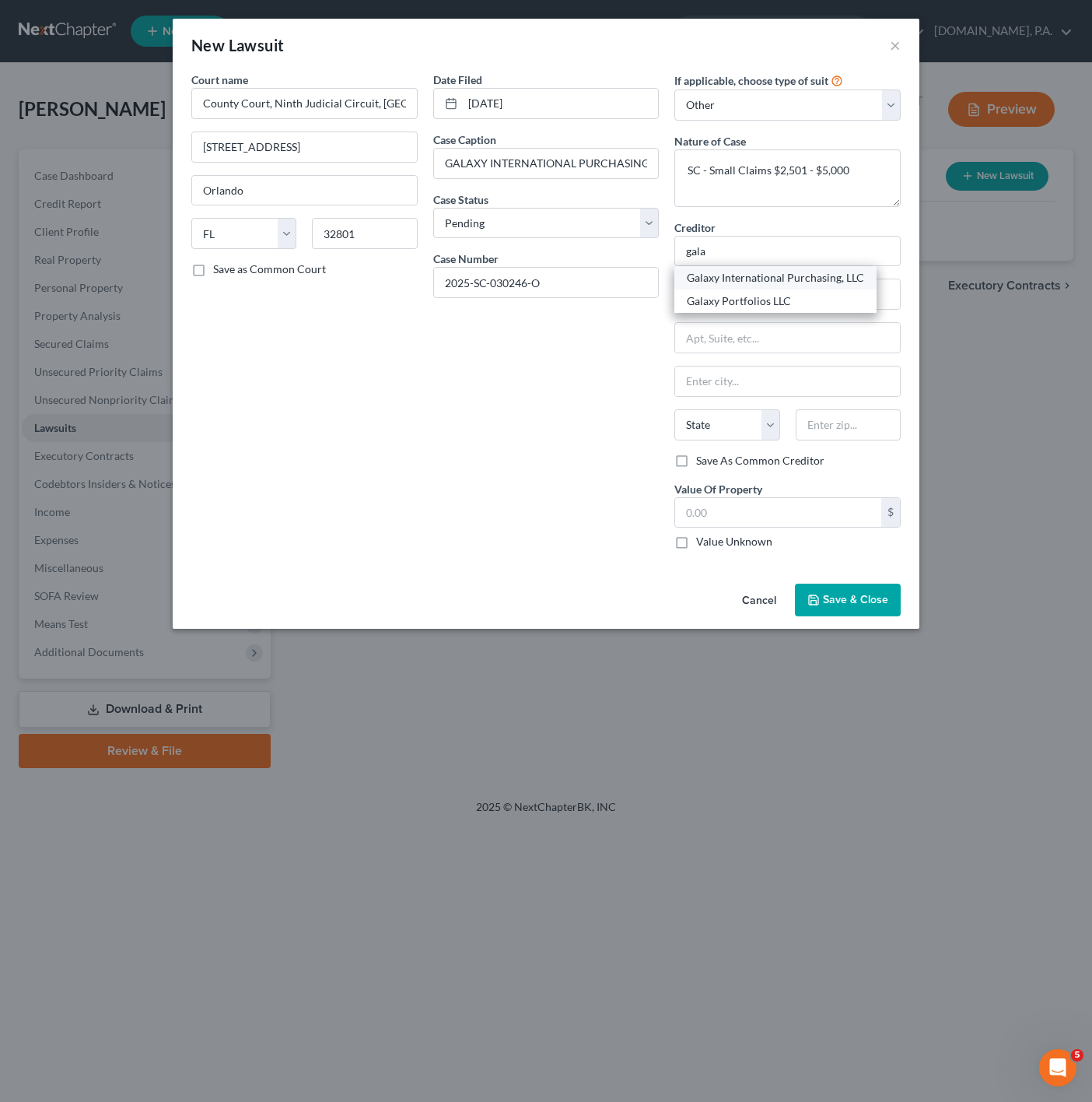
click at [826, 286] on div "Galaxy International Purchasing, LLC" at bounding box center [775, 278] width 177 height 16
type input "Galaxy International Purchasing, LLC"
type input "176 Grand Street"
type input "4th Floor"
type input "New York"
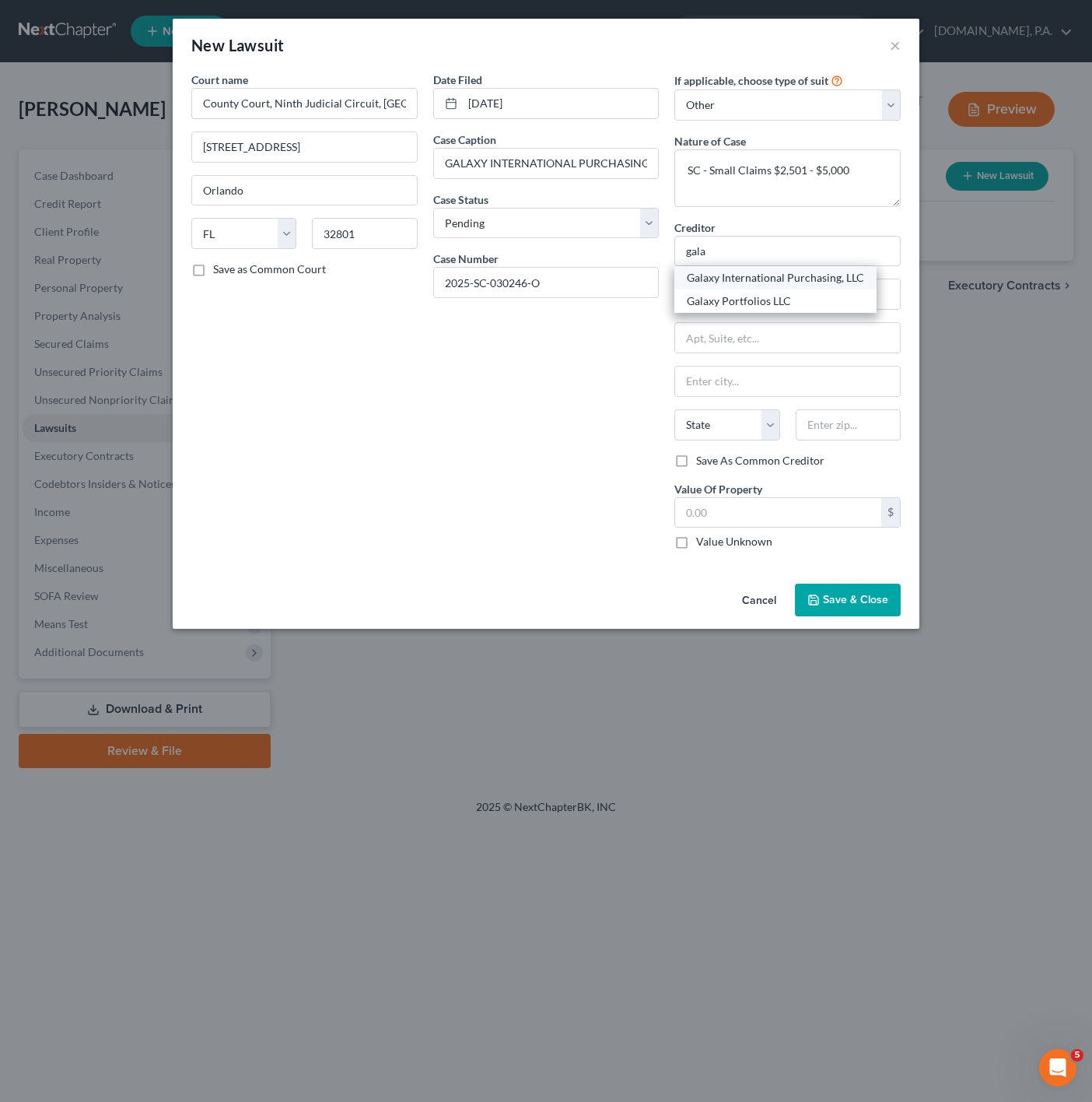
select select "35"
type input "10013"
click at [861, 602] on span "Save & Close" at bounding box center [855, 599] width 65 height 13
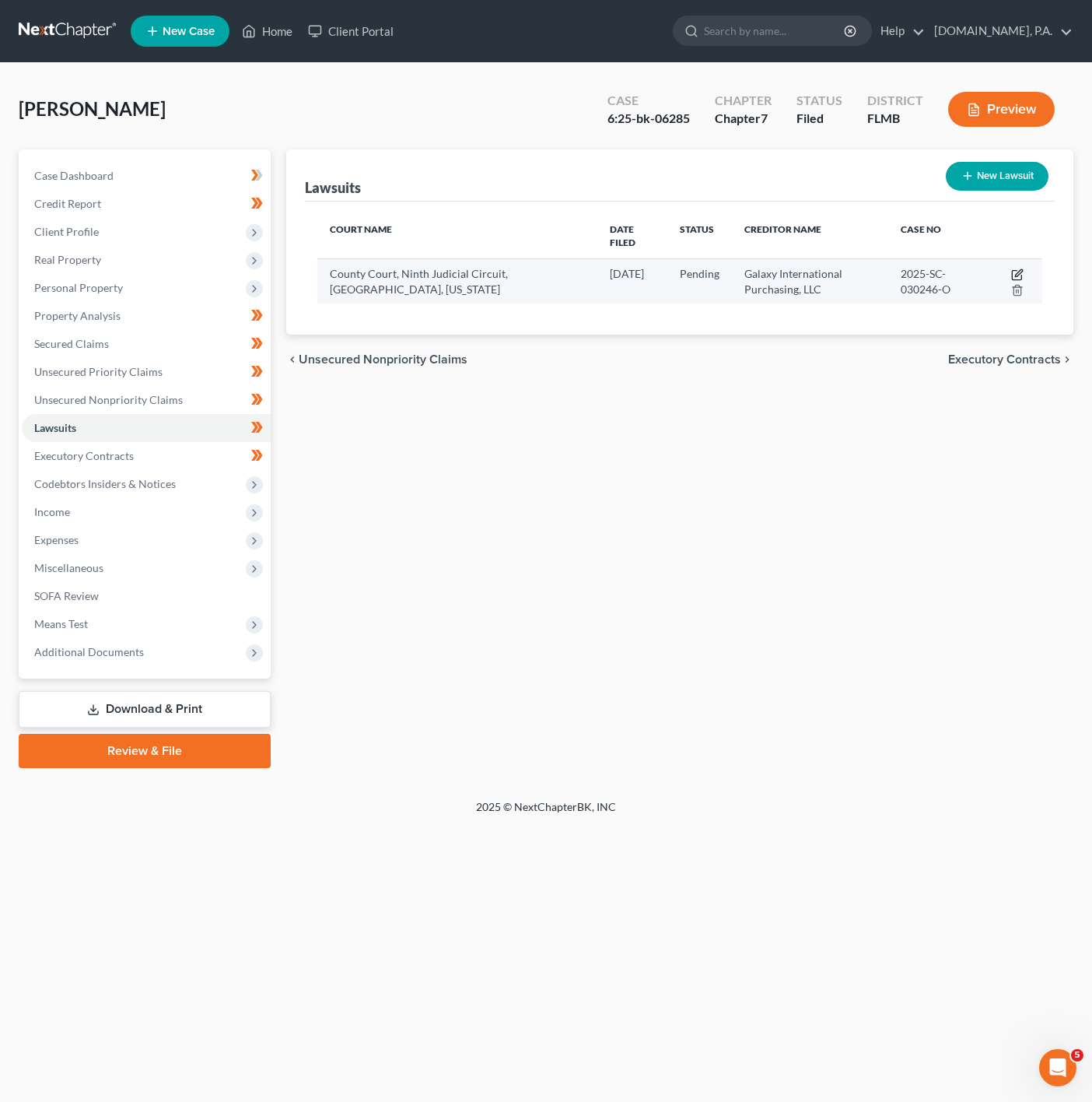
click at [1017, 269] on icon "button" at bounding box center [1017, 275] width 12 height 12
select select "9"
select select "0"
select select "4"
select select "35"
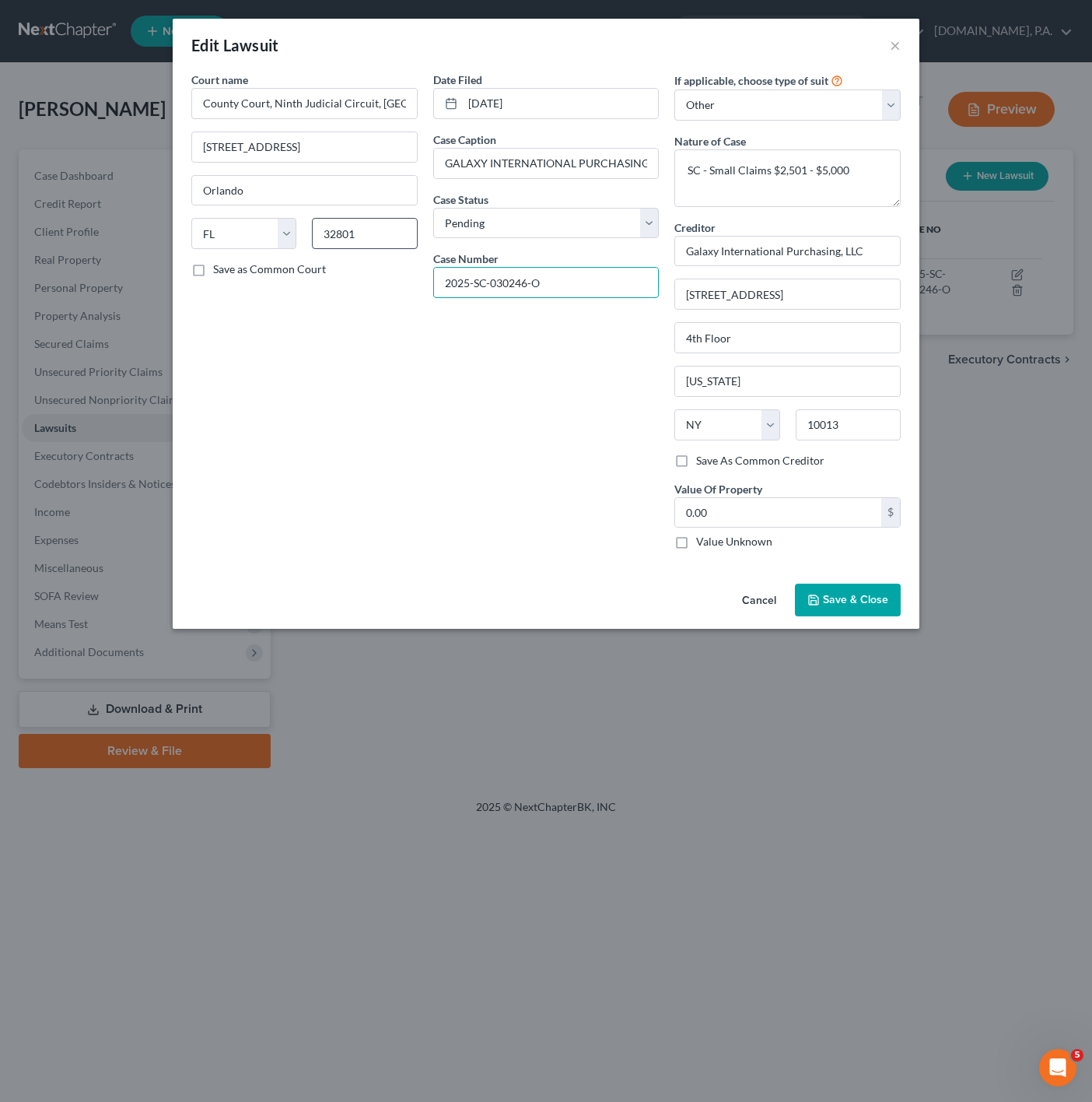
drag, startPoint x: 555, startPoint y: 295, endPoint x: 345, endPoint y: 238, distance: 217.6
click at [345, 238] on div "Court name * County Court, Ninth Judicial Circuit, Orange County, Florida 425 N…" at bounding box center [546, 316] width 725 height 490
click at [733, 593] on button "Cancel" at bounding box center [759, 601] width 59 height 31
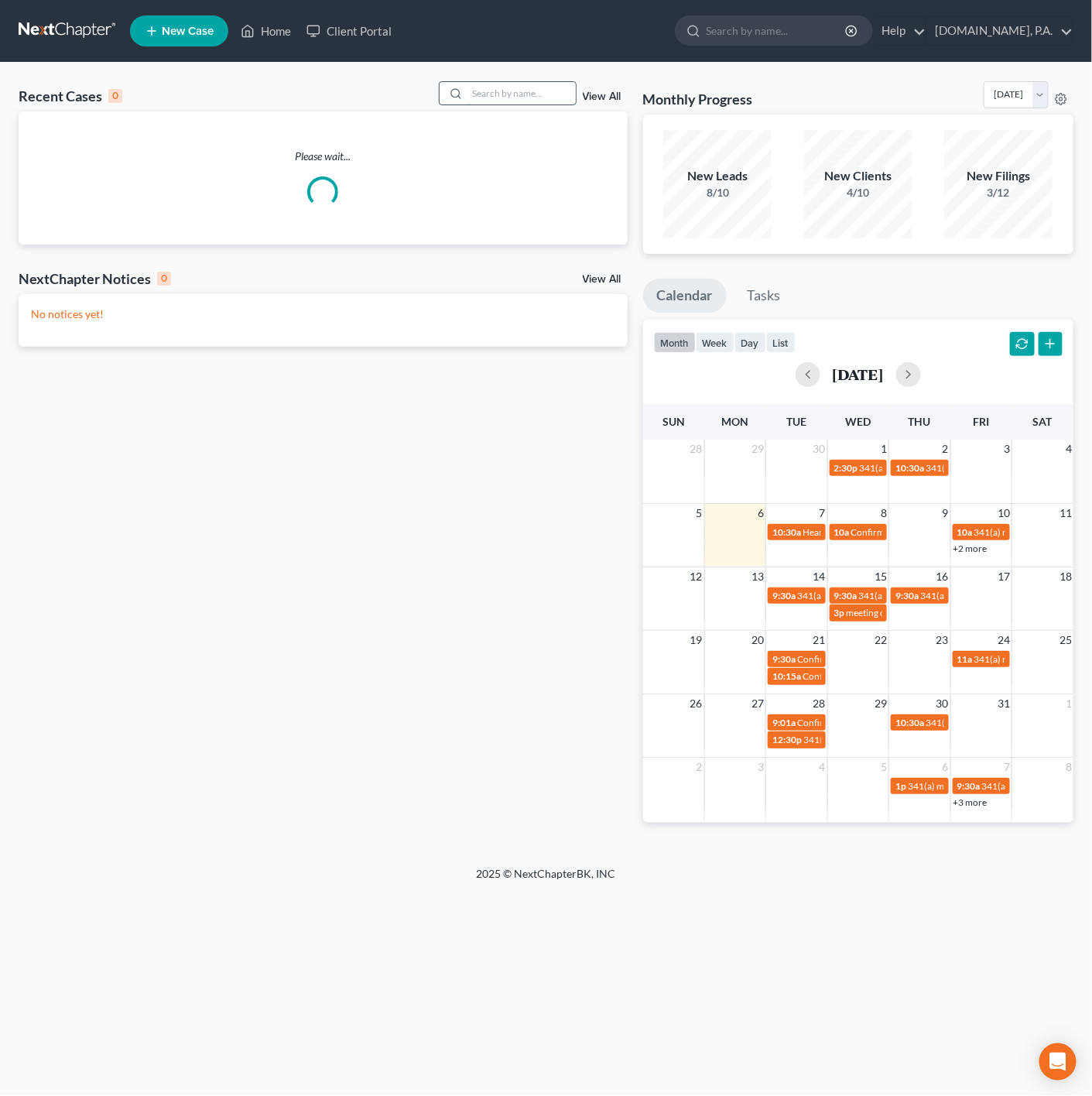
click at [479, 84] on input "search" at bounding box center [521, 93] width 108 height 22
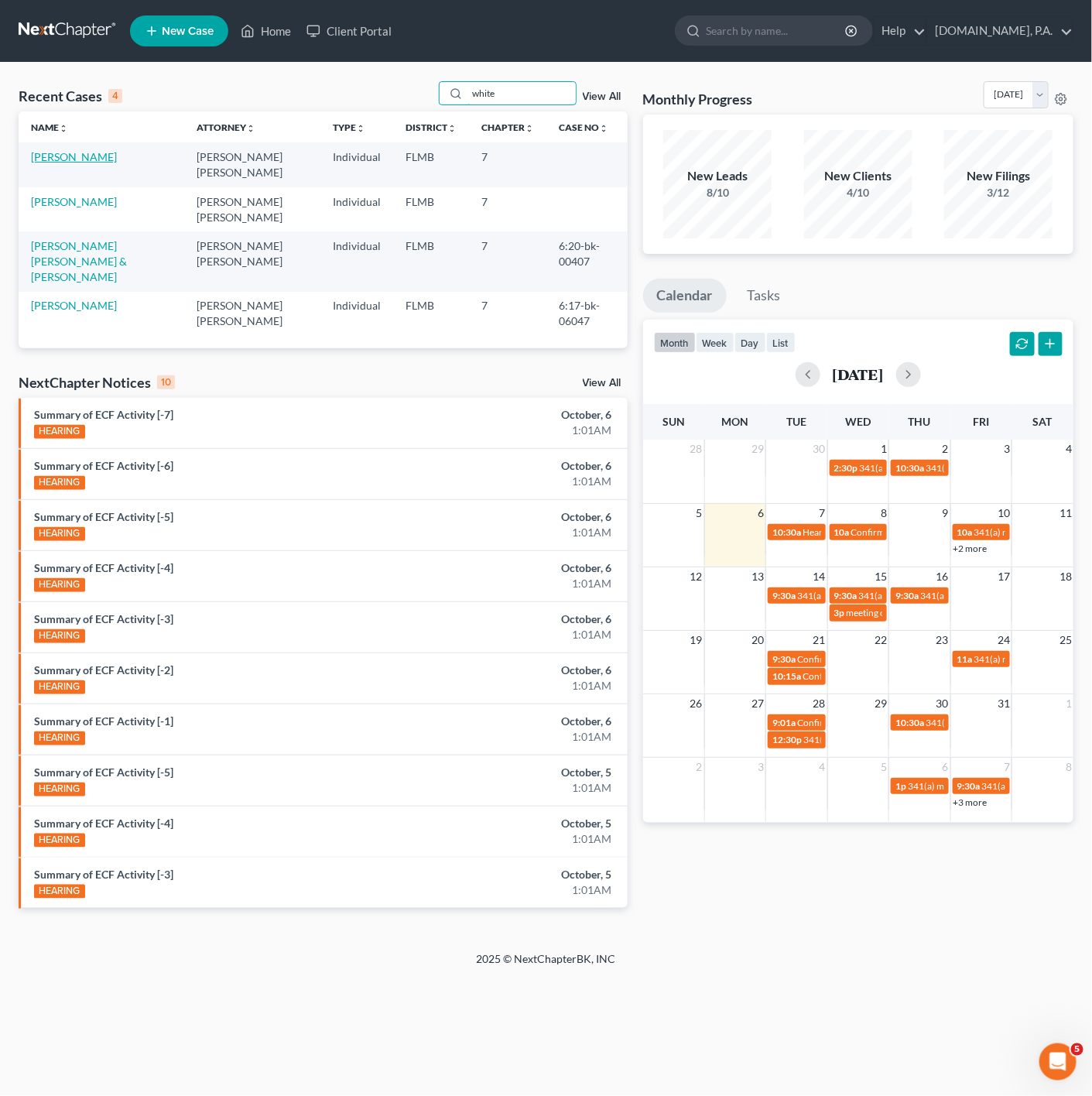
type input "white"
click at [89, 153] on link "[PERSON_NAME]" at bounding box center [73, 156] width 86 height 13
select select "4"
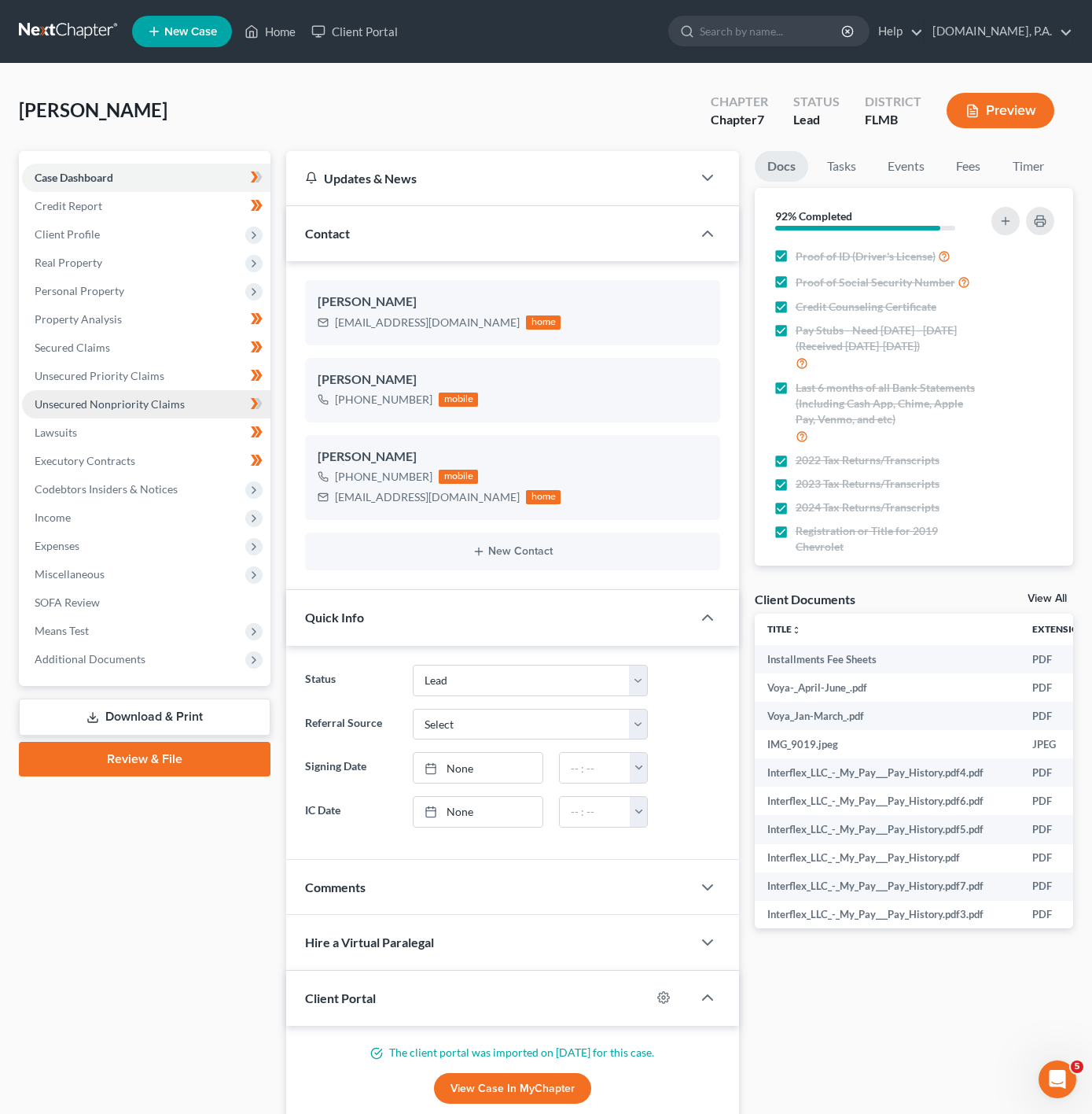
click at [187, 411] on link "Unsecured Nonpriority Claims" at bounding box center [146, 404] width 249 height 28
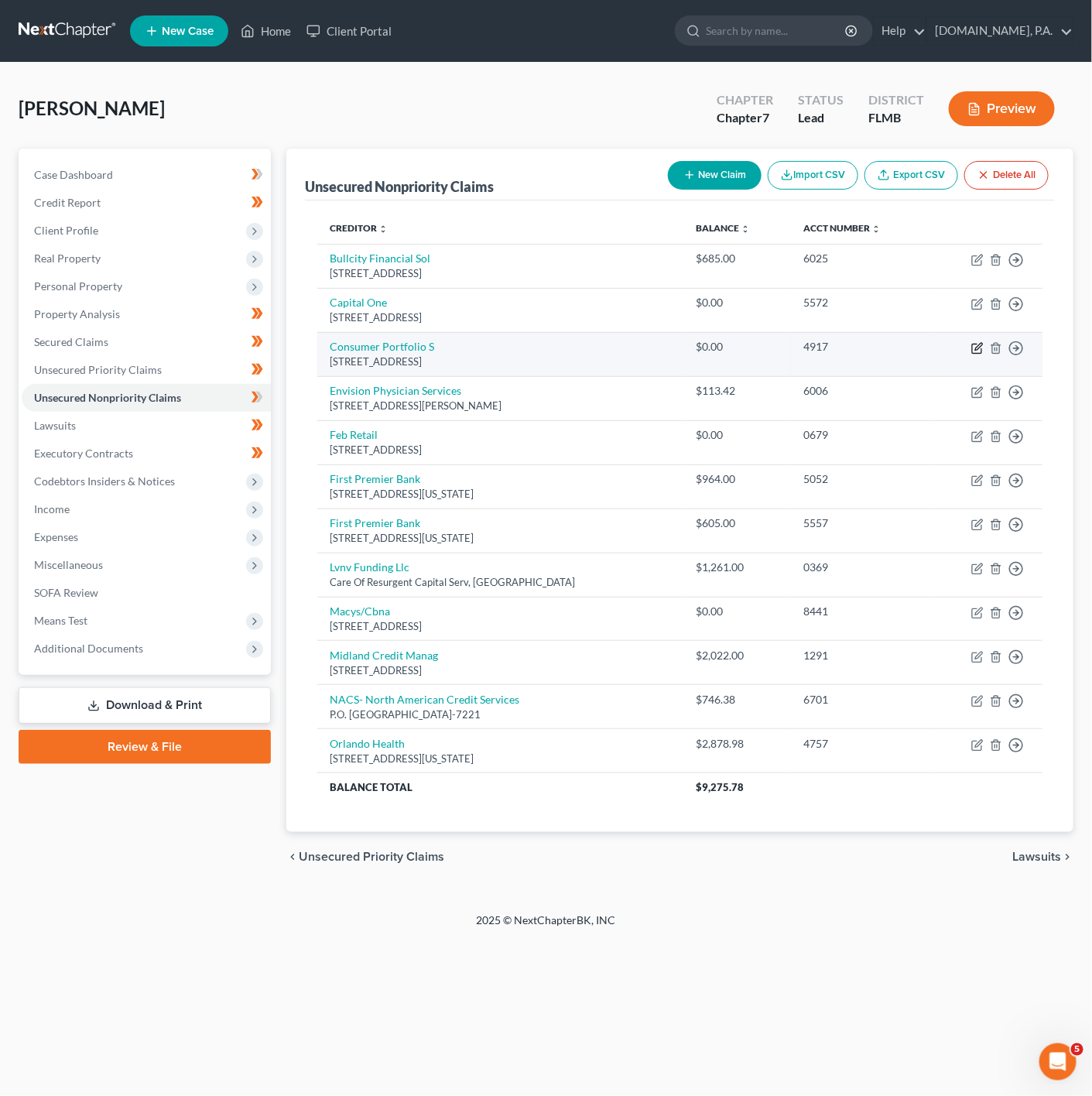
click at [976, 348] on icon "button" at bounding box center [978, 348] width 12 height 12
select select "4"
select select "1"
select select "0"
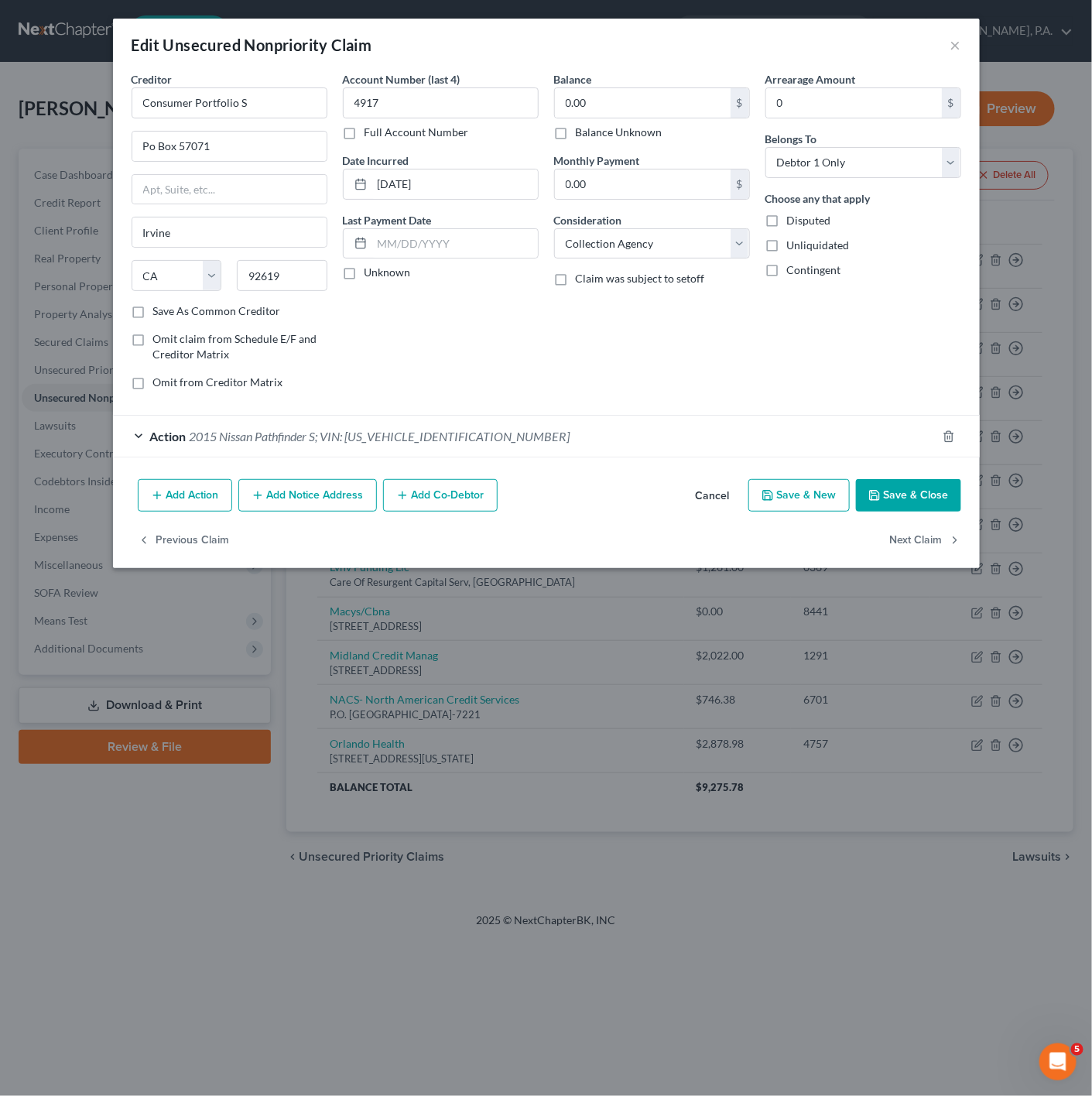
click at [398, 421] on div "Action 2015 Nissan Pathfinder S; VIN: [US_VEHICLE_IDENTIFICATION_NUMBER]" at bounding box center [525, 436] width 824 height 41
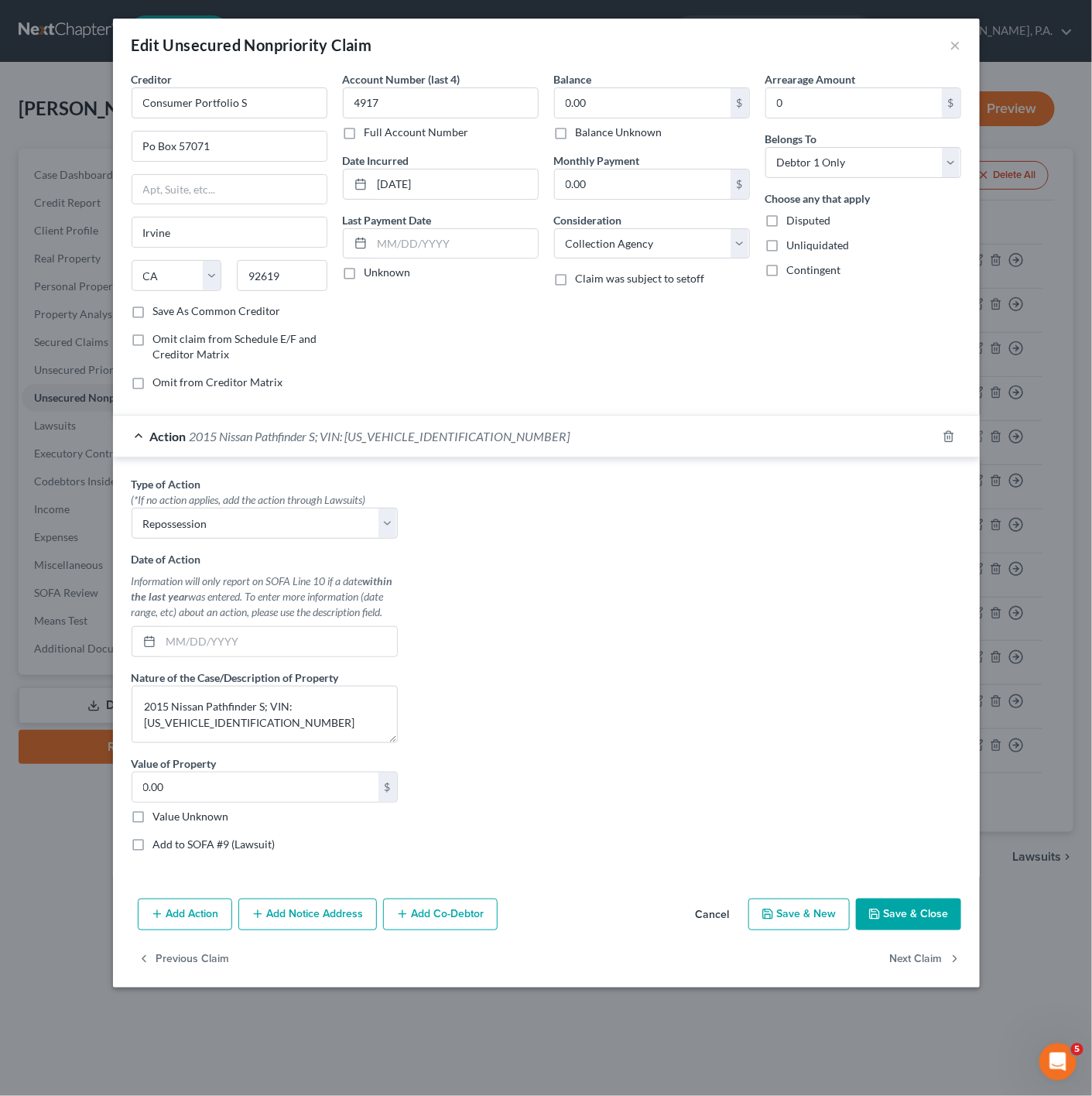
click at [476, 44] on div "Edit Unsecured Nonpriority Claim ×" at bounding box center [546, 44] width 867 height 53
drag, startPoint x: 972, startPoint y: 45, endPoint x: 961, endPoint y: 47, distance: 11.2
click at [967, 45] on div "Edit Unsecured Nonpriority Claim ×" at bounding box center [546, 44] width 867 height 53
click at [961, 47] on div "Edit Unsecured Nonpriority Claim ×" at bounding box center [546, 44] width 867 height 53
click at [961, 42] on div "Edit Unsecured Nonpriority Claim ×" at bounding box center [546, 44] width 867 height 53
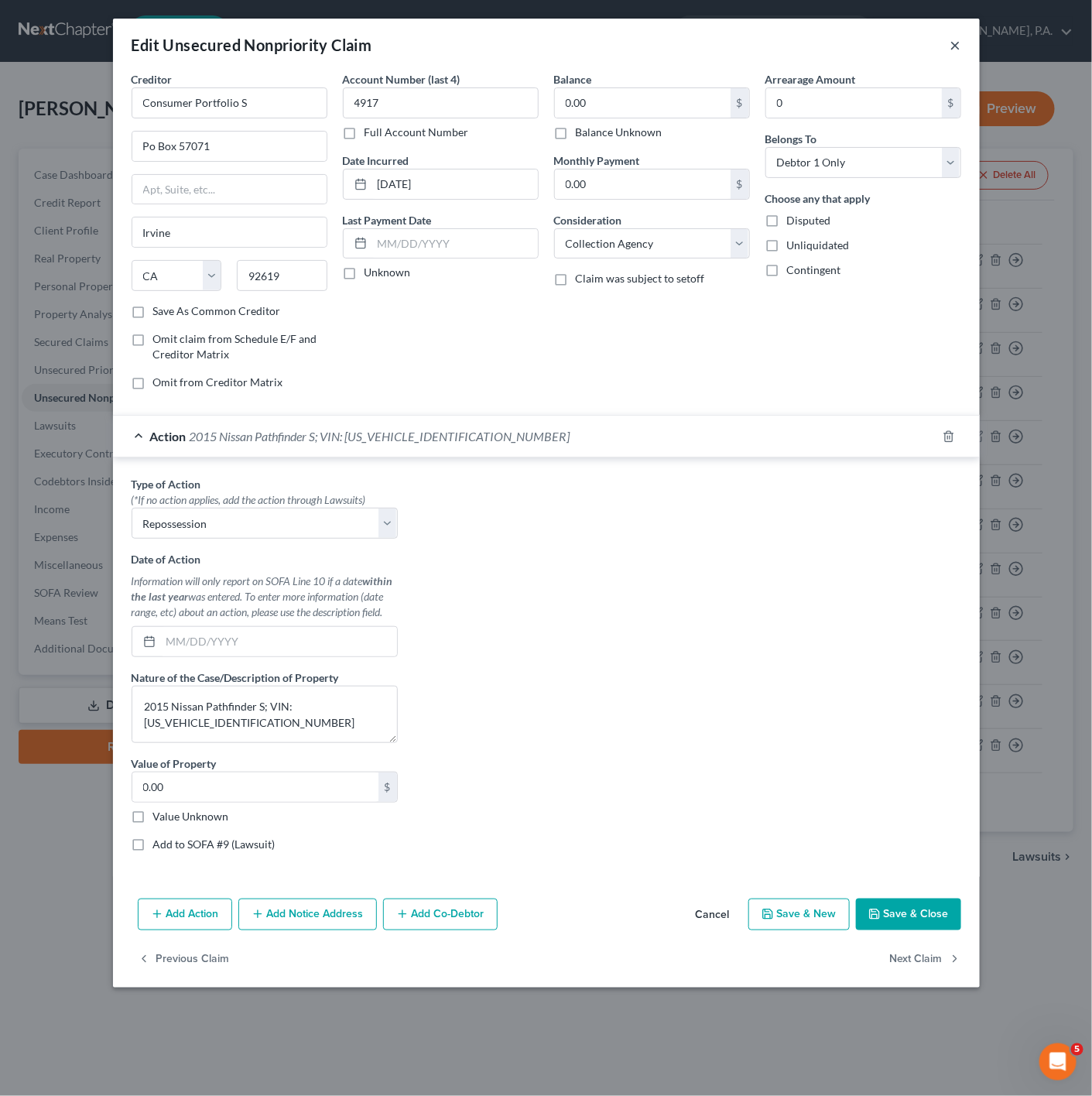
click at [950, 41] on button "×" at bounding box center [955, 44] width 11 height 18
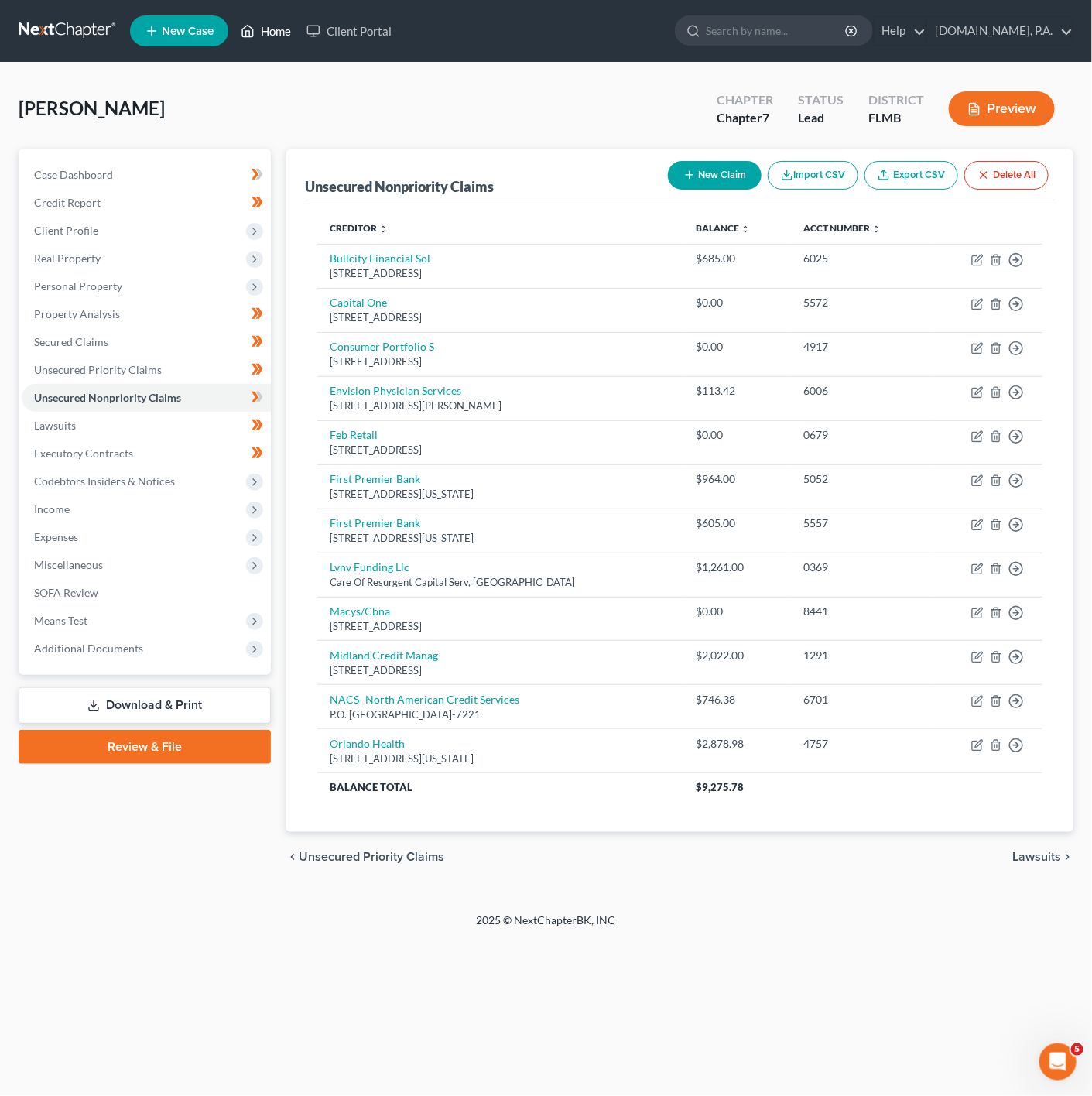
click at [259, 30] on link "Home" at bounding box center [265, 31] width 66 height 28
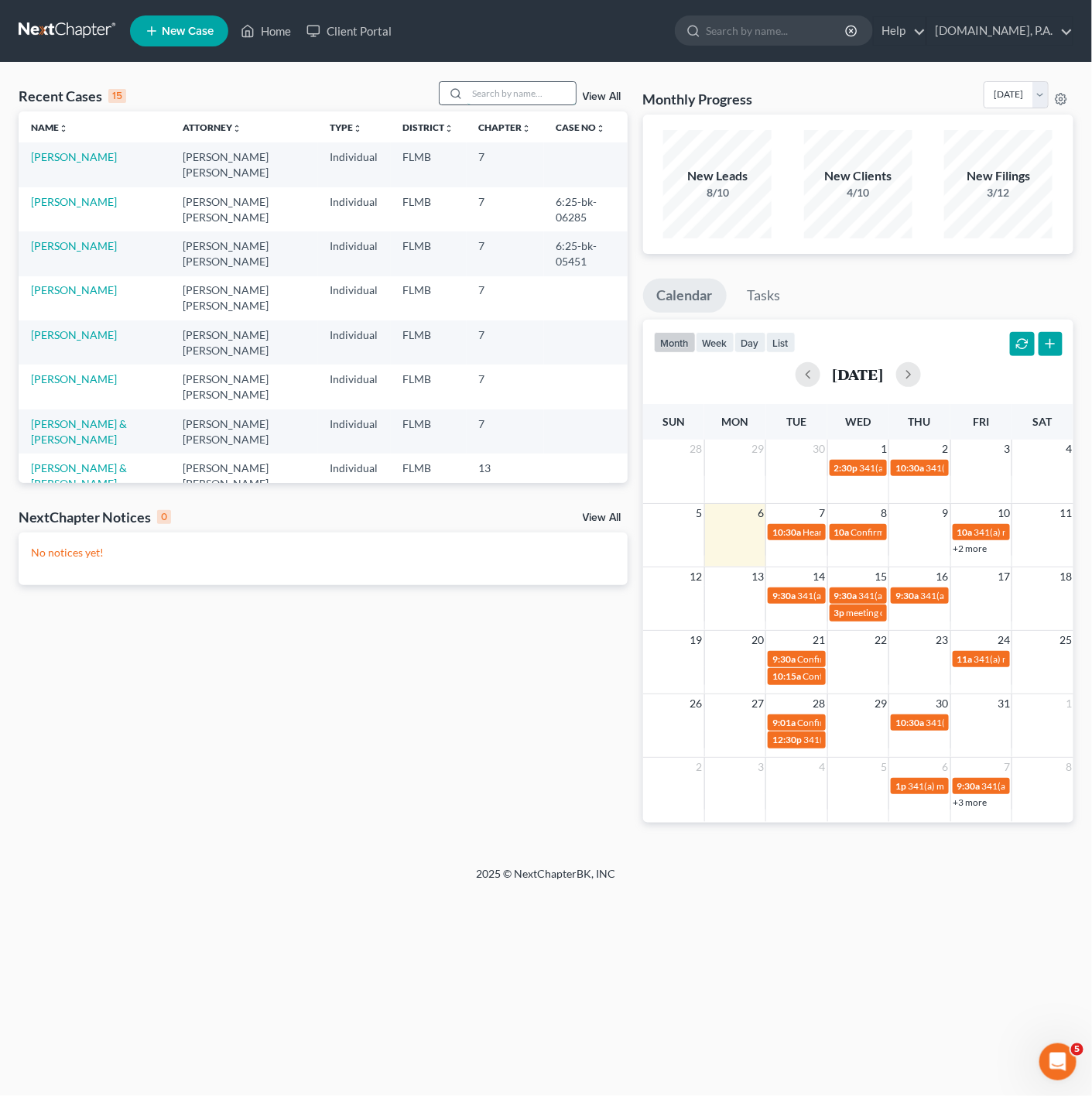
click at [514, 86] on input "search" at bounding box center [521, 93] width 108 height 22
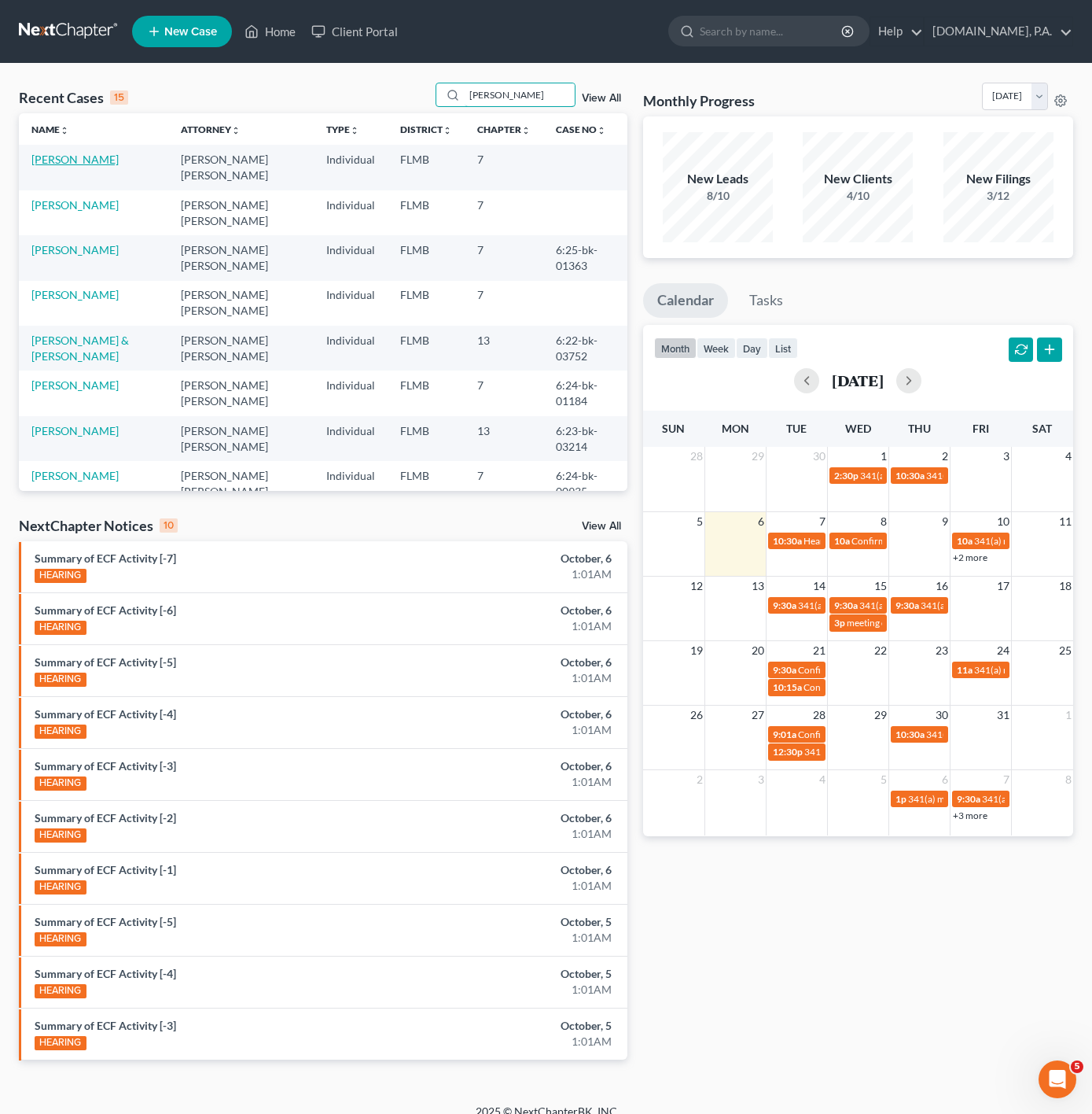
type input "[PERSON_NAME]"
click at [113, 163] on link "[PERSON_NAME]" at bounding box center [75, 159] width 87 height 13
select select "4"
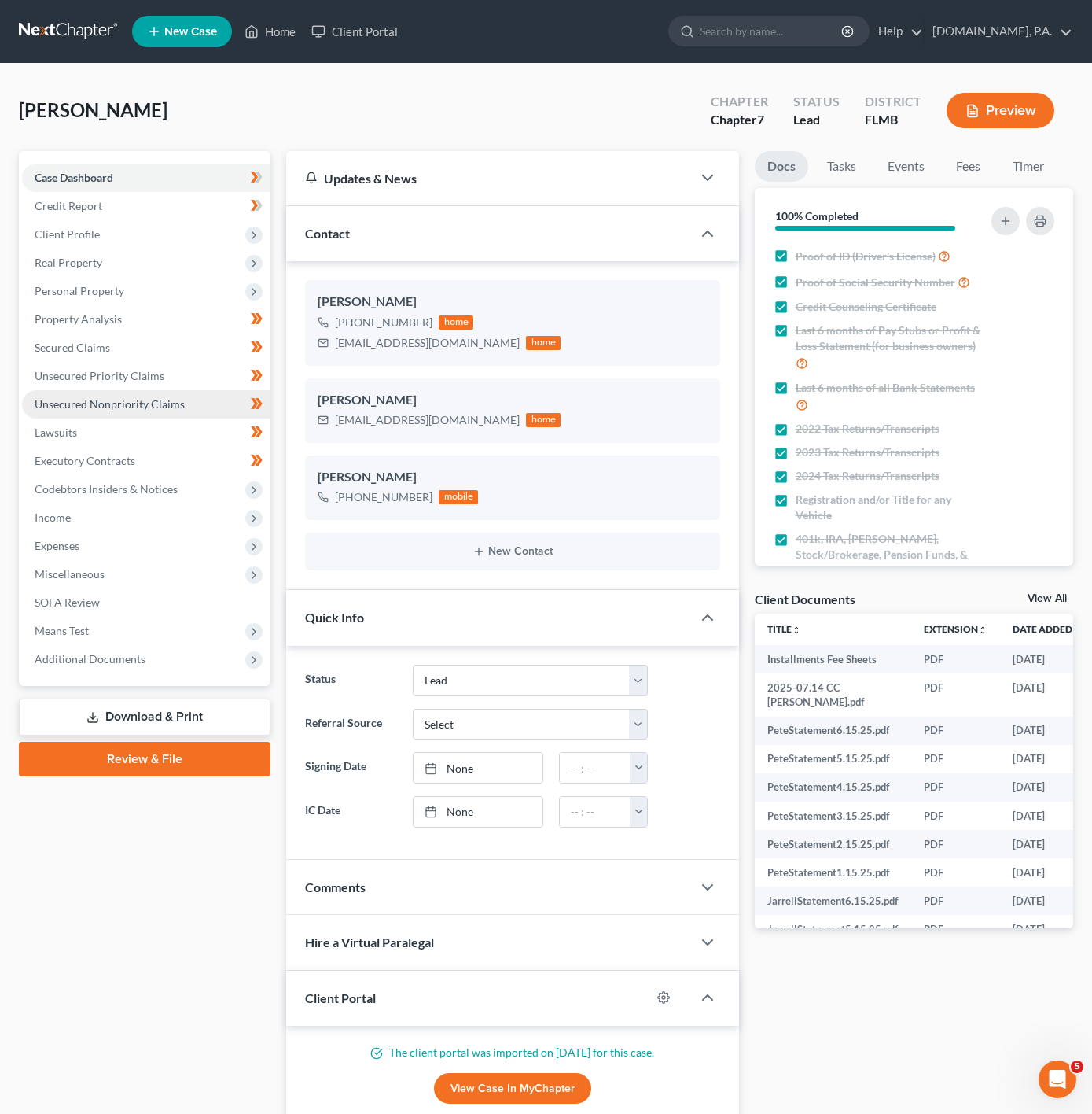
click at [98, 393] on link "Unsecured Nonpriority Claims" at bounding box center [146, 404] width 249 height 28
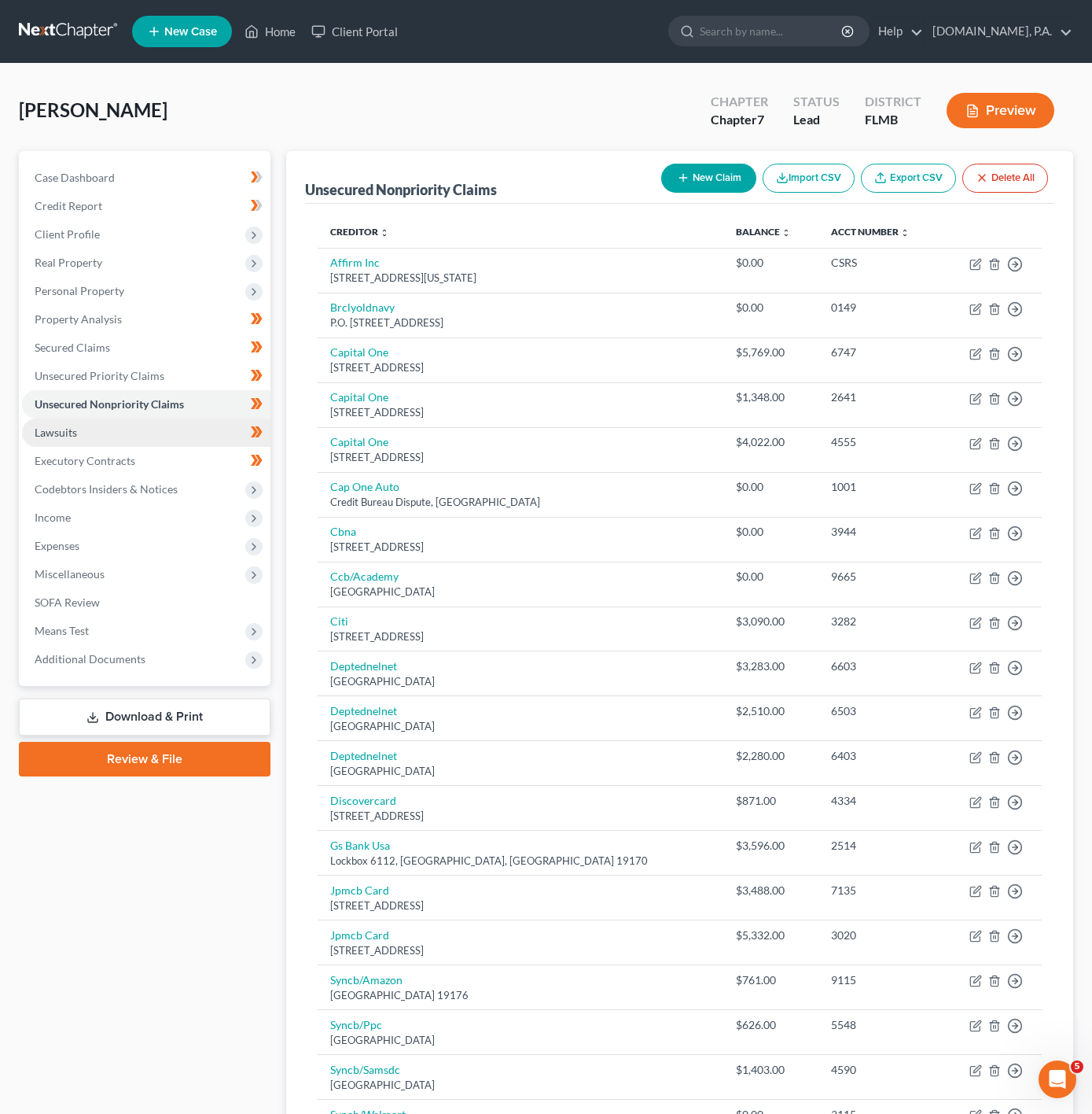
click at [81, 430] on link "Lawsuits" at bounding box center [146, 432] width 249 height 28
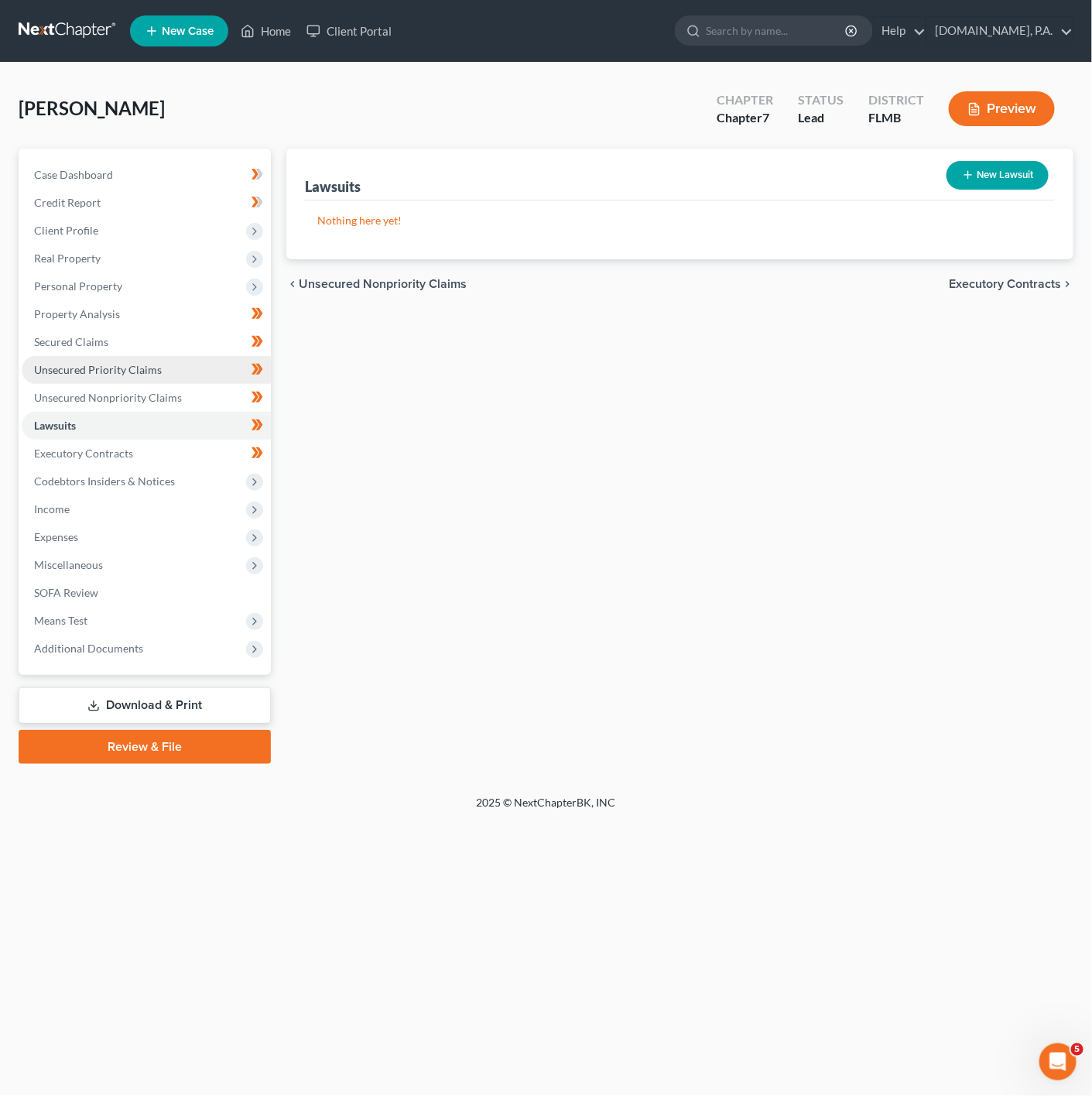
click at [151, 374] on span "Unsecured Priority Claims" at bounding box center [98, 369] width 128 height 13
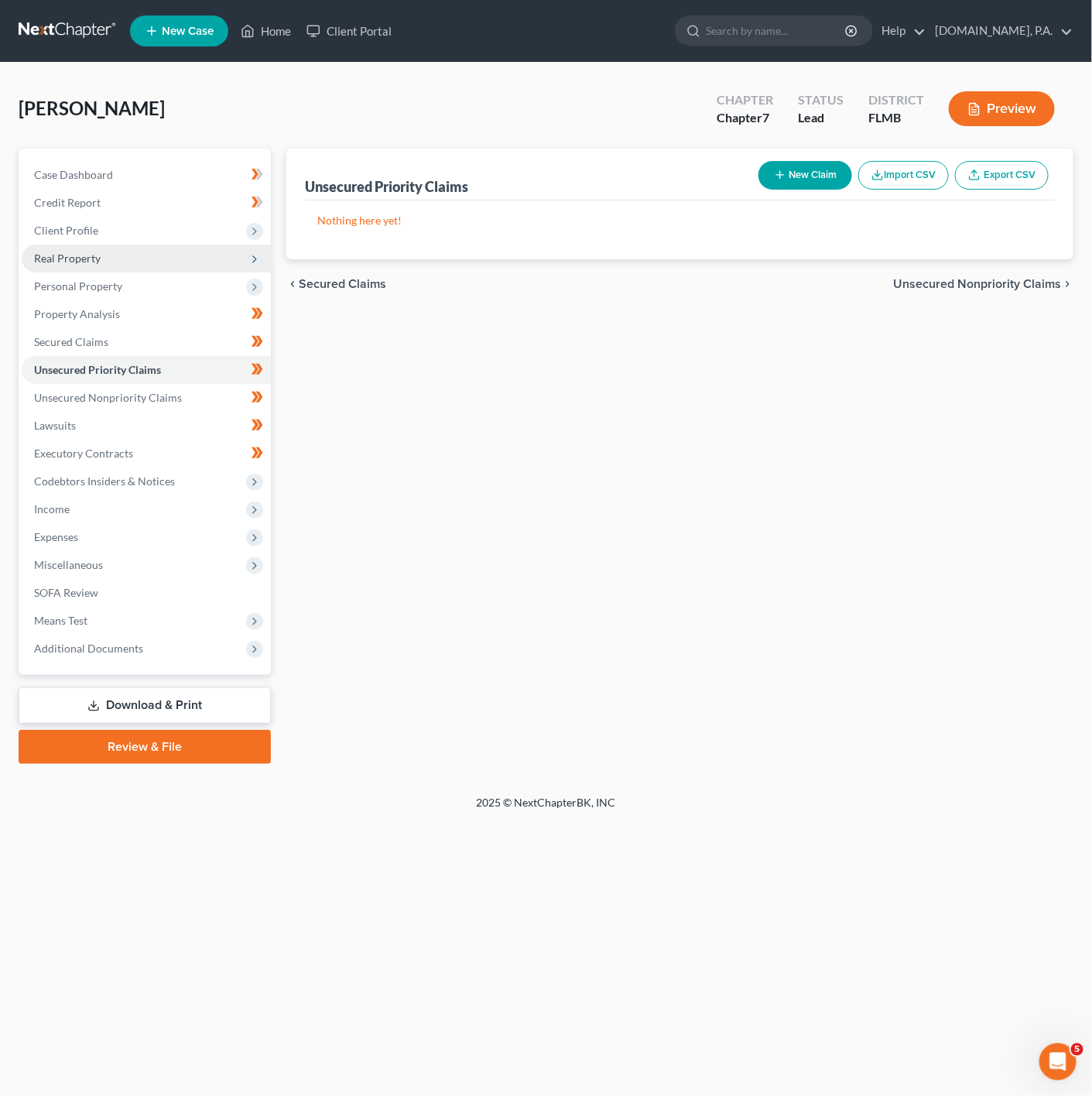
click at [163, 263] on span "Real Property" at bounding box center [146, 258] width 249 height 28
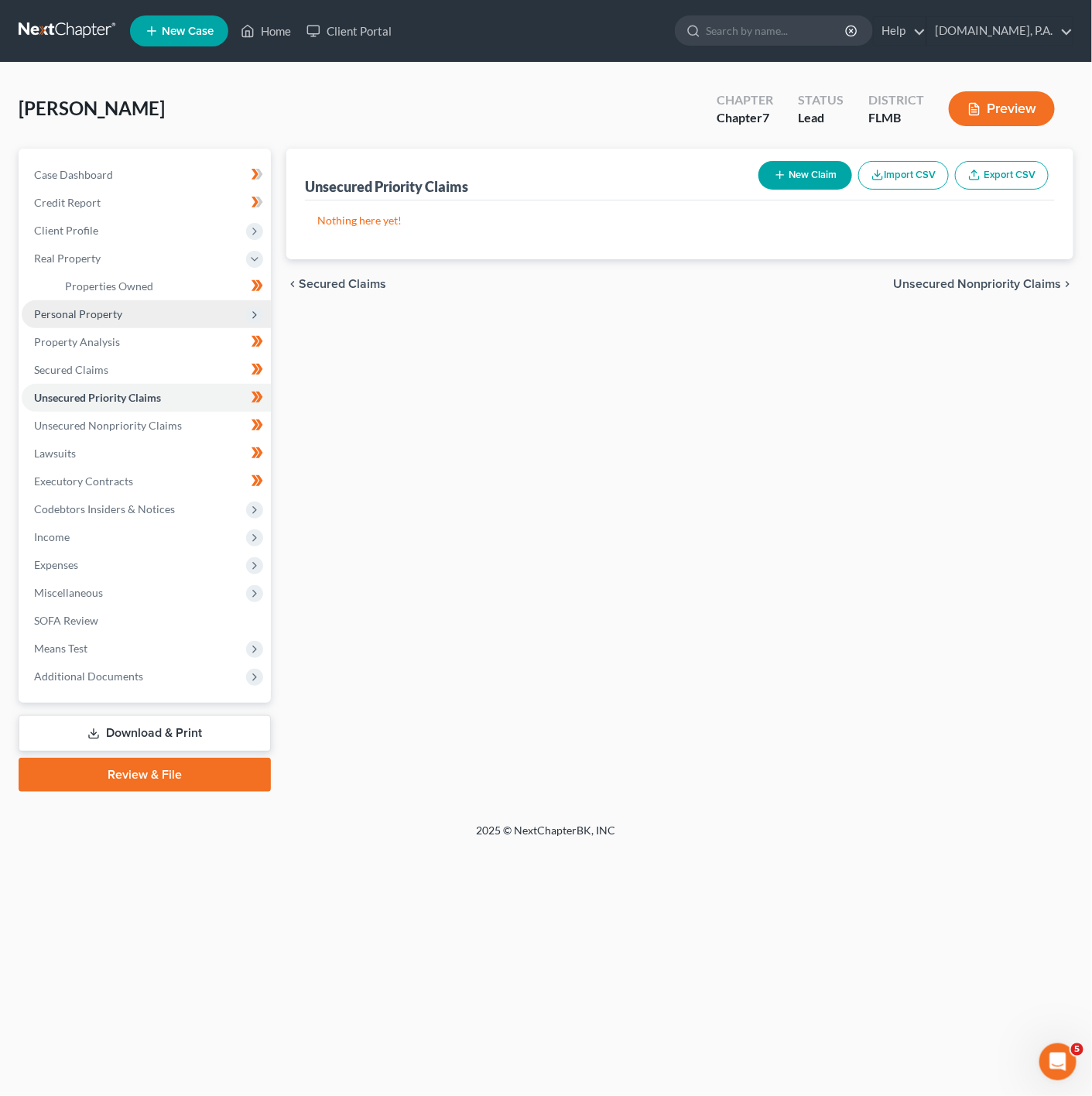
click at [144, 322] on span "Personal Property" at bounding box center [146, 314] width 249 height 28
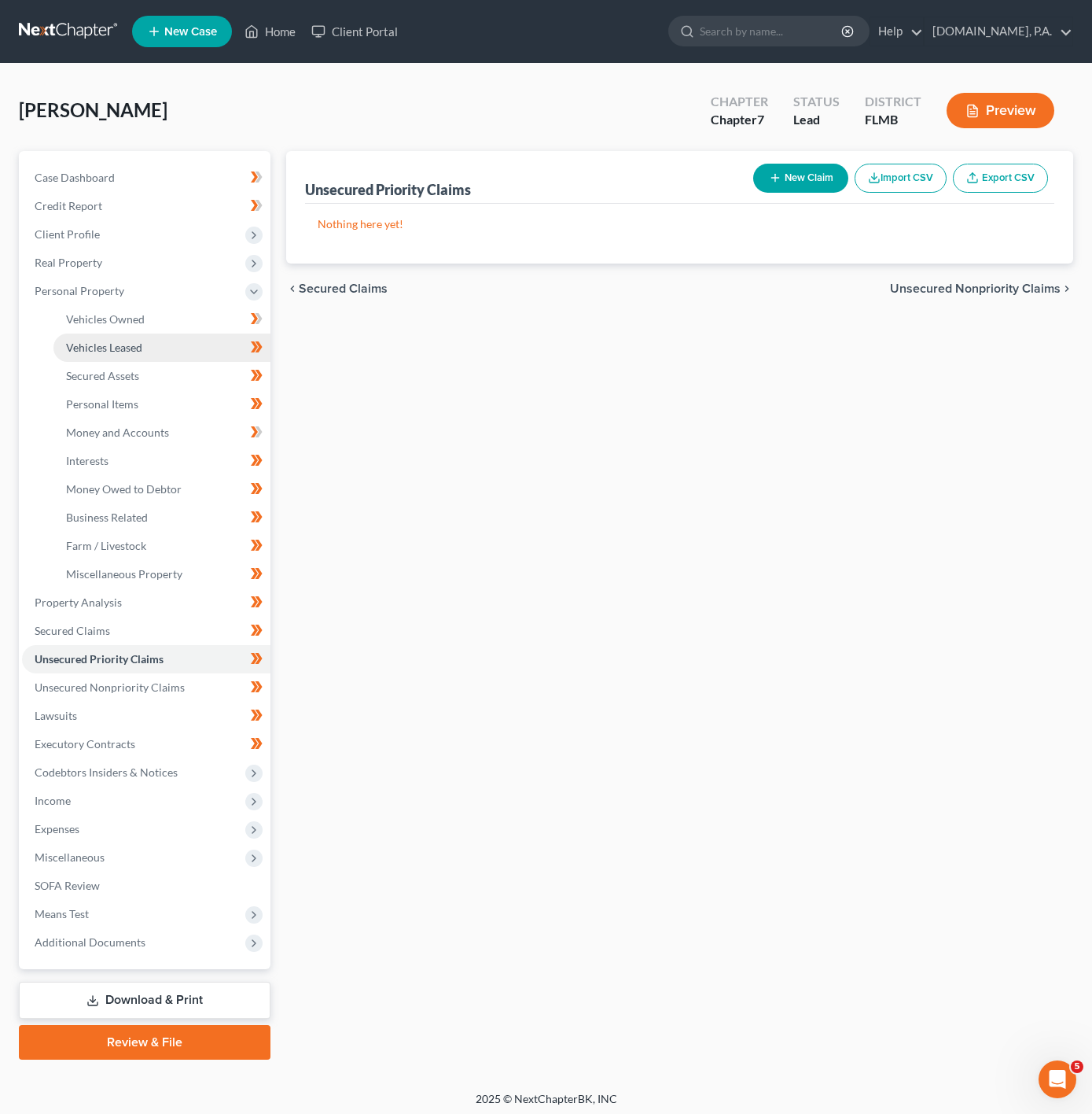
click at [128, 348] on span "Vehicles Leased" at bounding box center [104, 347] width 76 height 13
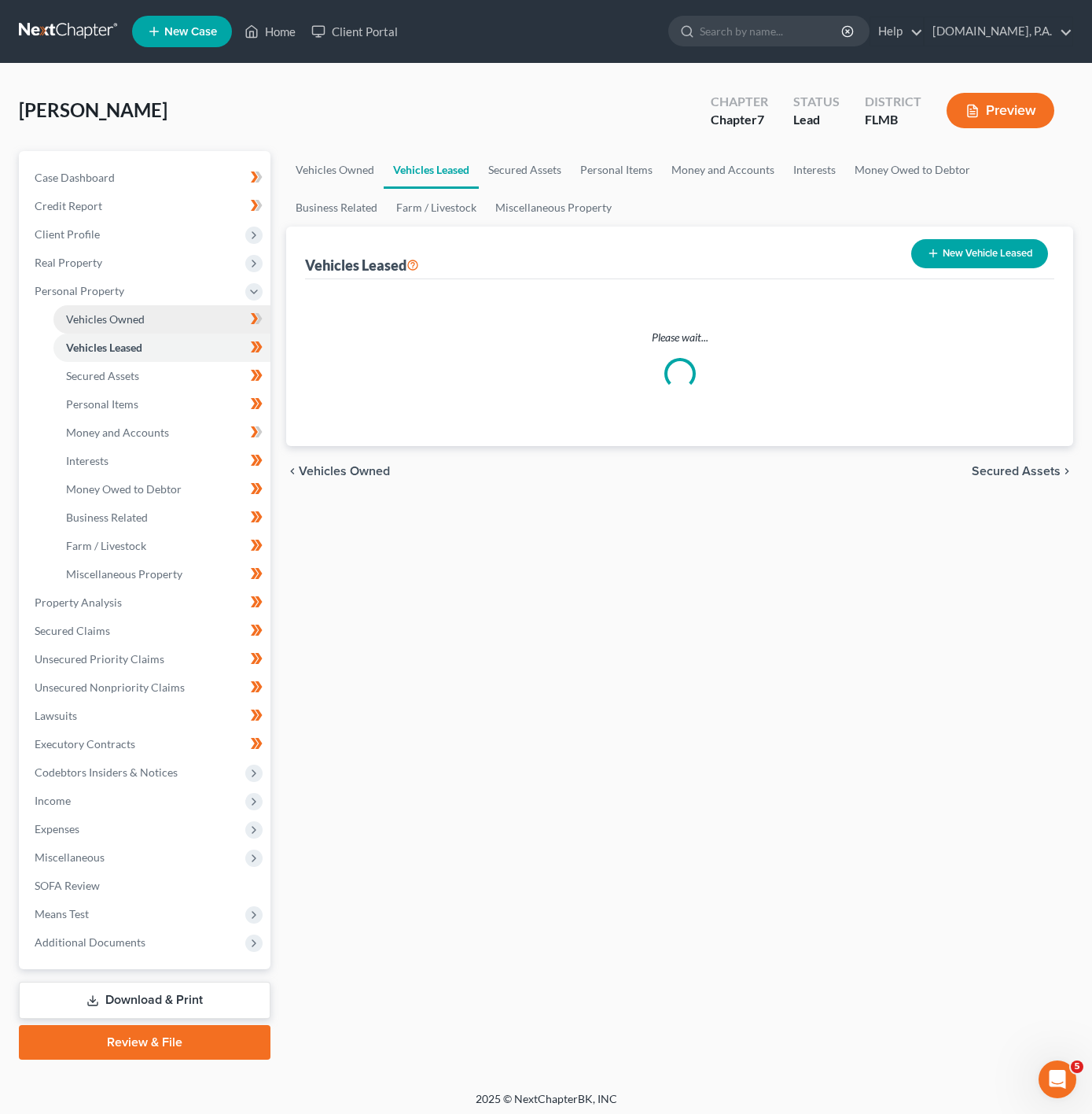
click at [154, 323] on link "Vehicles Owned" at bounding box center [162, 319] width 217 height 28
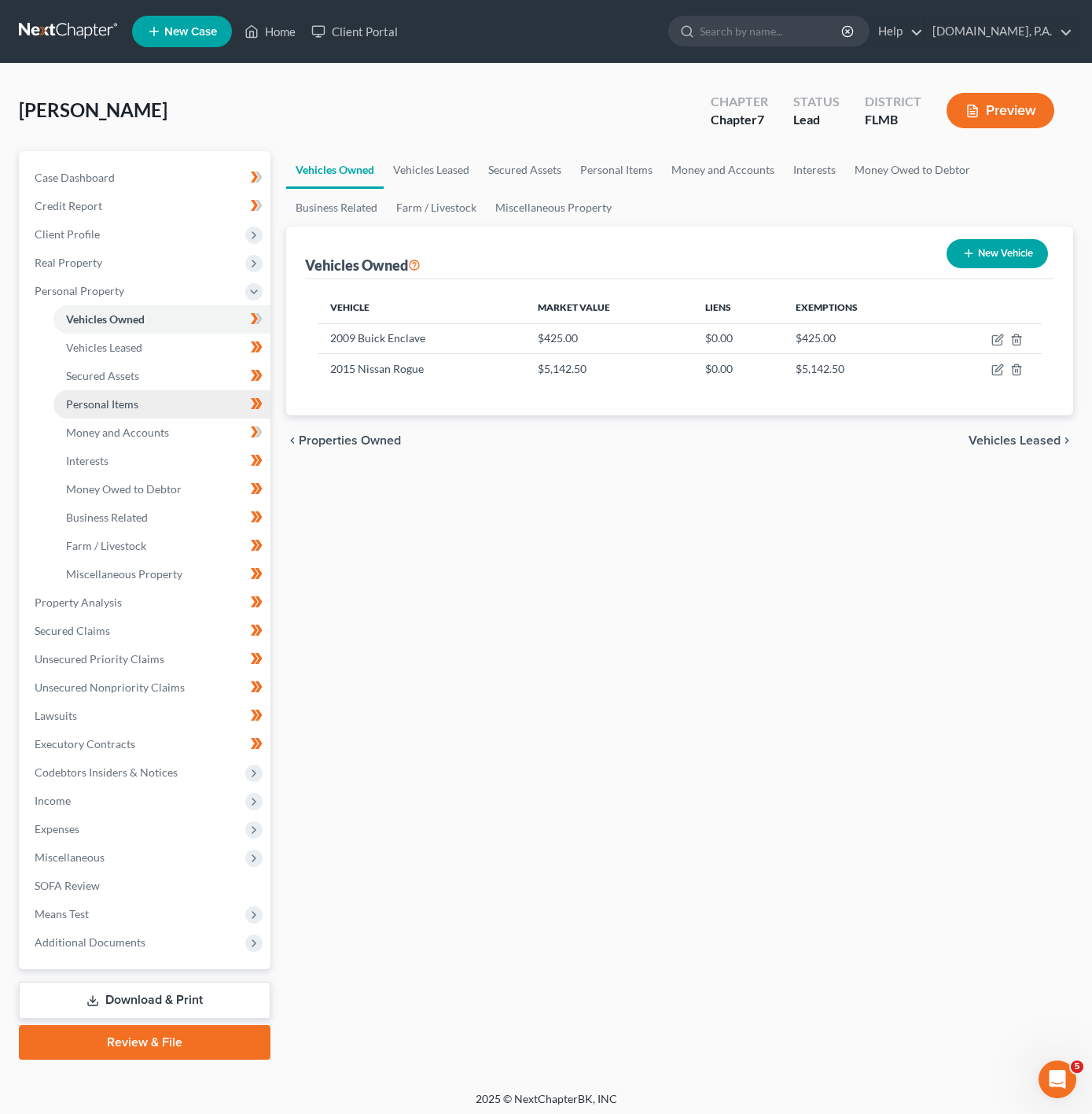
click at [161, 401] on link "Personal Items" at bounding box center [162, 404] width 217 height 28
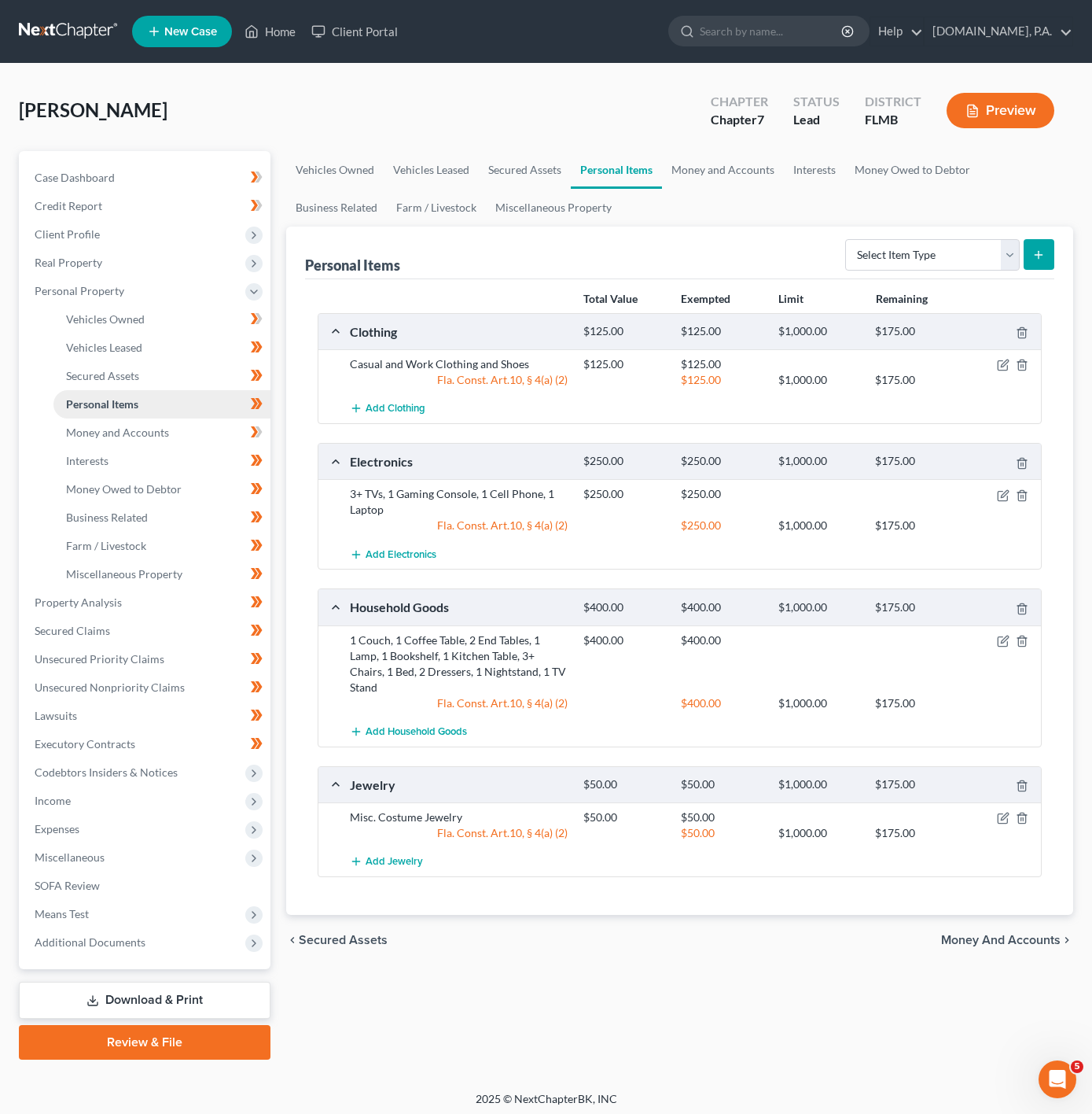
click at [145, 401] on link "Personal Items" at bounding box center [162, 404] width 217 height 28
click at [148, 427] on span "Money and Accounts" at bounding box center [117, 431] width 103 height 13
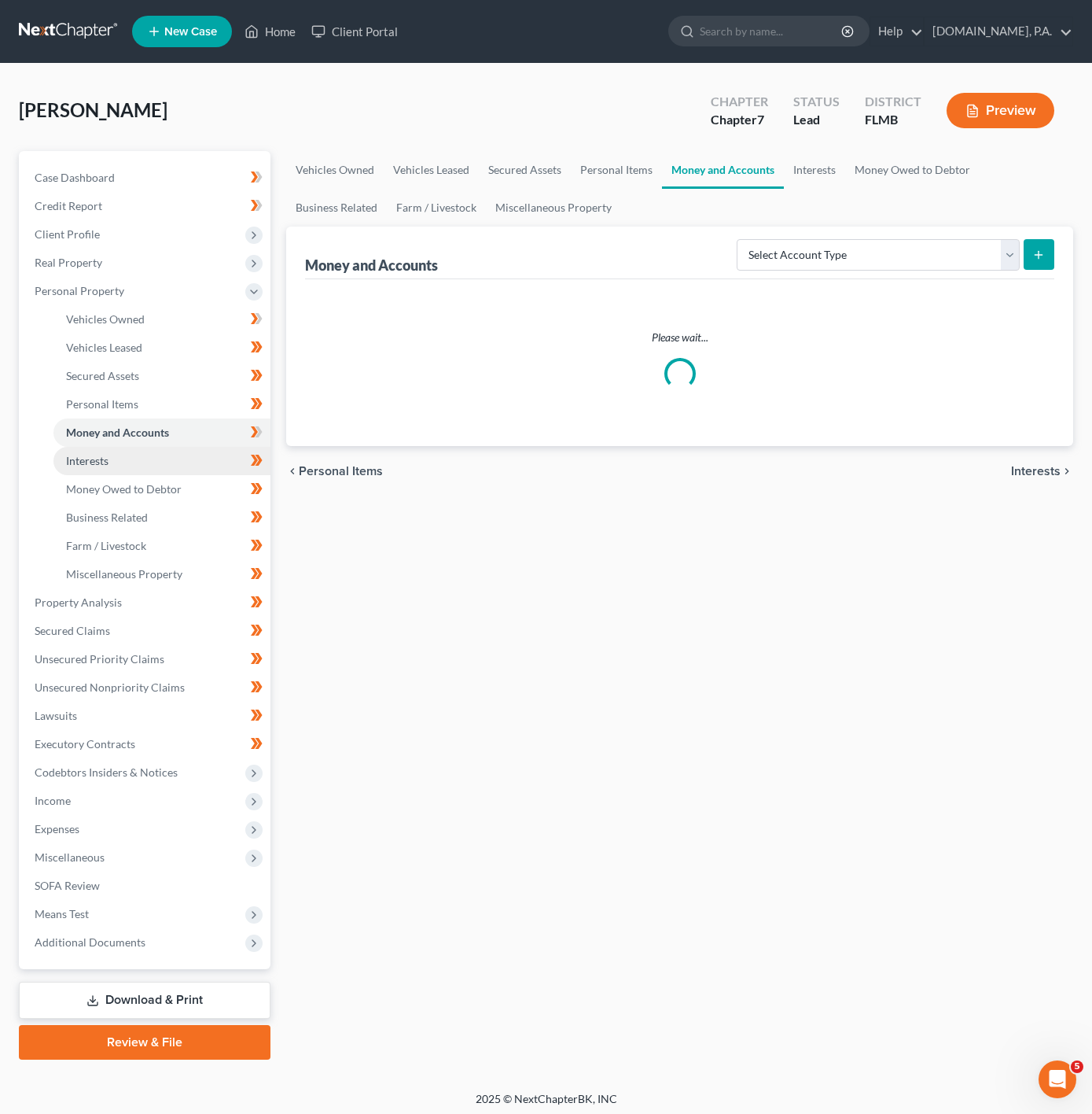
click at [142, 455] on link "Interests" at bounding box center [162, 460] width 217 height 28
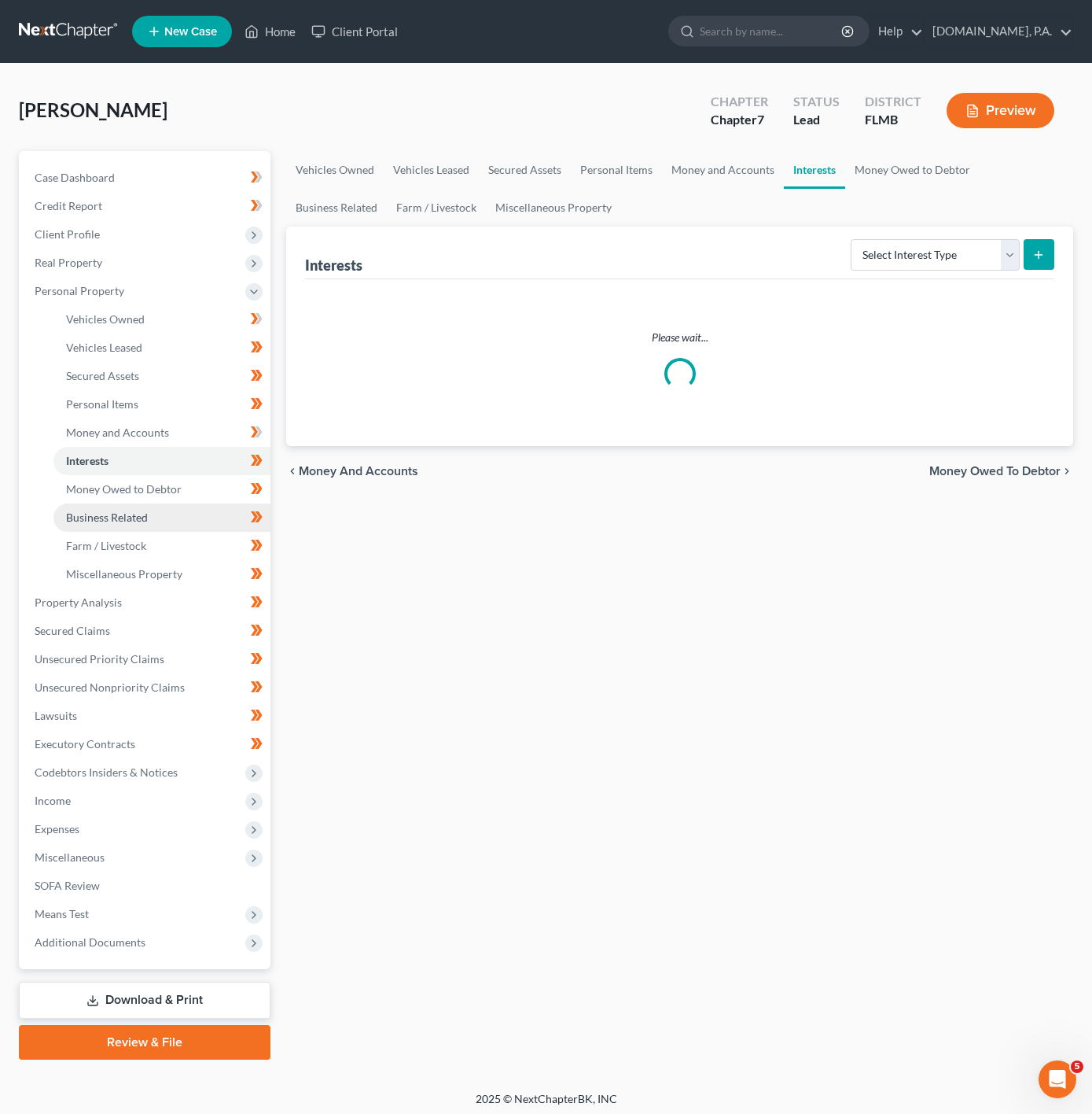
click at [132, 503] on link "Business Related" at bounding box center [162, 517] width 217 height 28
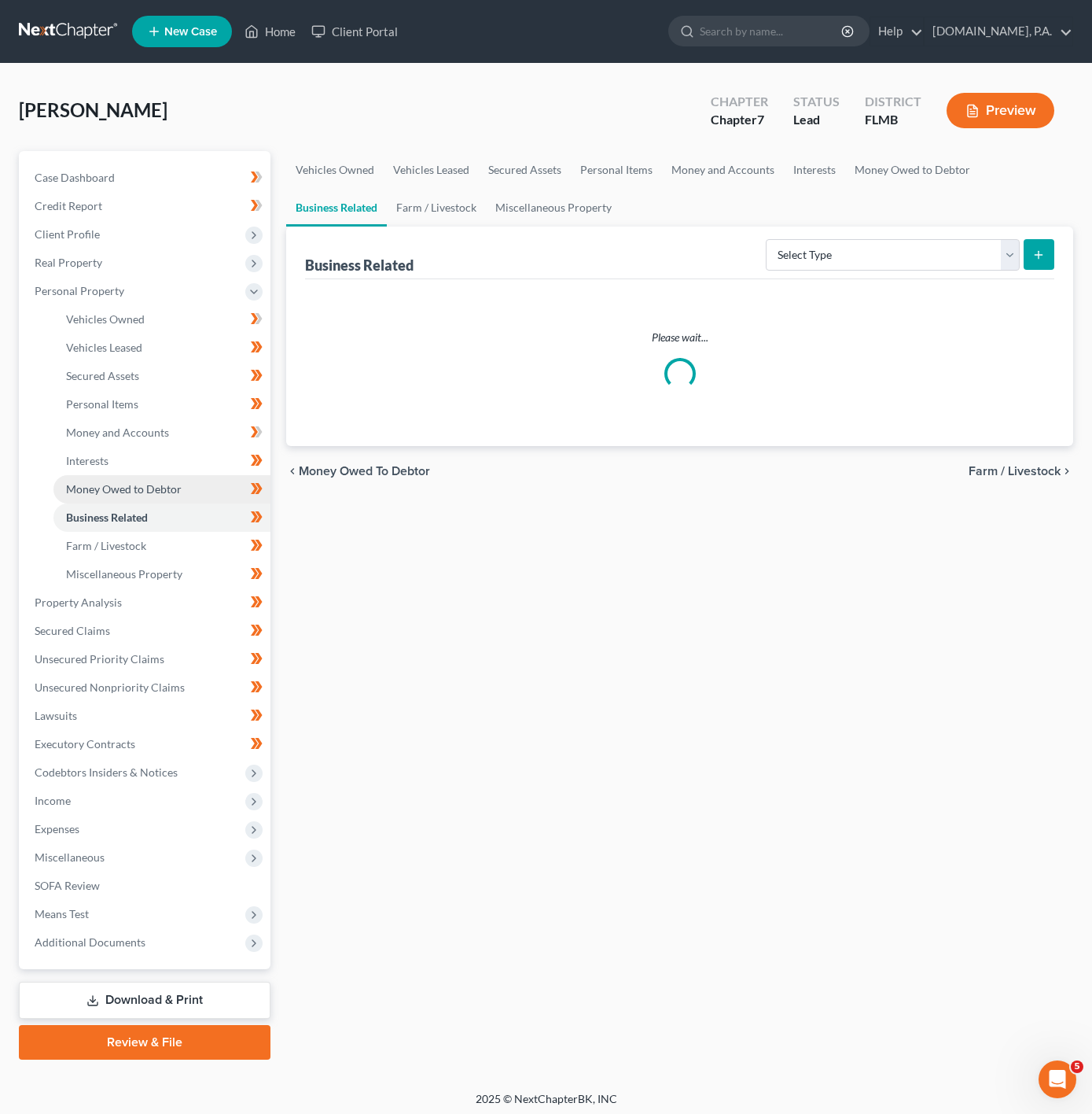
click at [147, 489] on span "Money Owed to Debtor" at bounding box center [124, 488] width 116 height 13
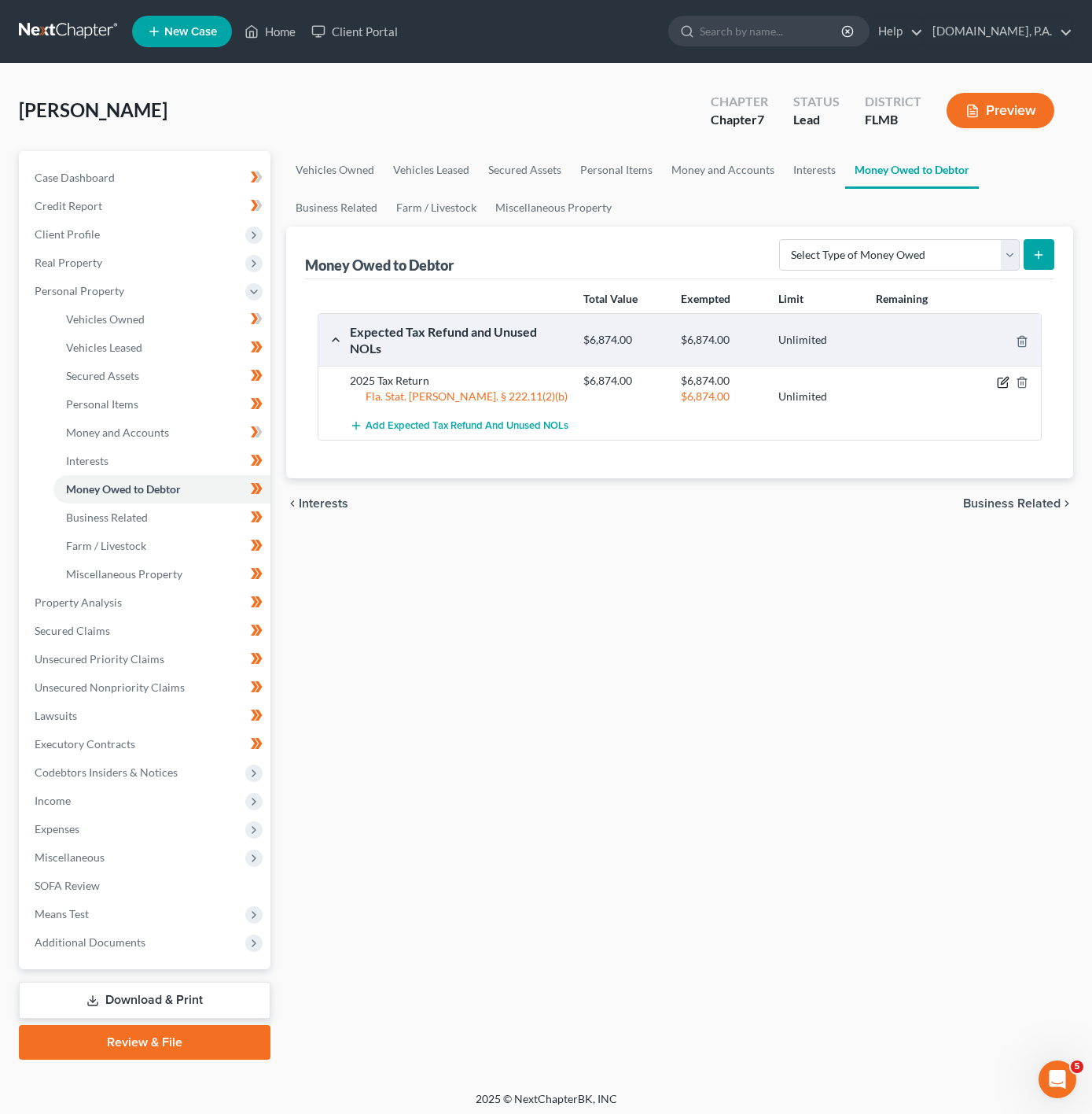
click at [1001, 383] on icon "button" at bounding box center [1003, 382] width 12 height 12
select select "0"
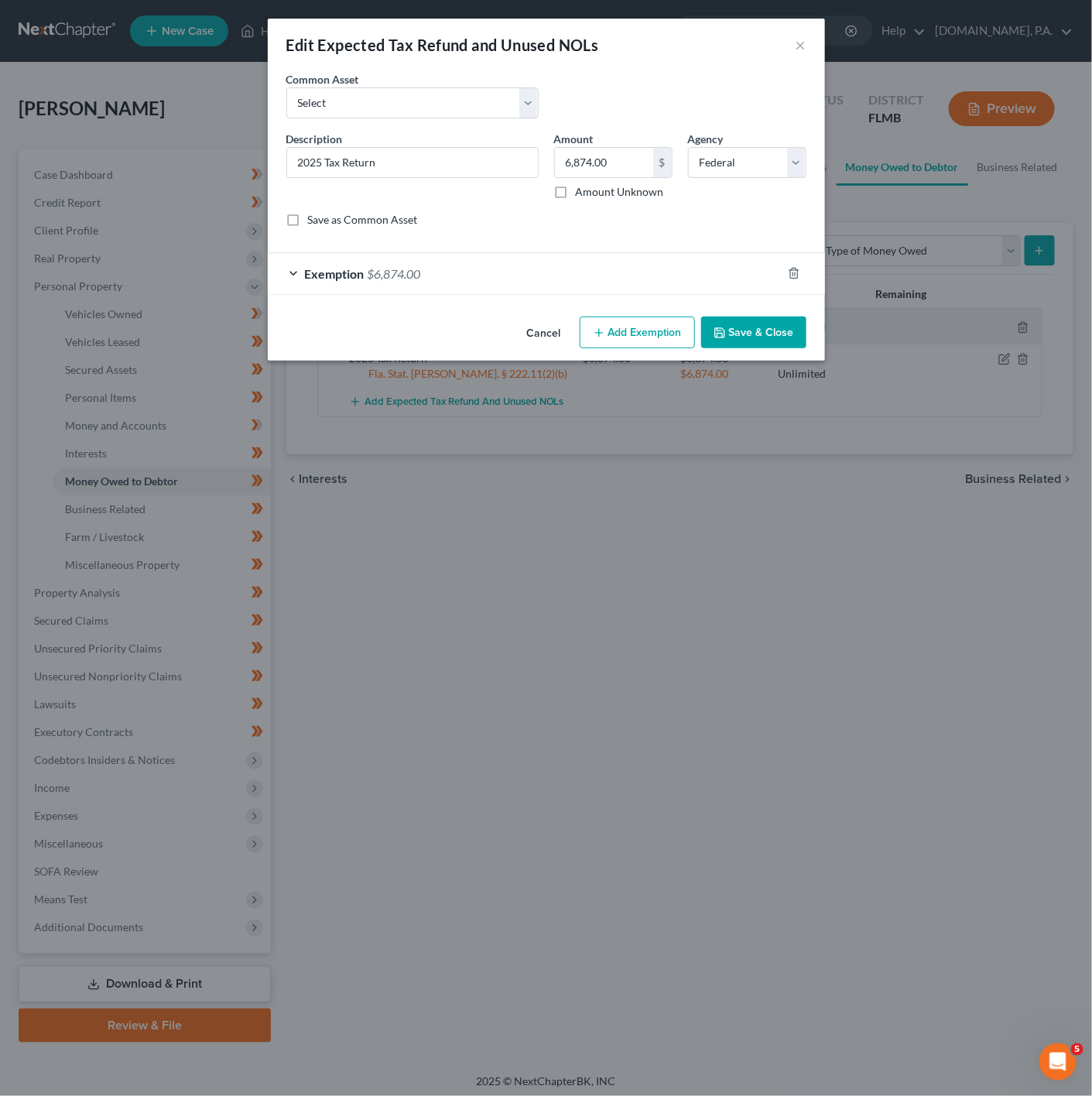
click at [393, 248] on form "An exemption set must first be selected from the Filing Information section. Co…" at bounding box center [546, 182] width 520 height 224
click at [409, 286] on div "Exemption $6,874.00" at bounding box center [525, 273] width 514 height 41
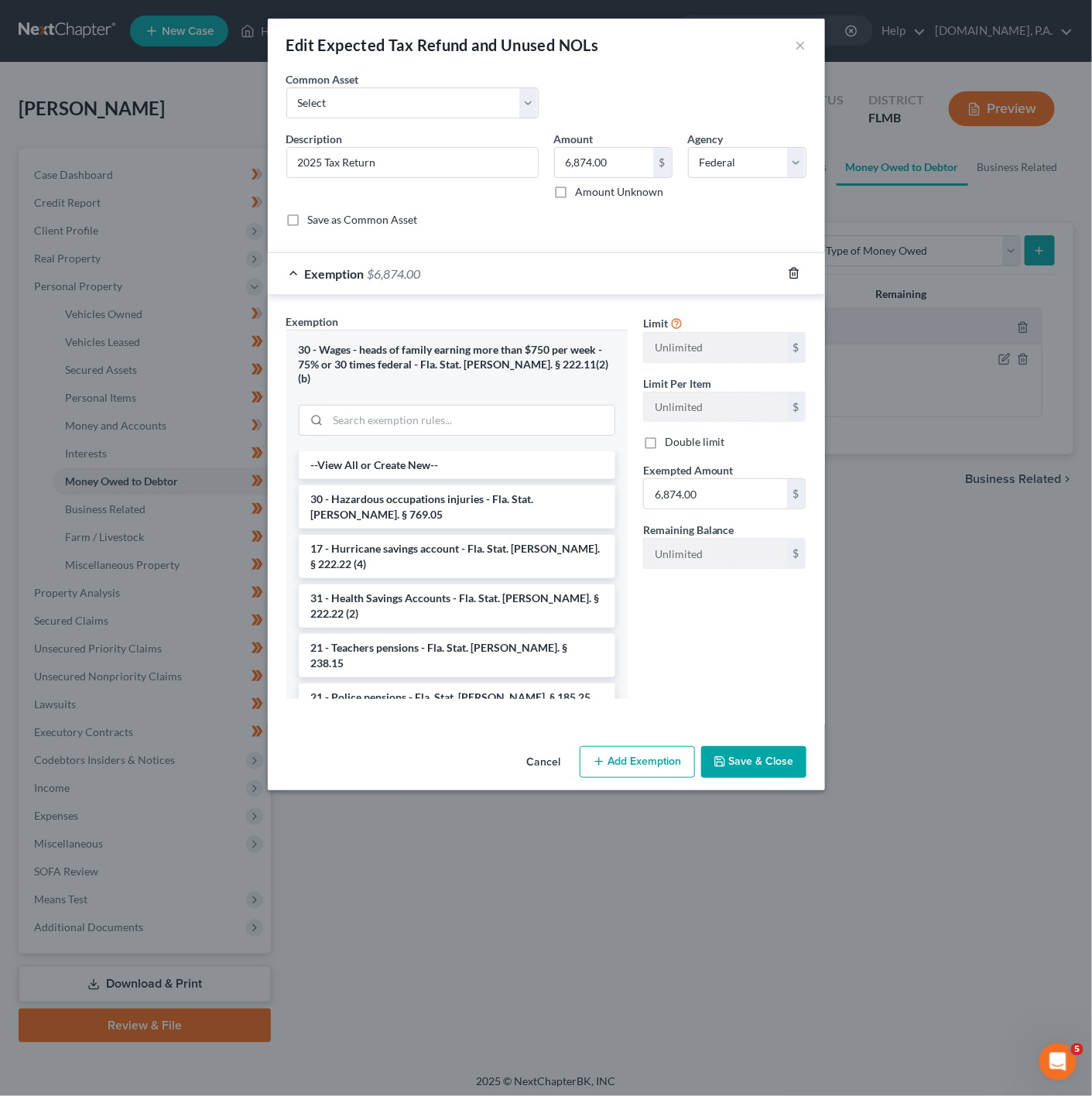
click at [799, 275] on icon "button" at bounding box center [794, 273] width 12 height 12
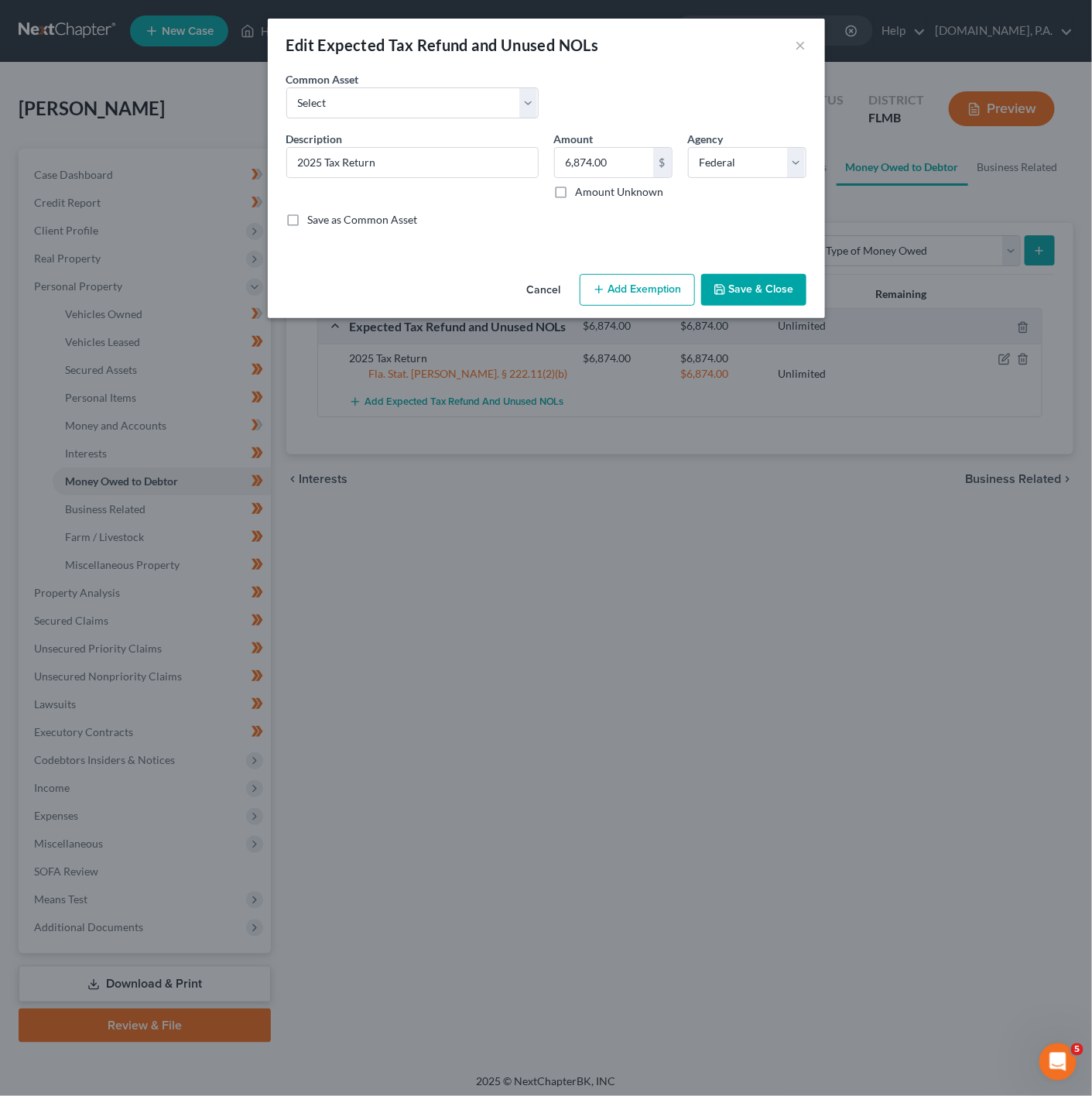
click at [786, 297] on button "Save & Close" at bounding box center [754, 290] width 105 height 33
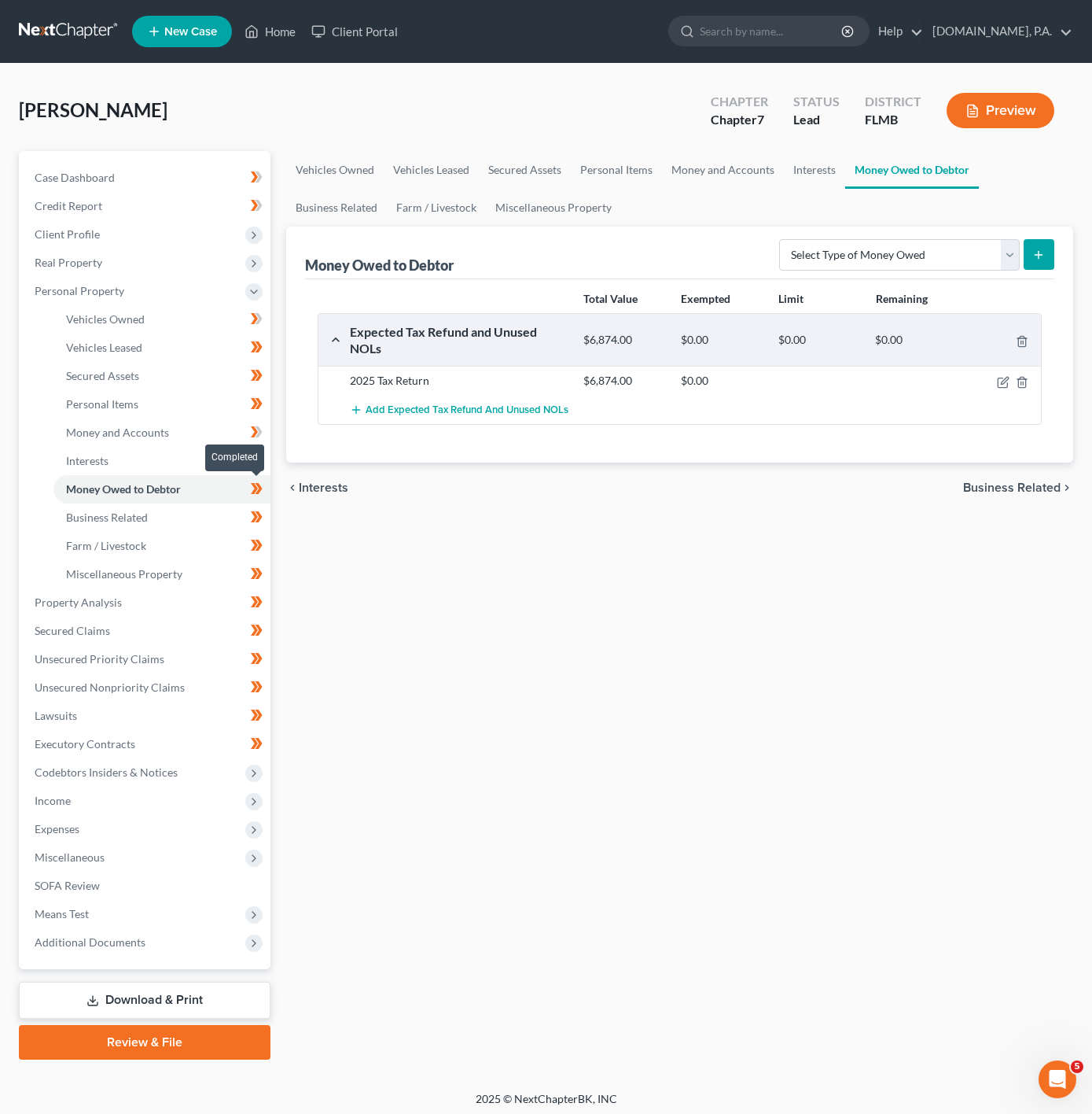
click at [257, 493] on icon at bounding box center [259, 488] width 7 height 11
click at [260, 489] on icon at bounding box center [259, 488] width 7 height 11
click at [278, 52] on nav "Home New Case Client Portal [DOMAIN_NAME], P.A. [PERSON_NAME][EMAIL_ADDRESS][DO…" at bounding box center [546, 32] width 1092 height 63
click at [274, 26] on link "Home" at bounding box center [270, 32] width 67 height 28
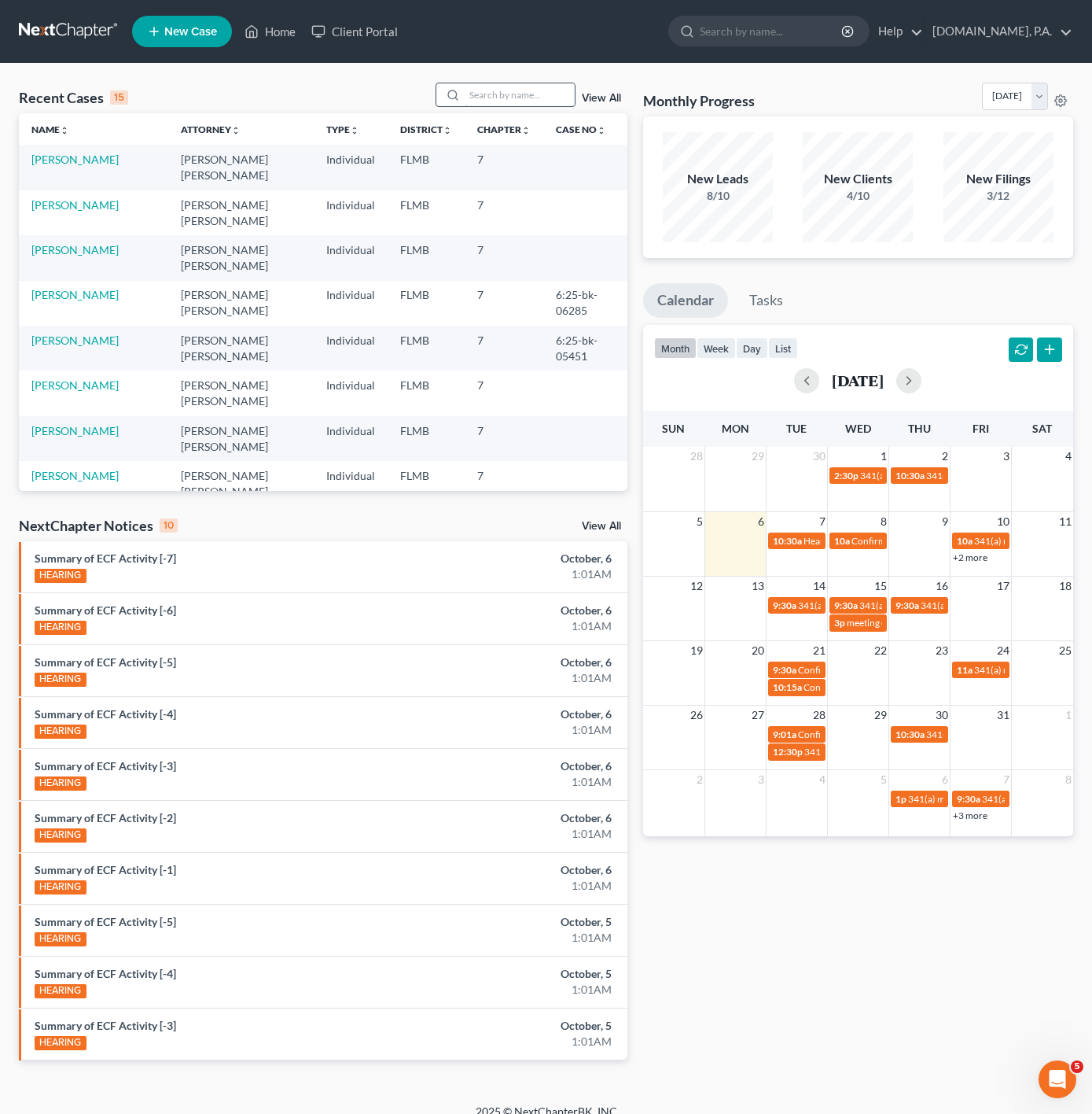
click at [495, 88] on input "search" at bounding box center [519, 95] width 110 height 23
type input "[PERSON_NAME]"
click at [95, 159] on link "[PERSON_NAME]" at bounding box center [75, 159] width 87 height 13
select select "4"
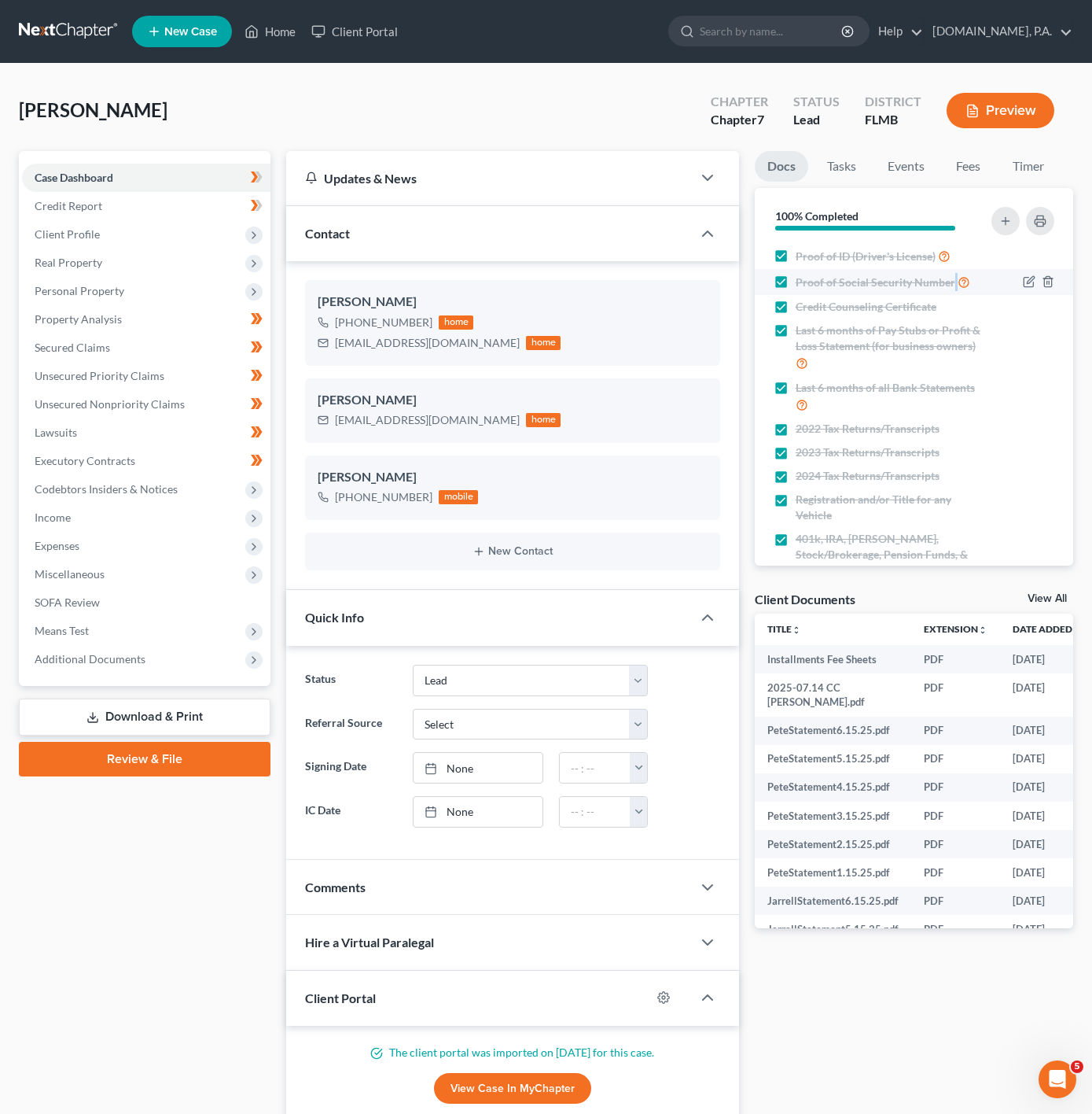
click at [958, 289] on icon at bounding box center [964, 281] width 12 height 15
drag, startPoint x: 562, startPoint y: 130, endPoint x: 547, endPoint y: 156, distance: 30.0
click at [562, 130] on div "[PERSON_NAME] Upgraded Chapter Chapter 7 Status Lead District FLMB Preview" at bounding box center [546, 117] width 1054 height 69
click at [217, 224] on span "Client Profile" at bounding box center [146, 235] width 249 height 28
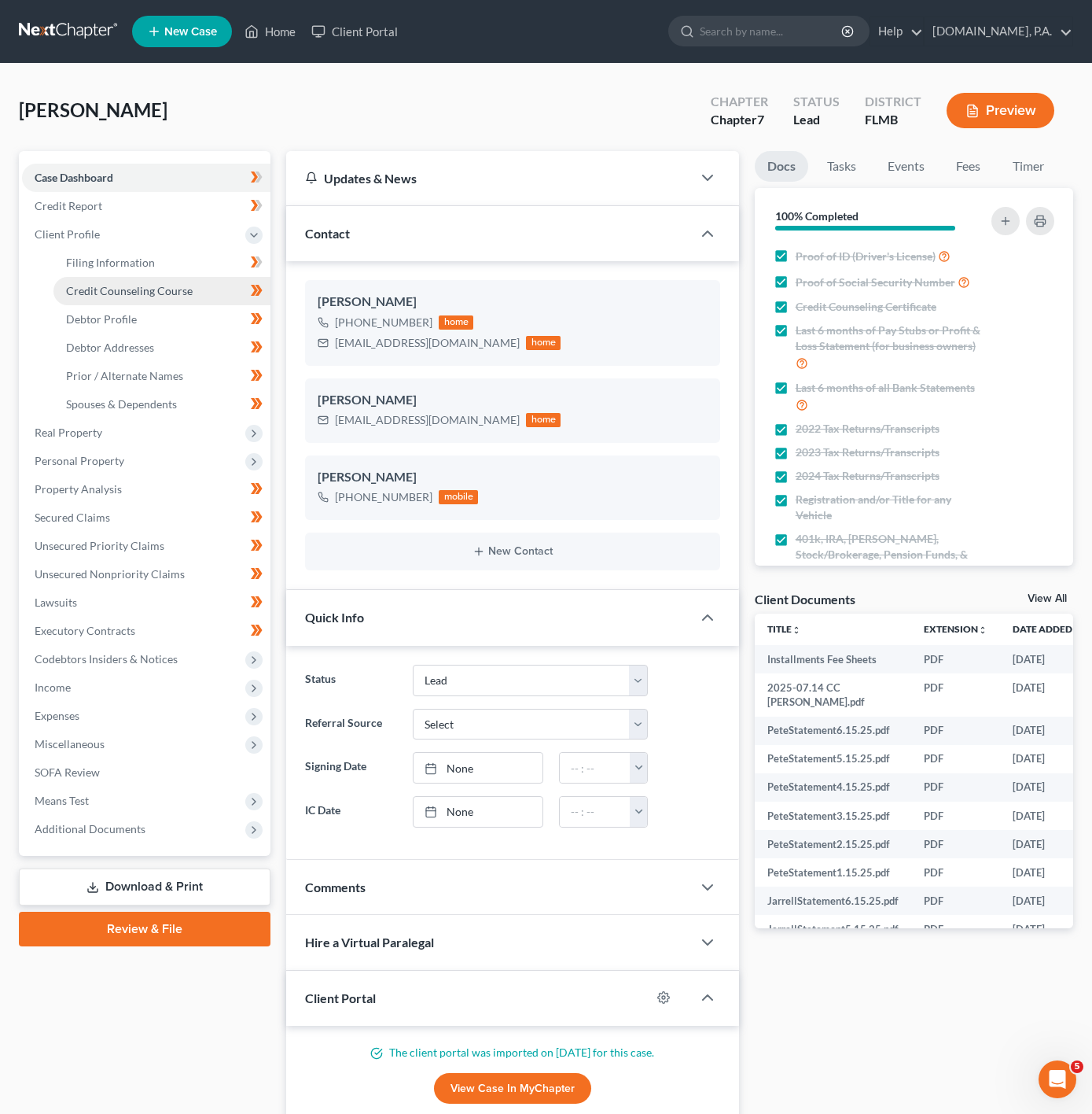
click at [169, 281] on link "Credit Counseling Course" at bounding box center [162, 291] width 217 height 28
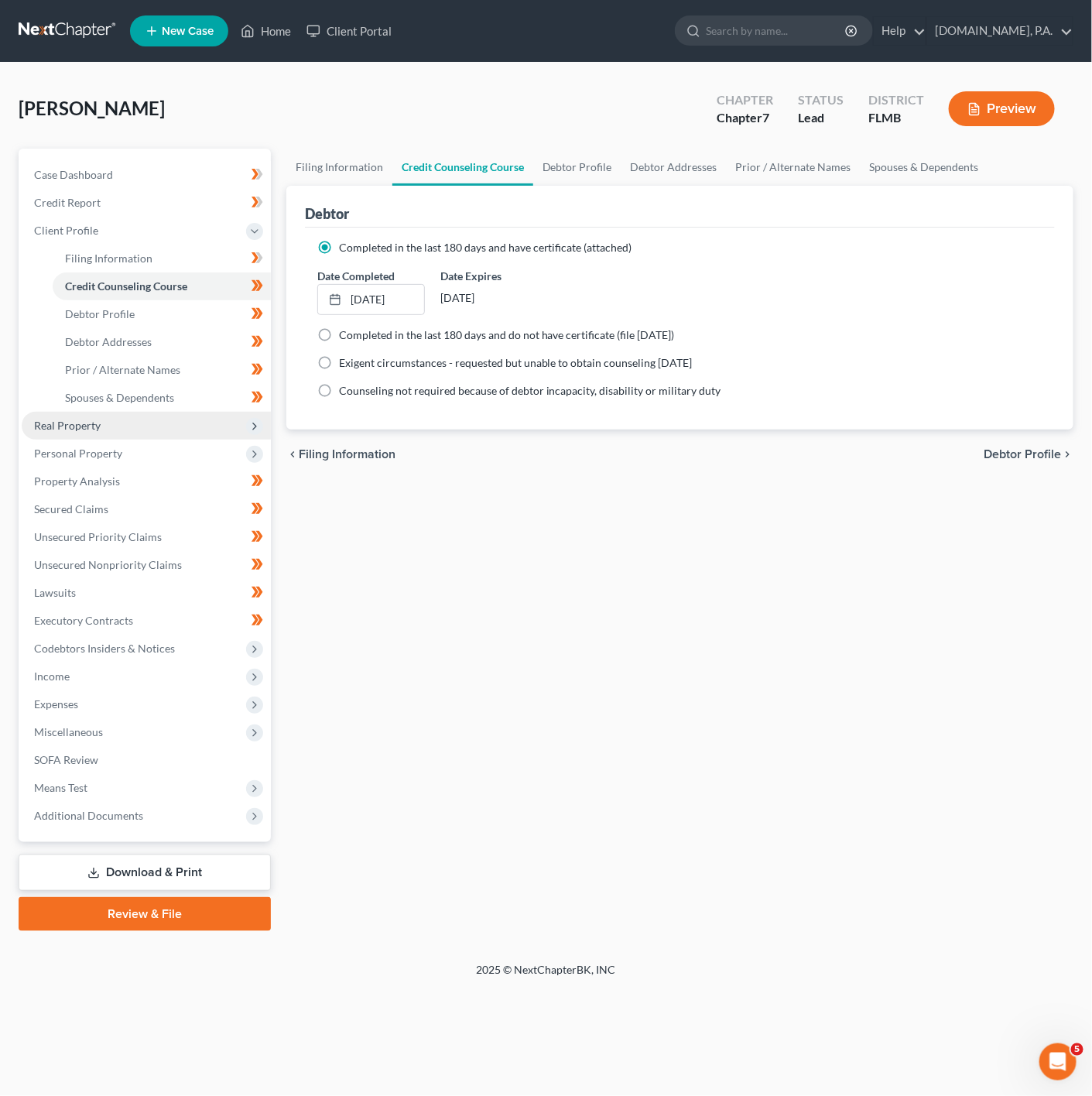
click at [179, 427] on span "Real Property" at bounding box center [146, 425] width 249 height 28
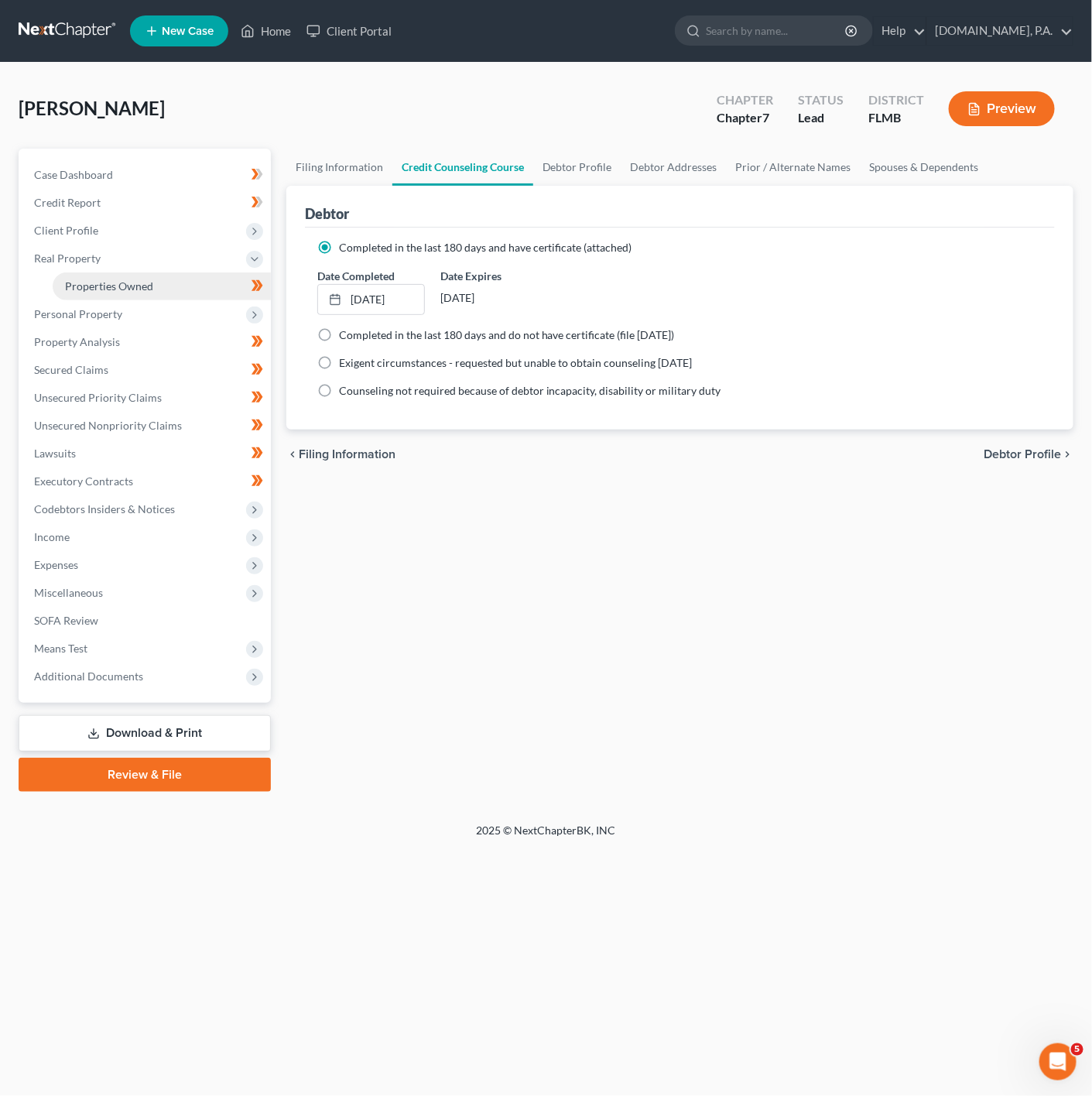
click at [202, 272] on link "Properties Owned" at bounding box center [162, 286] width 218 height 28
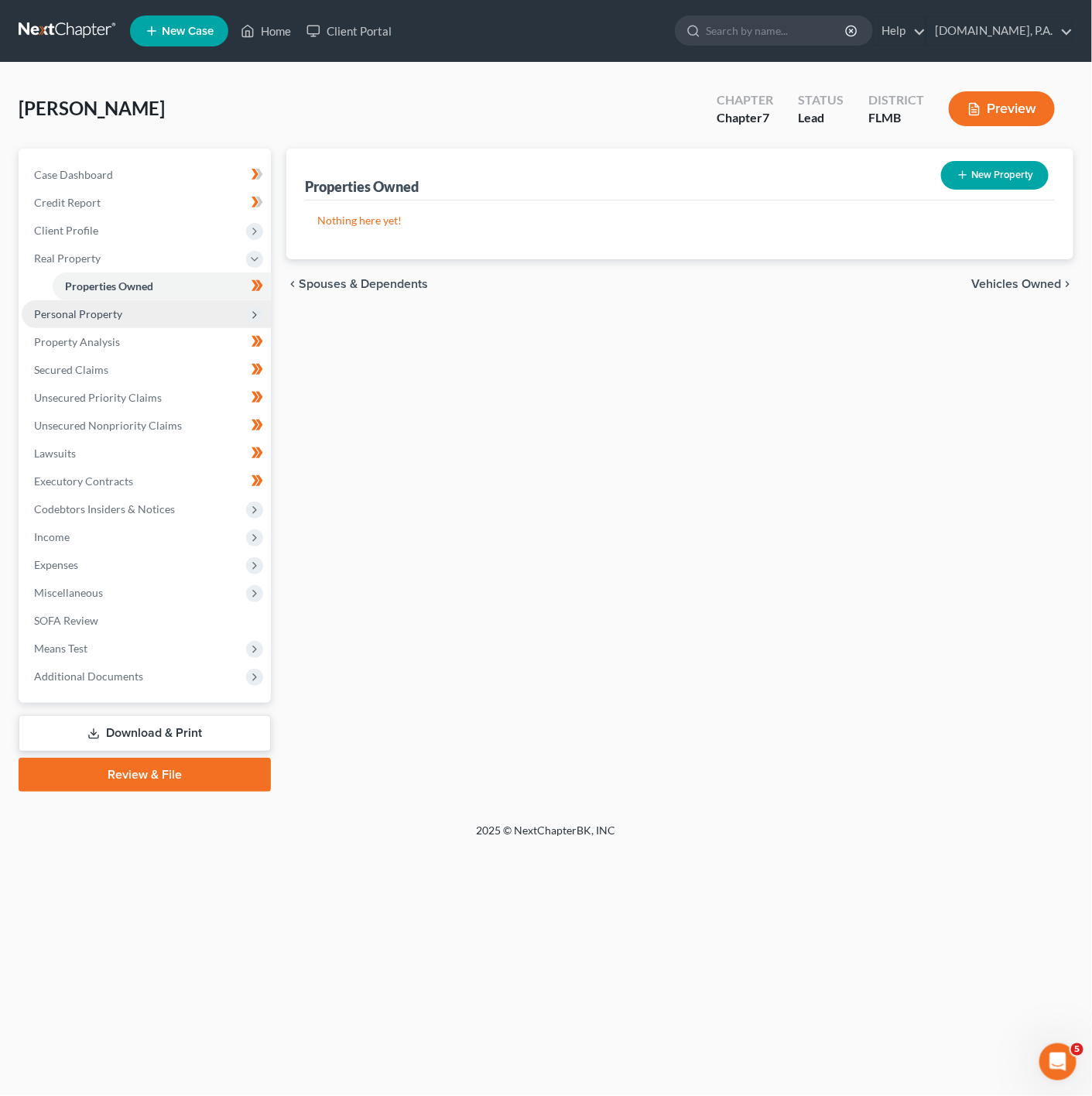
click at [187, 309] on span "Personal Property" at bounding box center [146, 314] width 249 height 28
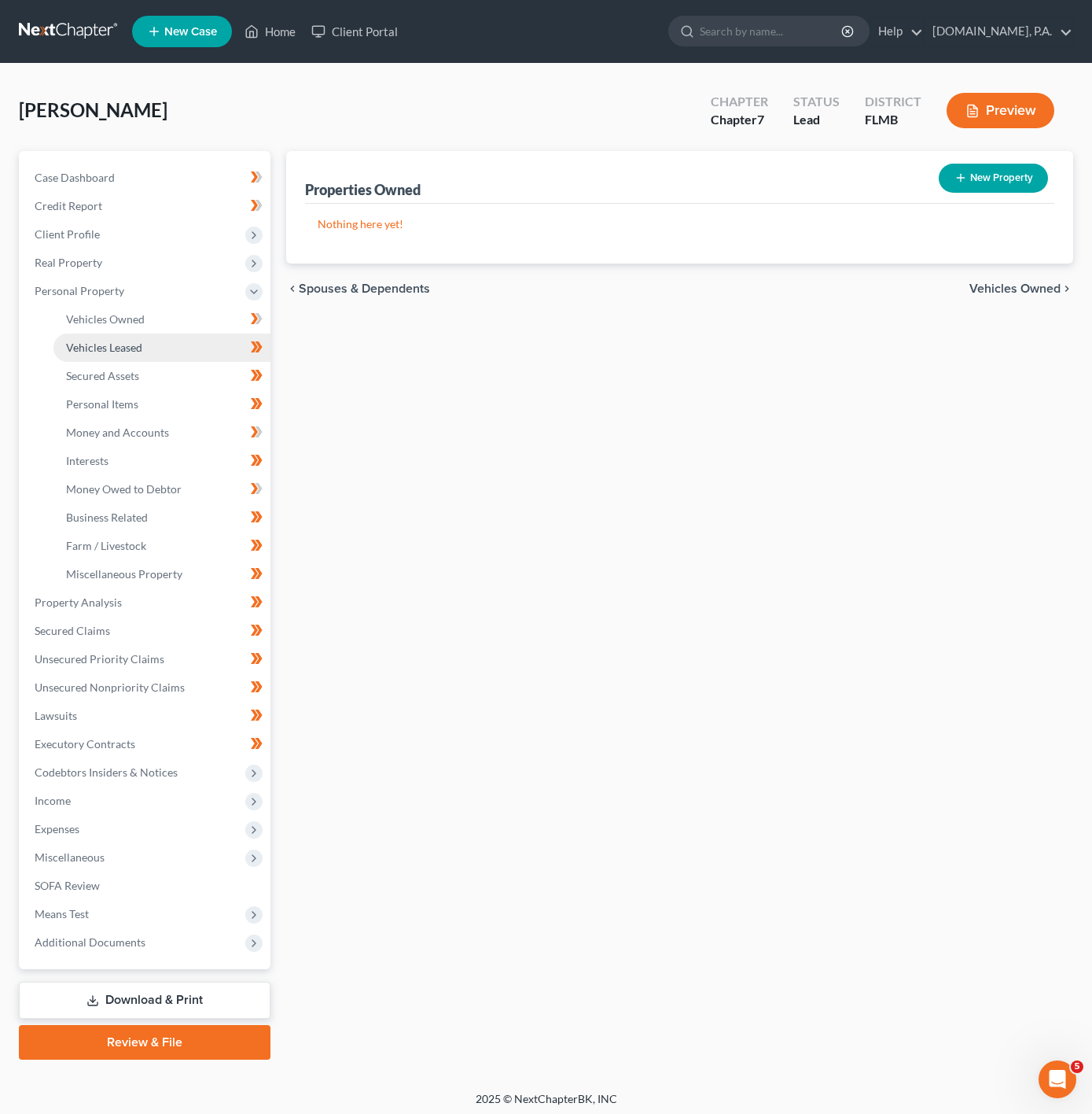
click at [177, 352] on link "Vehicles Leased" at bounding box center [162, 348] width 217 height 28
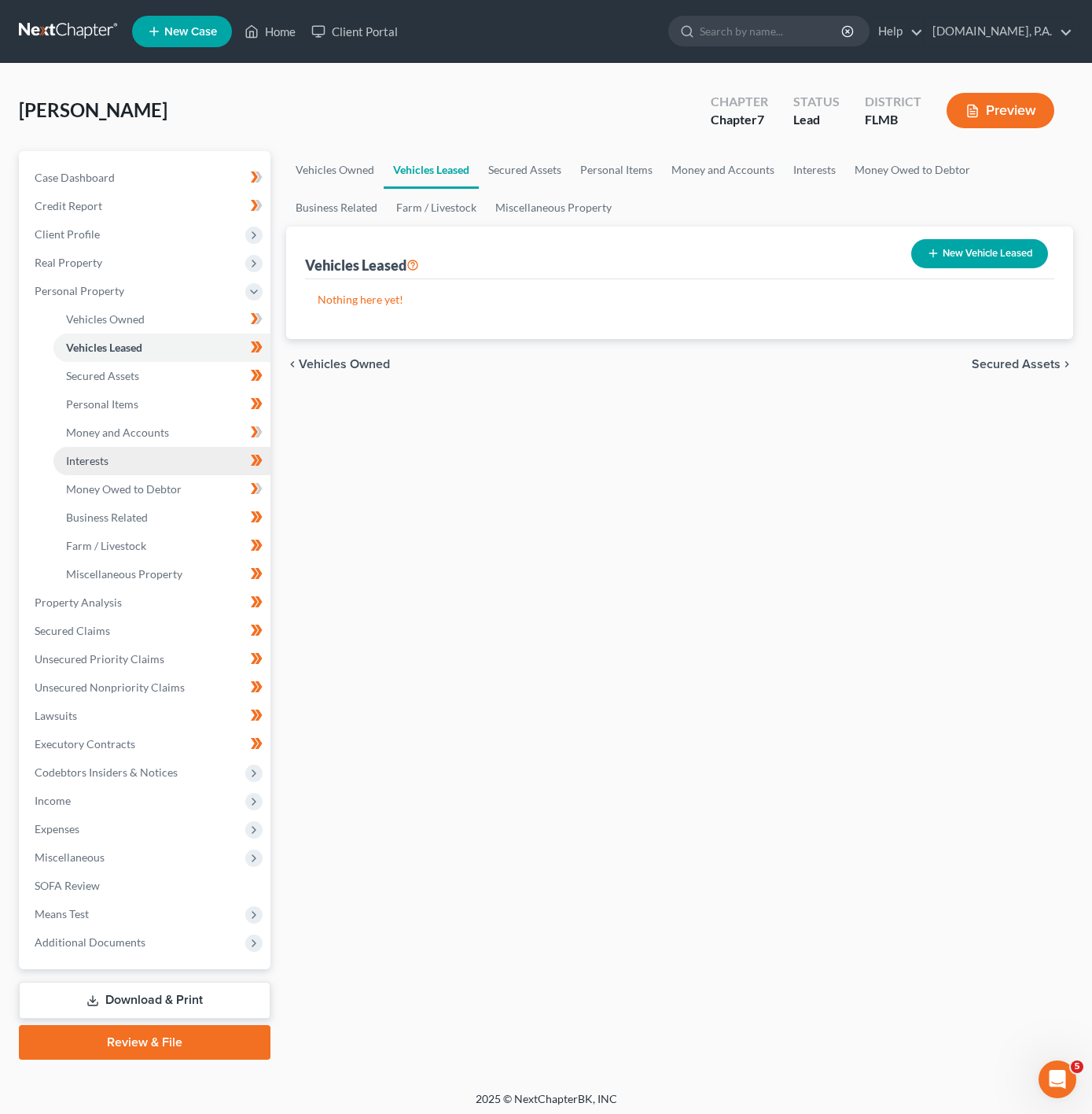
click at [162, 456] on link "Interests" at bounding box center [162, 460] width 217 height 28
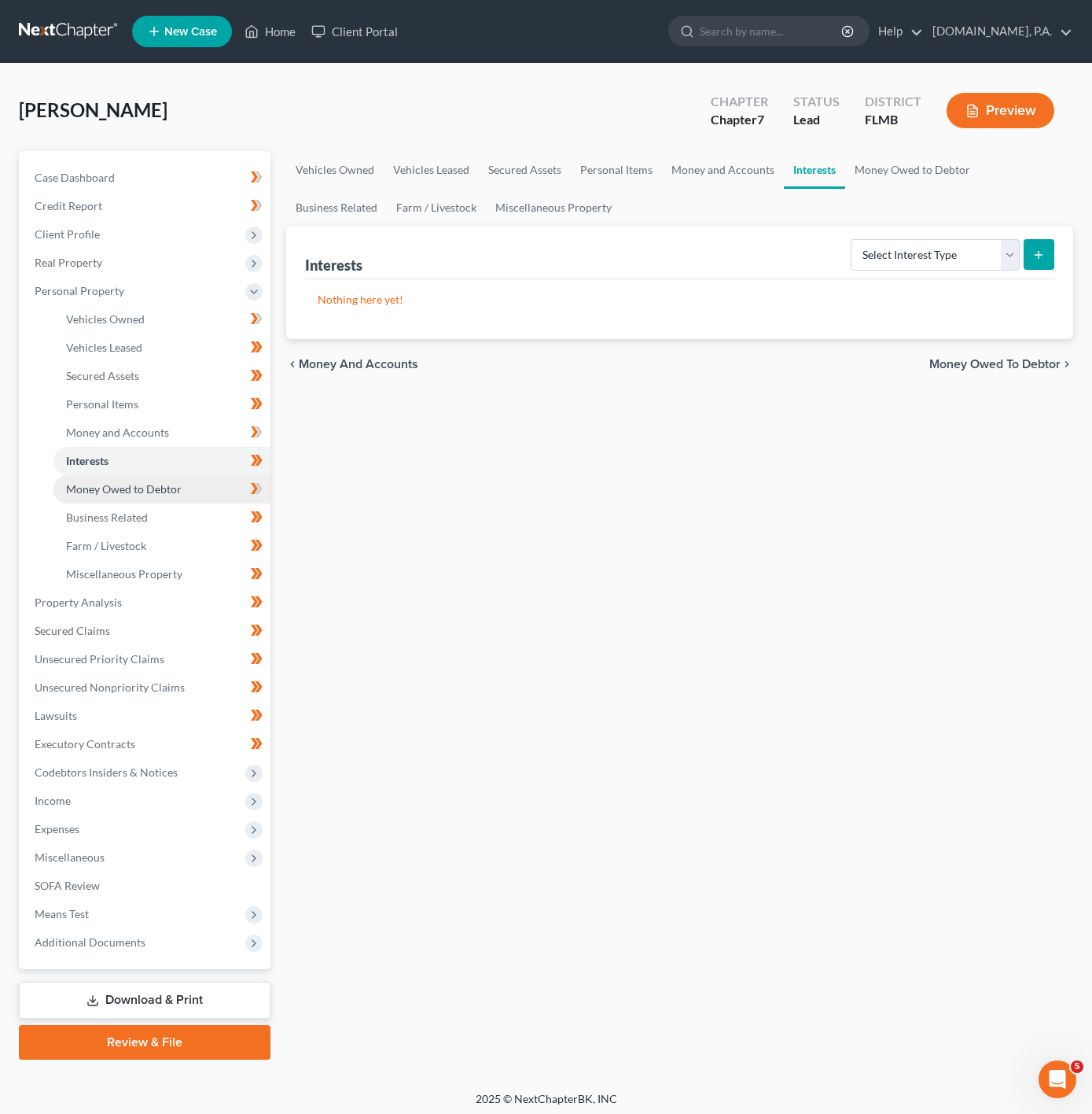
click at [196, 479] on link "Money Owed to Debtor" at bounding box center [162, 489] width 217 height 28
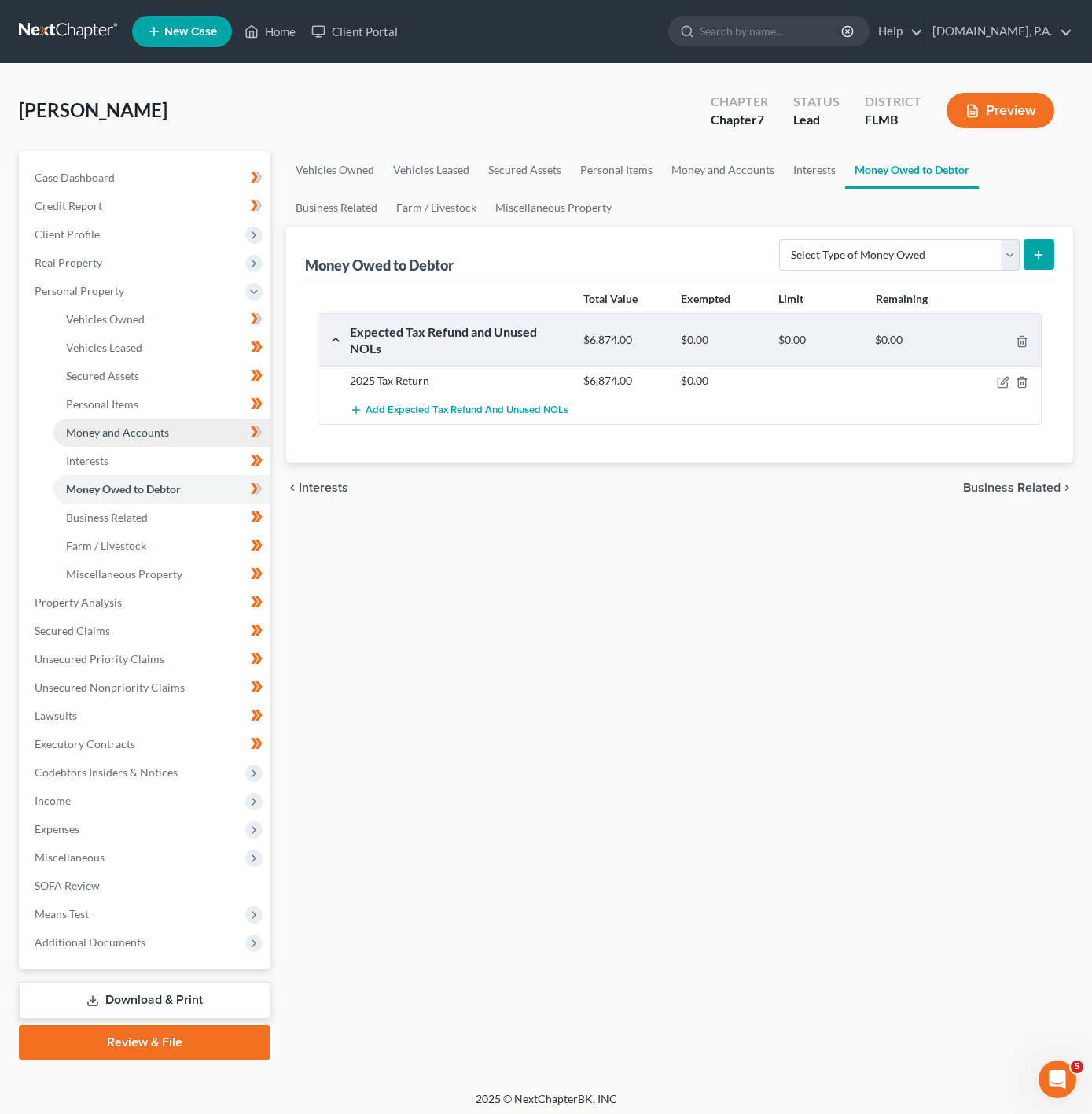
click at [187, 439] on link "Money and Accounts" at bounding box center [162, 432] width 217 height 28
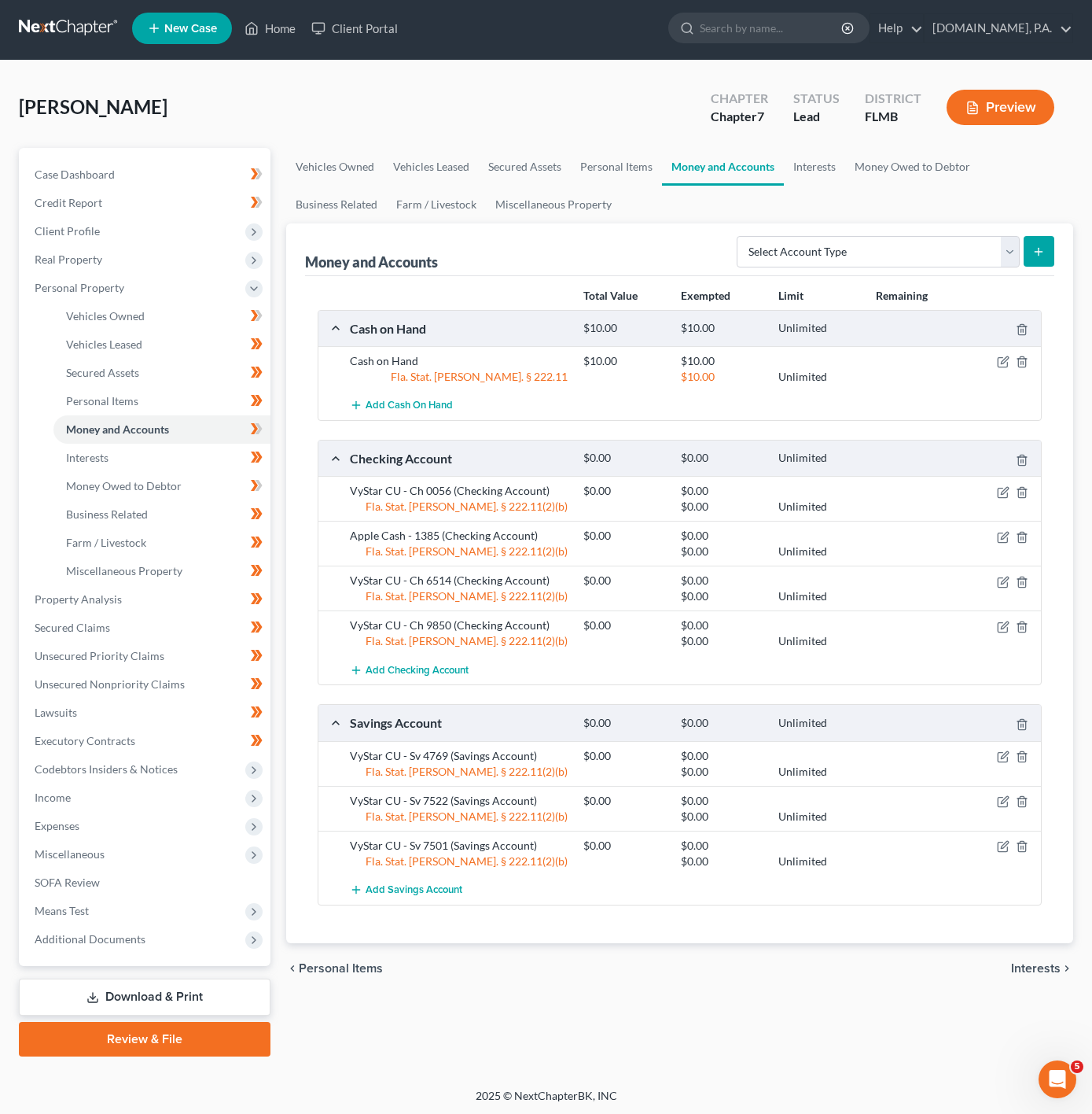
scroll to position [4, 0]
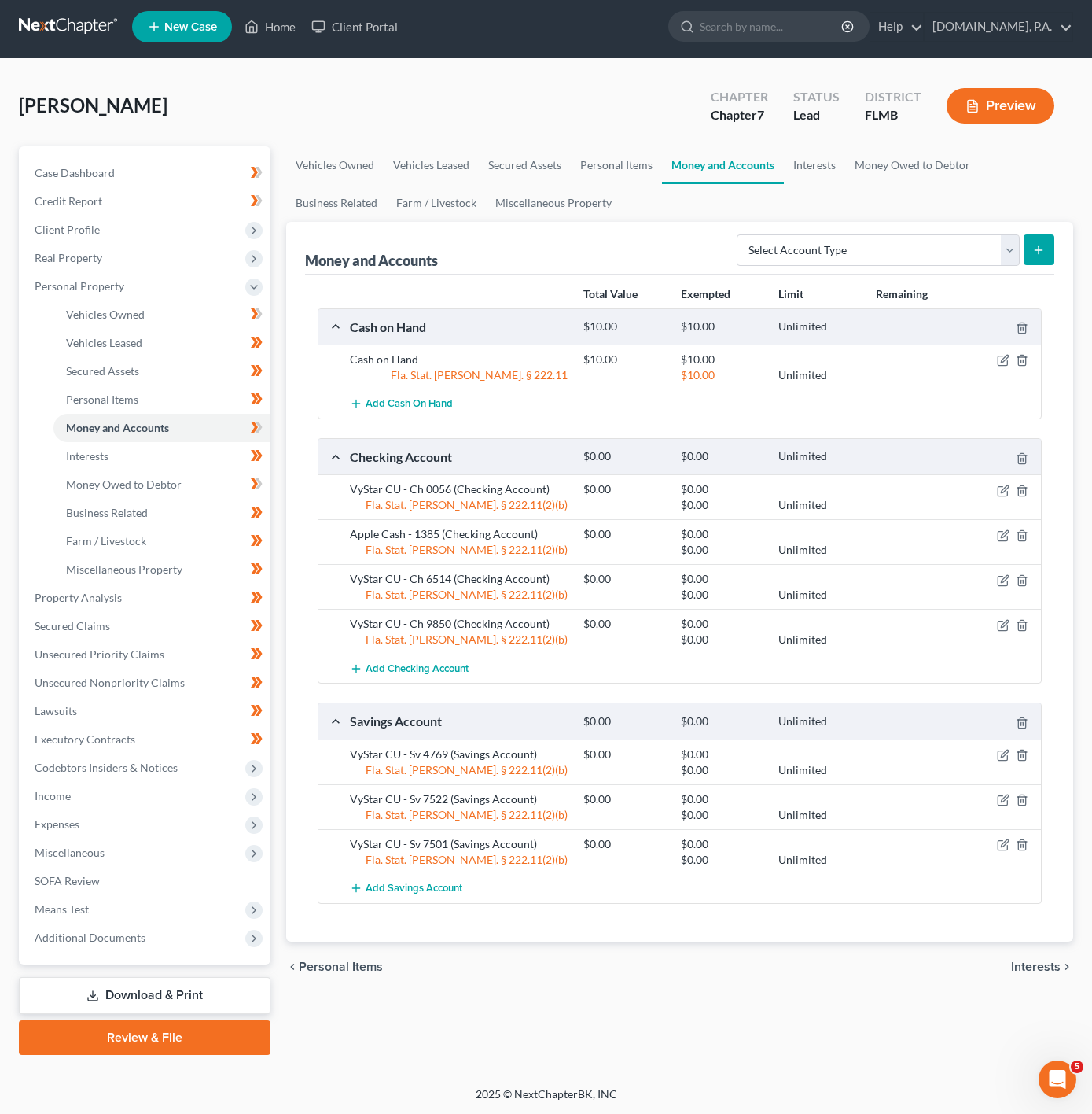
click at [603, 35] on ul "New Case Home Client Portal - No Result - See all results Or Press Enter... Hel…" at bounding box center [603, 26] width 942 height 41
click at [161, 467] on link "Interests" at bounding box center [162, 456] width 217 height 28
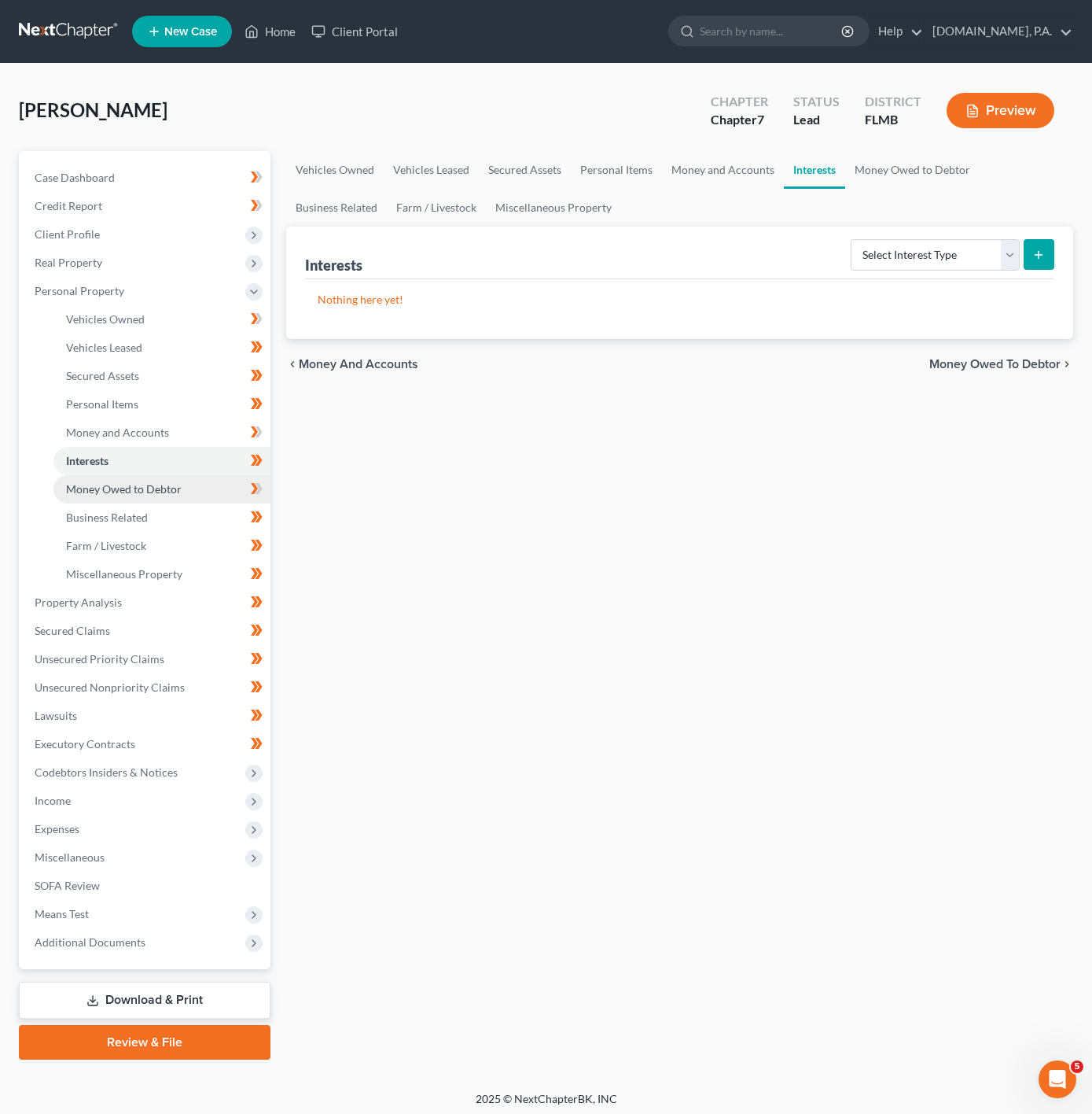
click at [166, 484] on span "Money Owed to Debtor" at bounding box center [124, 488] width 116 height 13
